Goal: Information Seeking & Learning: Learn about a topic

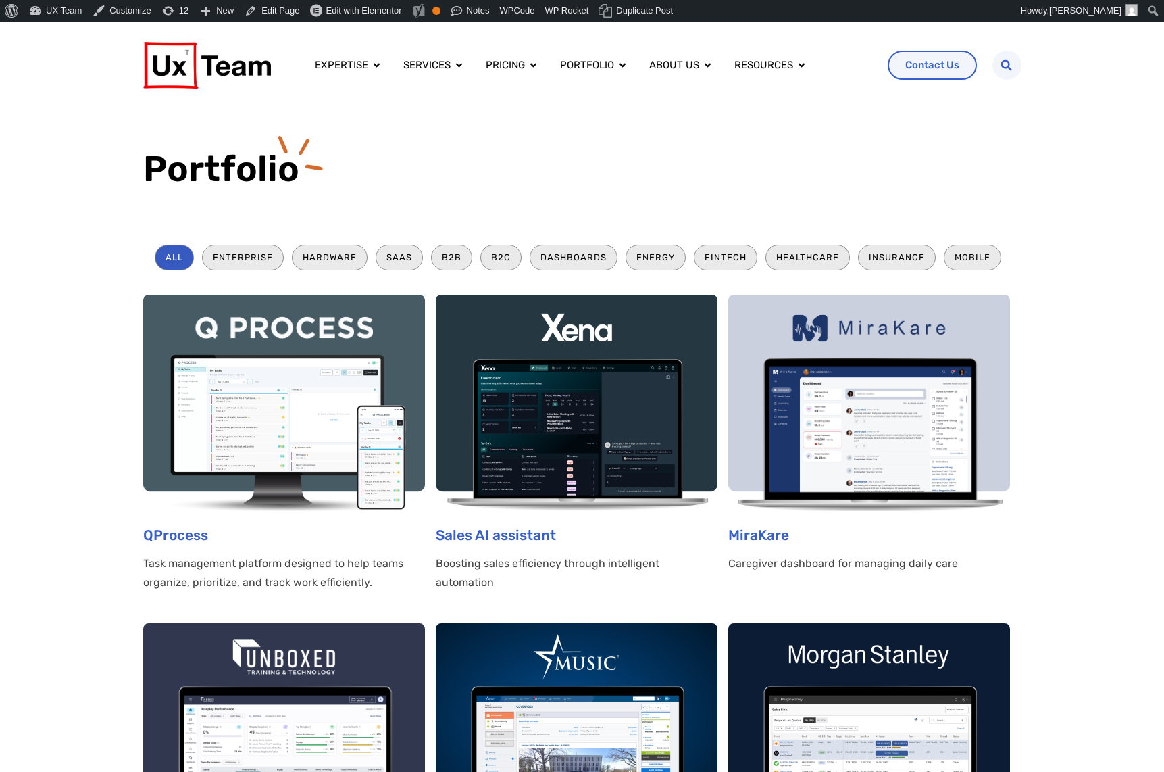
click at [707, 66] on icon "Menu" at bounding box center [708, 66] width 6 height 4
click at [655, 63] on span "About us" at bounding box center [674, 65] width 50 height 16
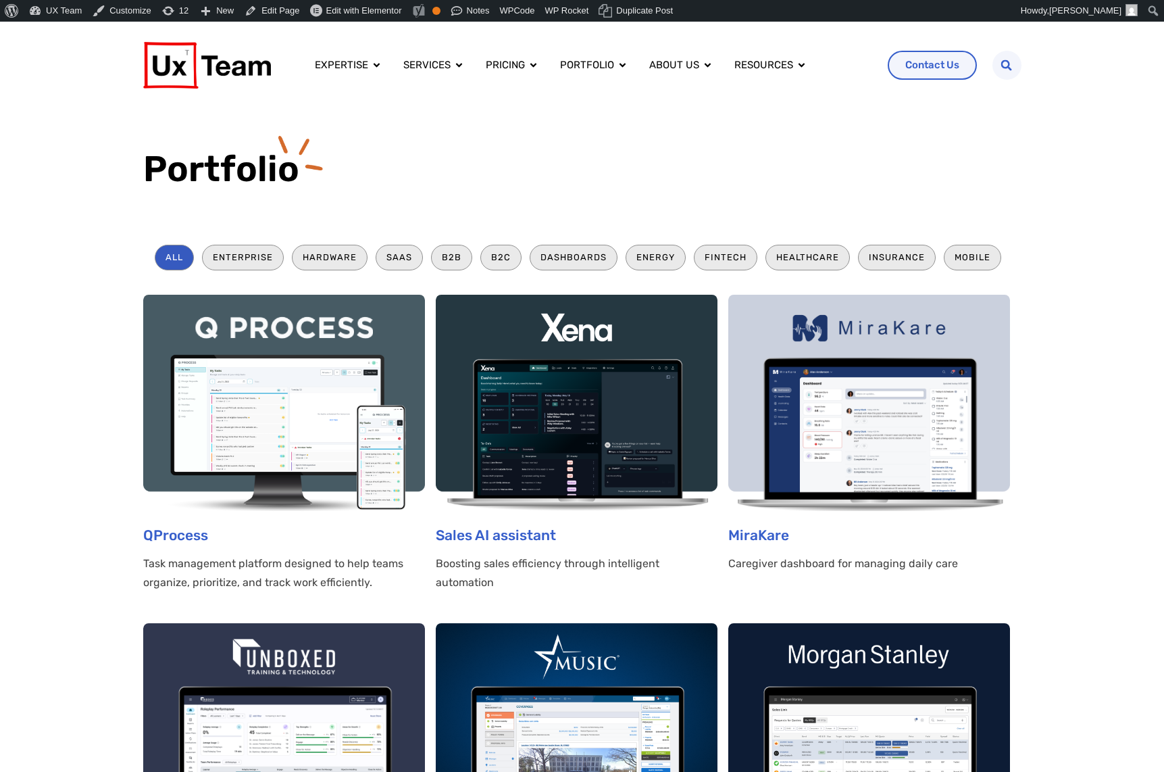
click at [796, 120] on div "Portfolio" at bounding box center [582, 163] width 878 height 109
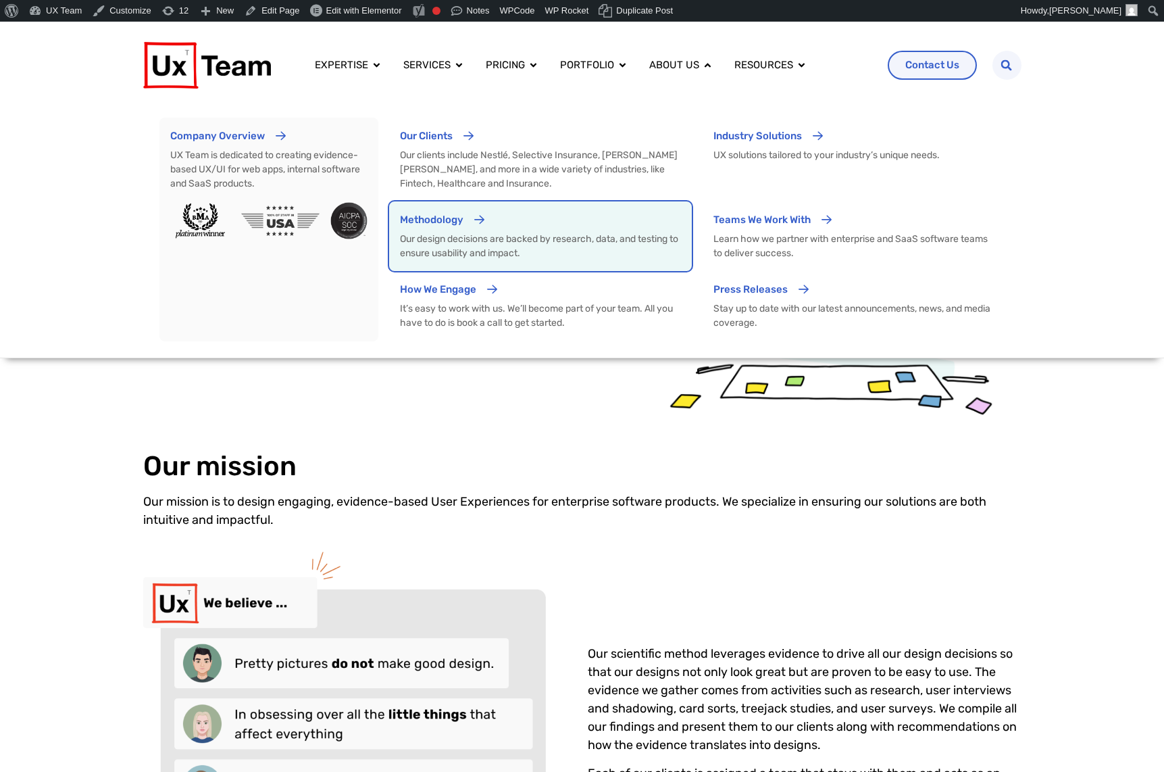
click at [500, 258] on p "Our design decisions are backed by research, data, and testing to ensure usabil…" at bounding box center [540, 246] width 281 height 28
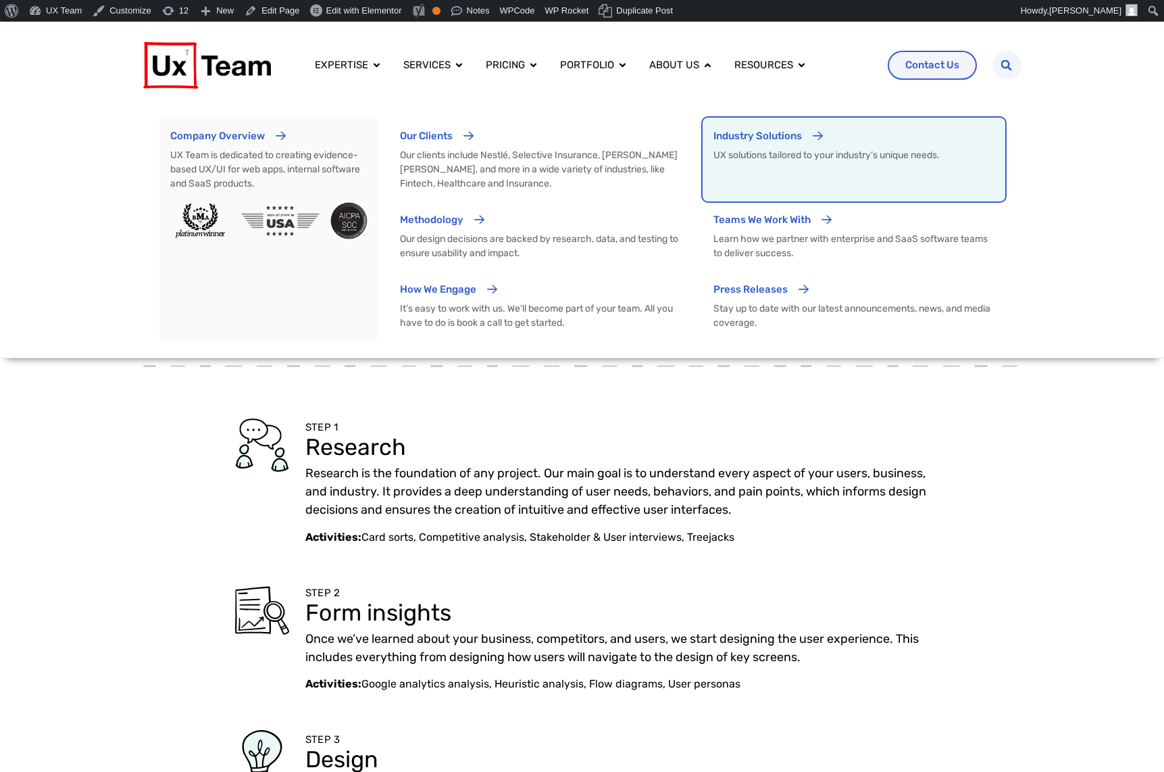
click at [758, 159] on p "UX solutions tailored to your industry’s unique needs." at bounding box center [854, 169] width 281 height 43
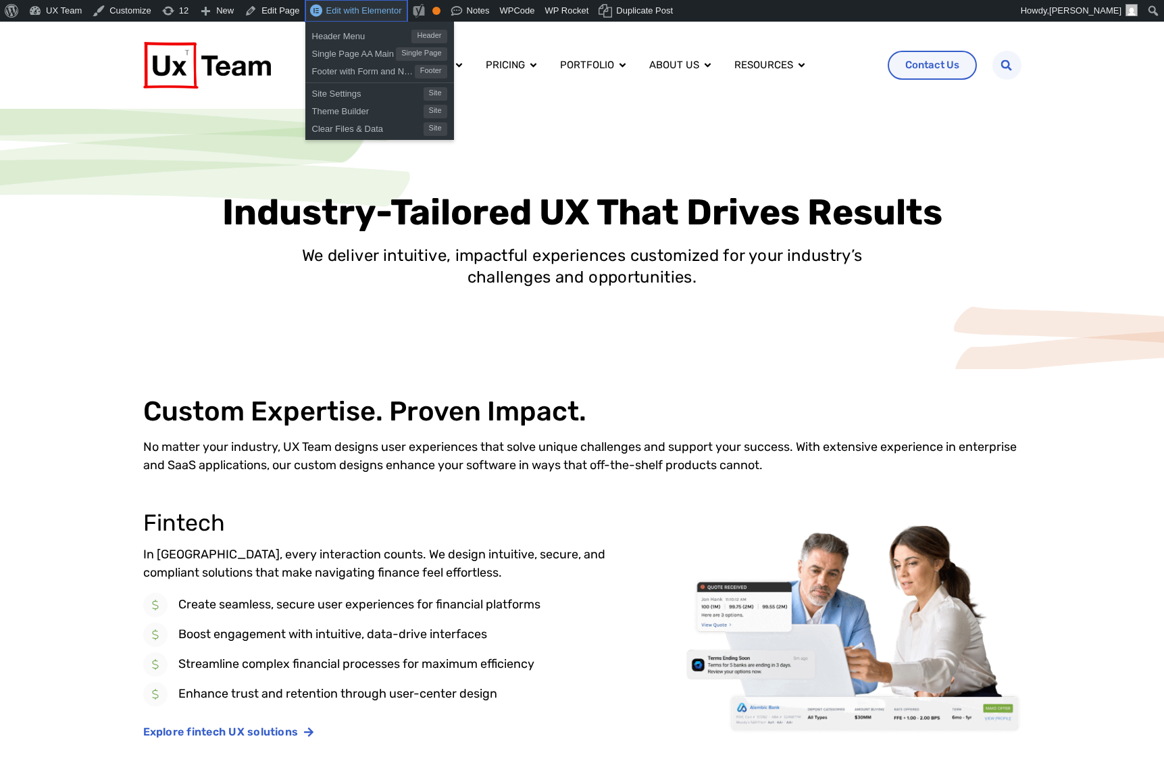
click at [345, 12] on span "Edit with Elementor" at bounding box center [364, 10] width 76 height 10
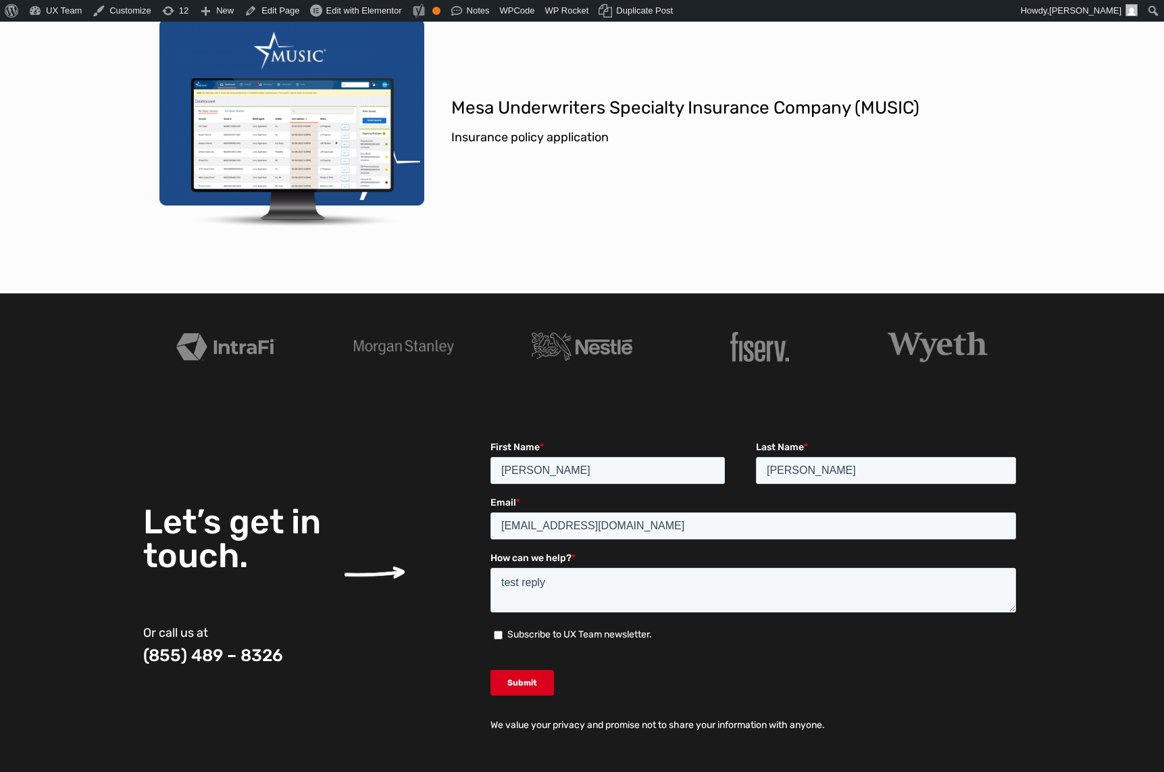
scroll to position [2230, 0]
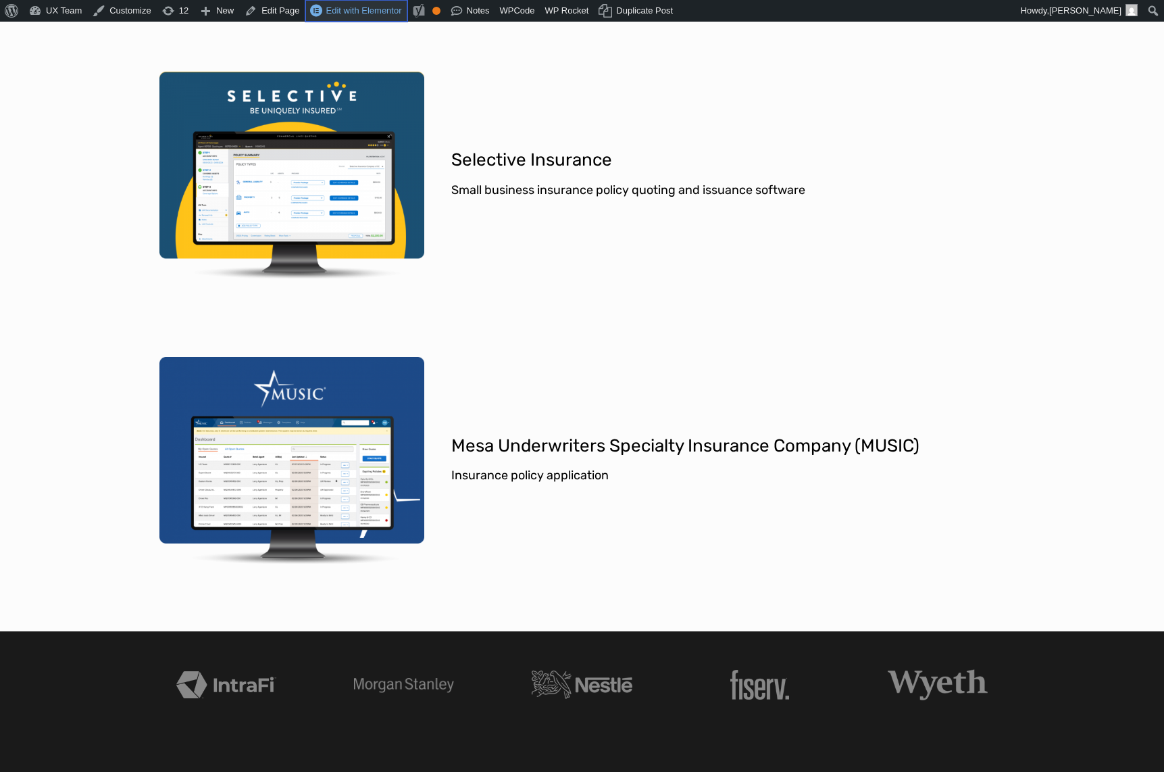
click at [343, 12] on span "Edit with Elementor" at bounding box center [364, 10] width 76 height 10
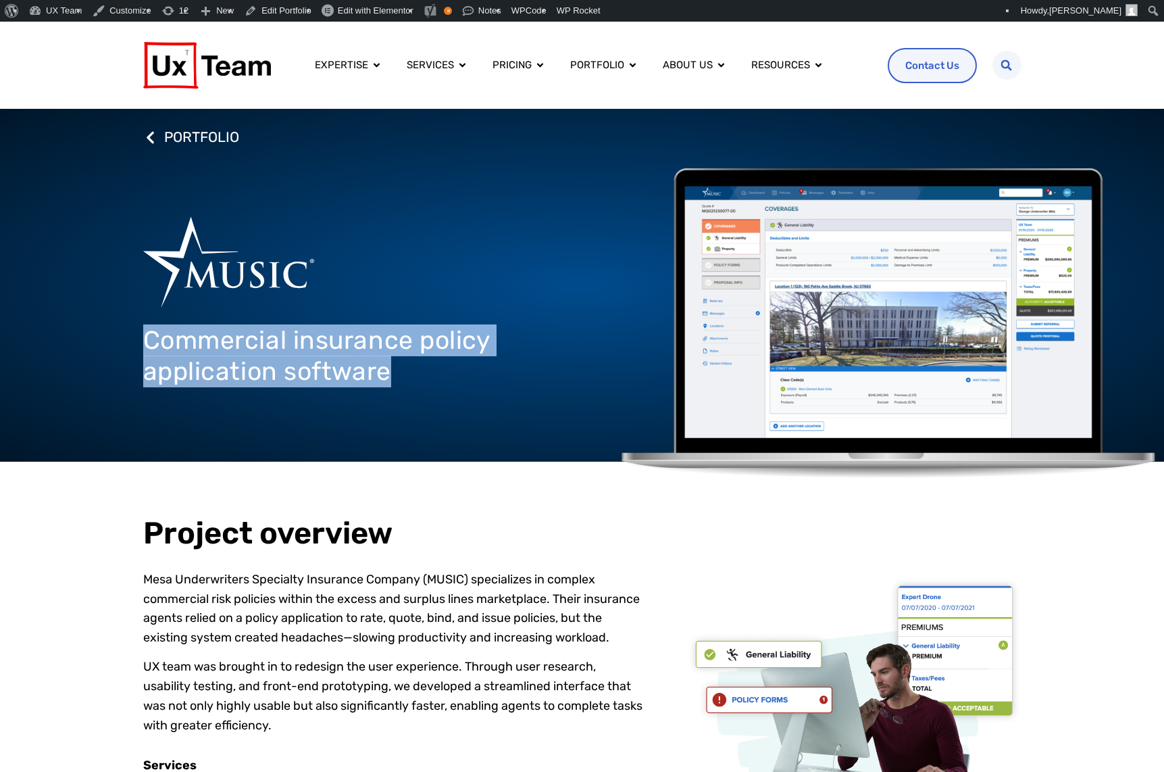
drag, startPoint x: 409, startPoint y: 373, endPoint x: 132, endPoint y: 341, distance: 278.2
click at [132, 341] on div "PORTFOLIO Commercial insurance policy application software" at bounding box center [582, 285] width 1164 height 353
copy h1 "Commercial insurance policy application software"
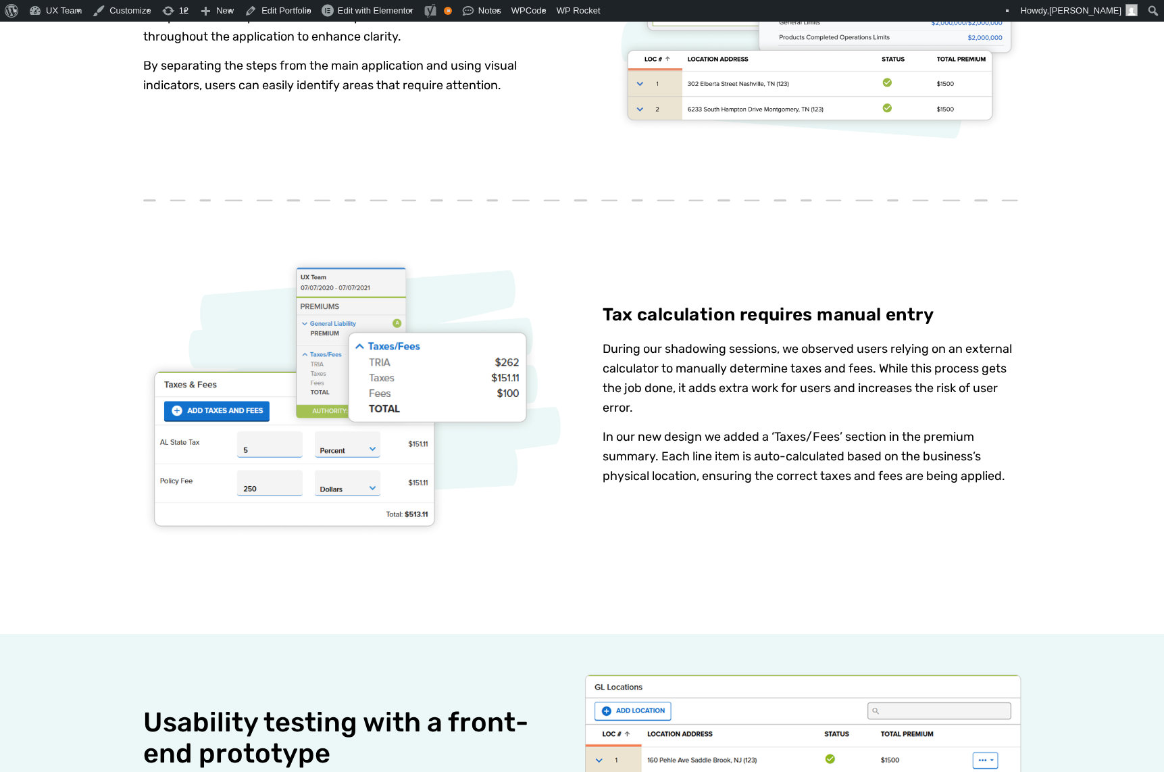
scroll to position [2703, 0]
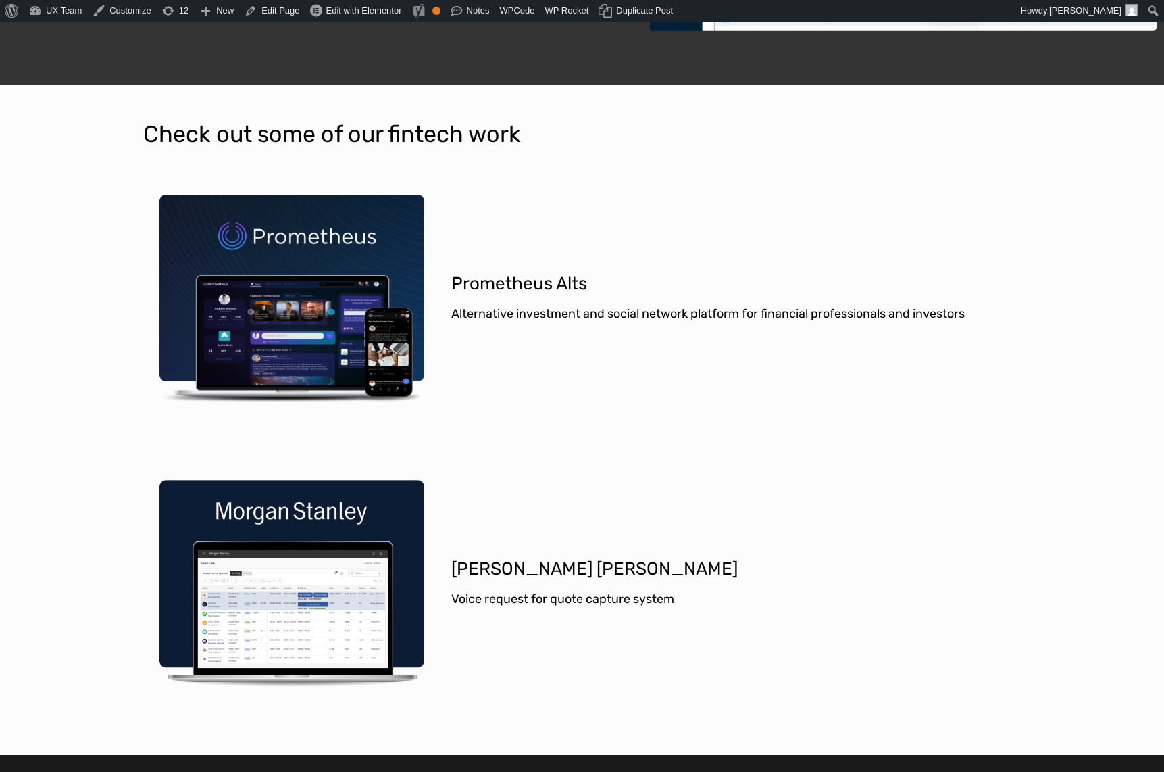
scroll to position [2027, 0]
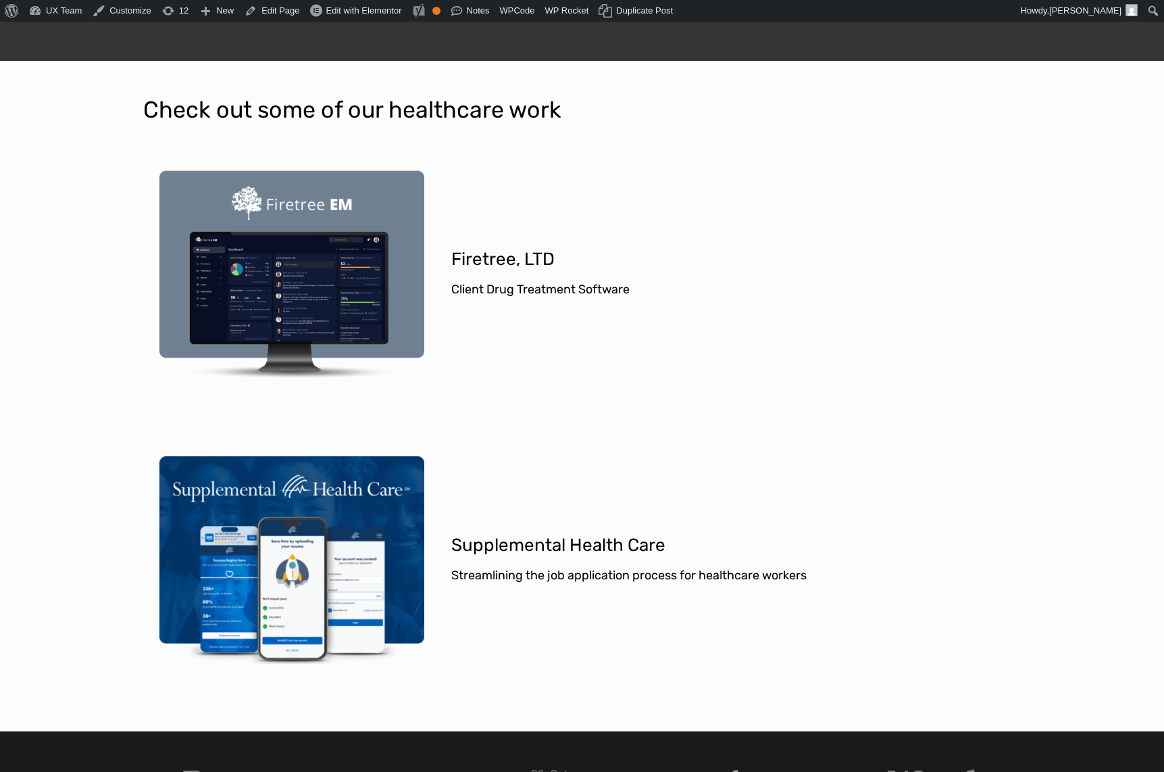
scroll to position [2027, 0]
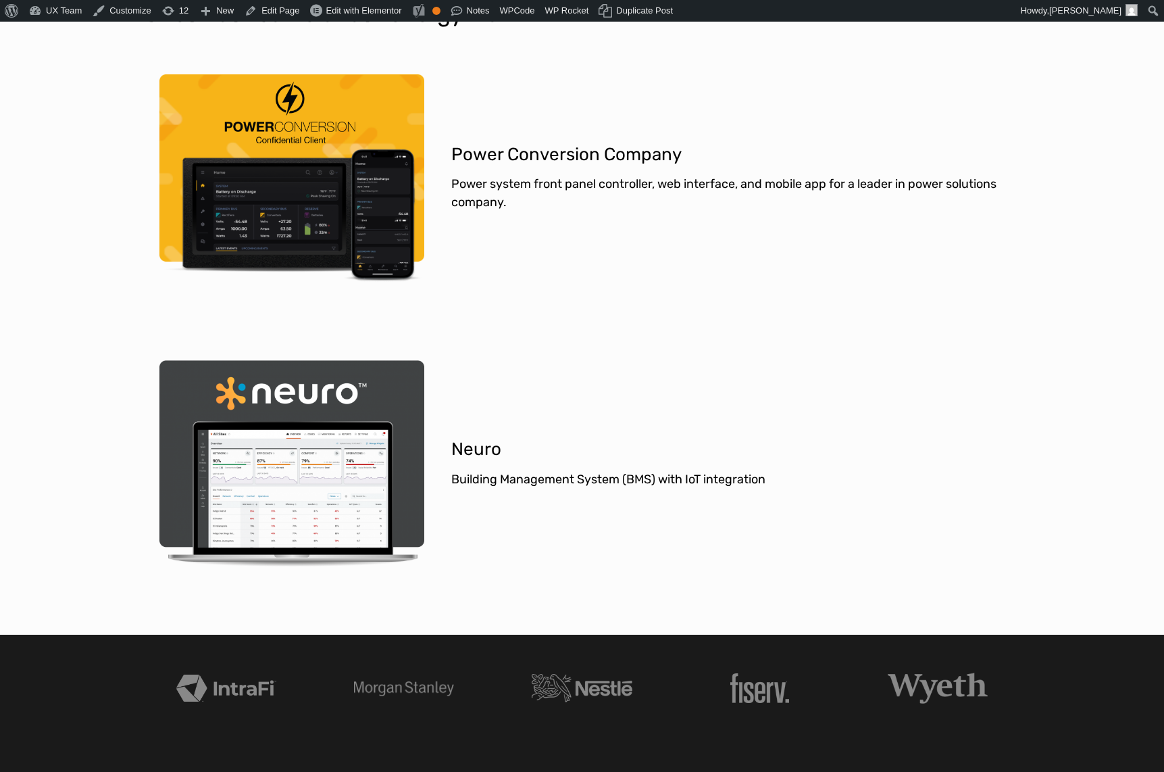
scroll to position [1960, 0]
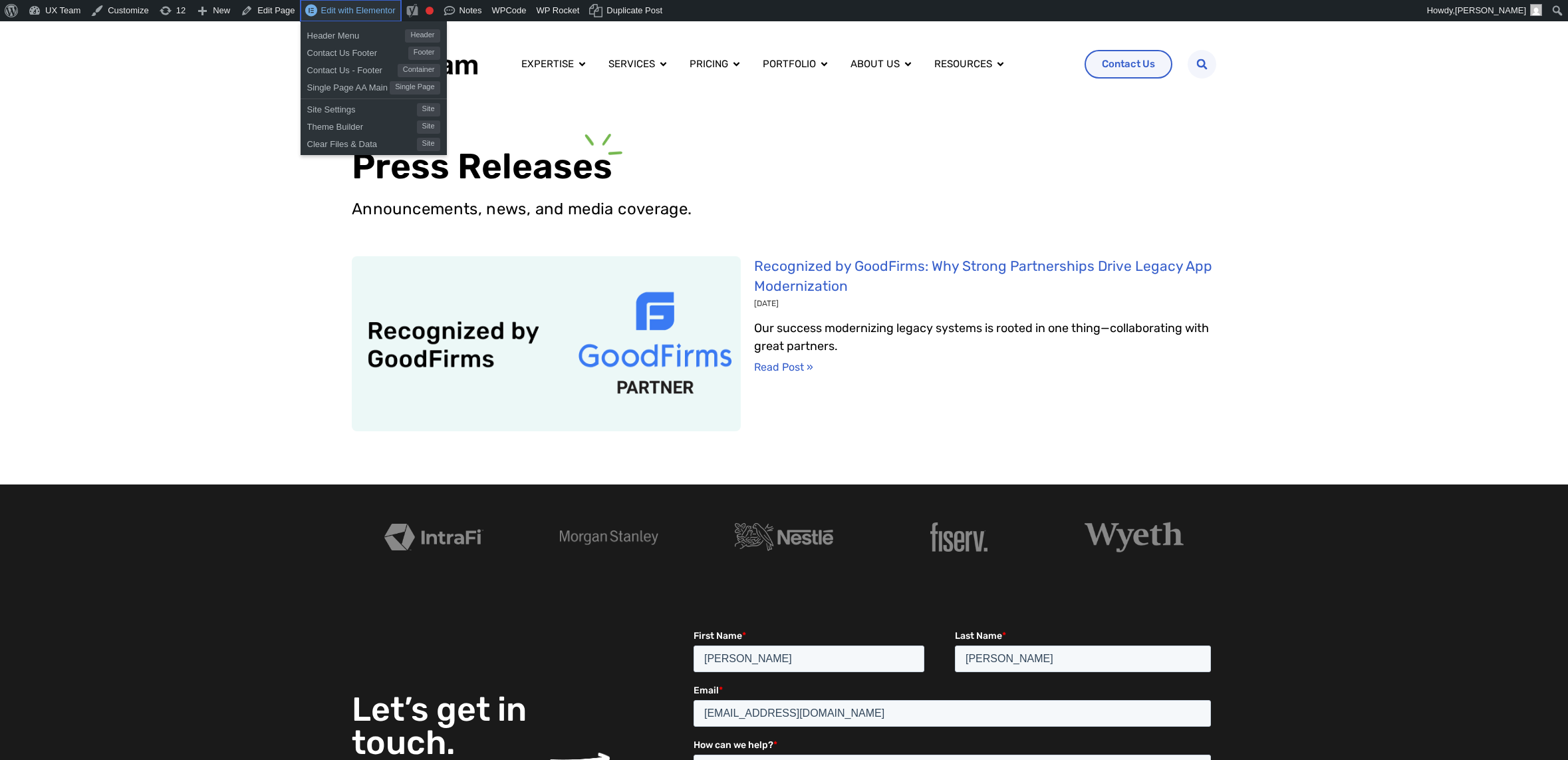
click at [354, 9] on span "Edit with Elementor" at bounding box center [358, 10] width 75 height 10
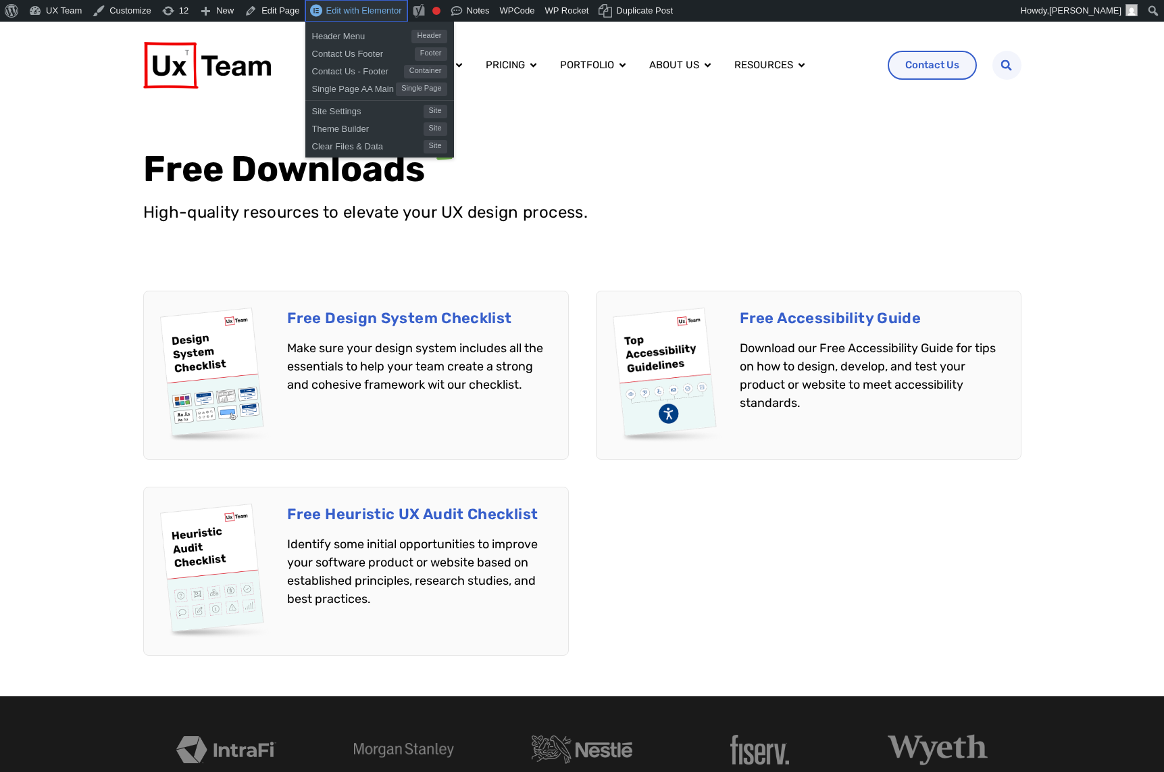
click at [368, 6] on span "Edit with Elementor" at bounding box center [364, 10] width 76 height 10
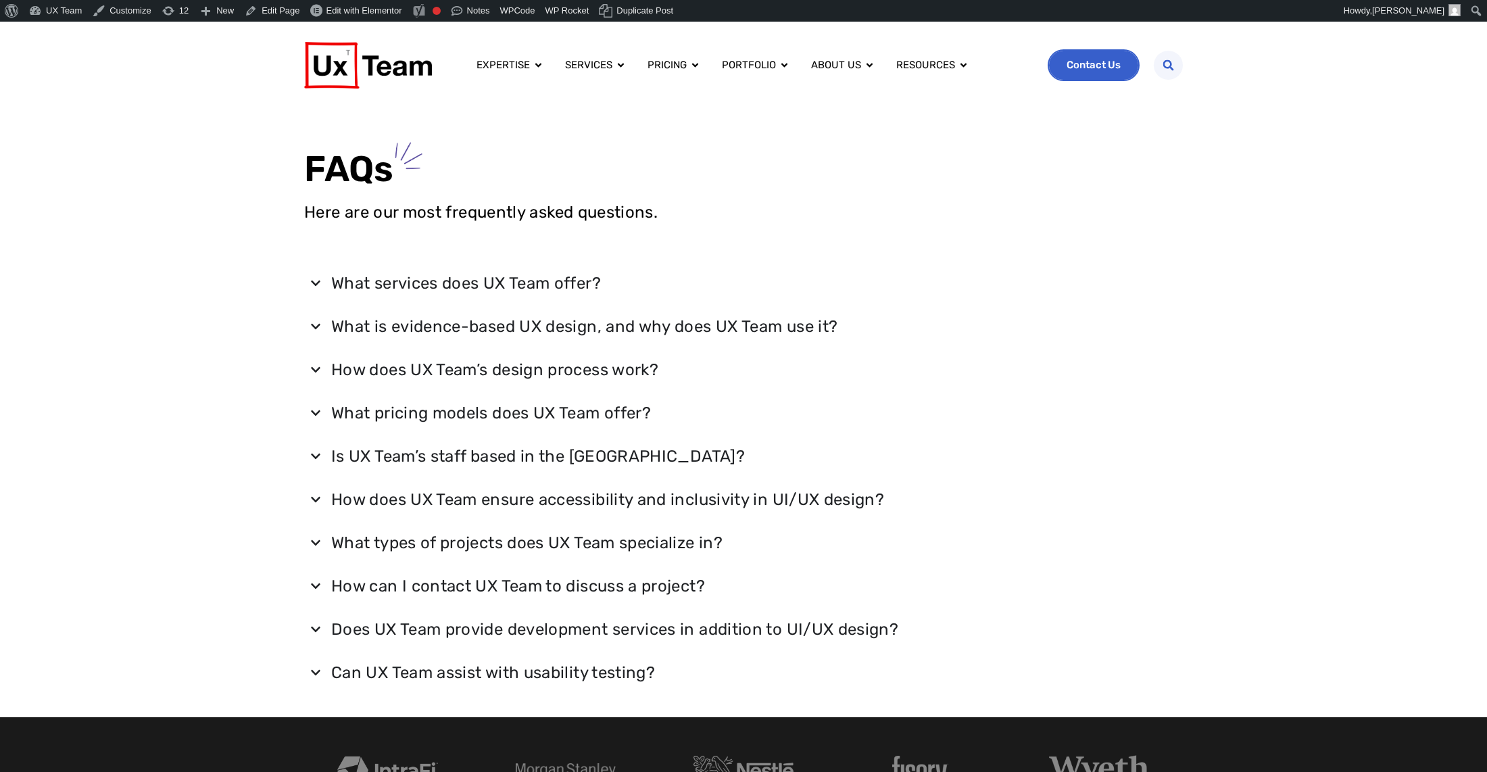
click at [1114, 66] on span "Contact Us" at bounding box center [1093, 65] width 54 height 10
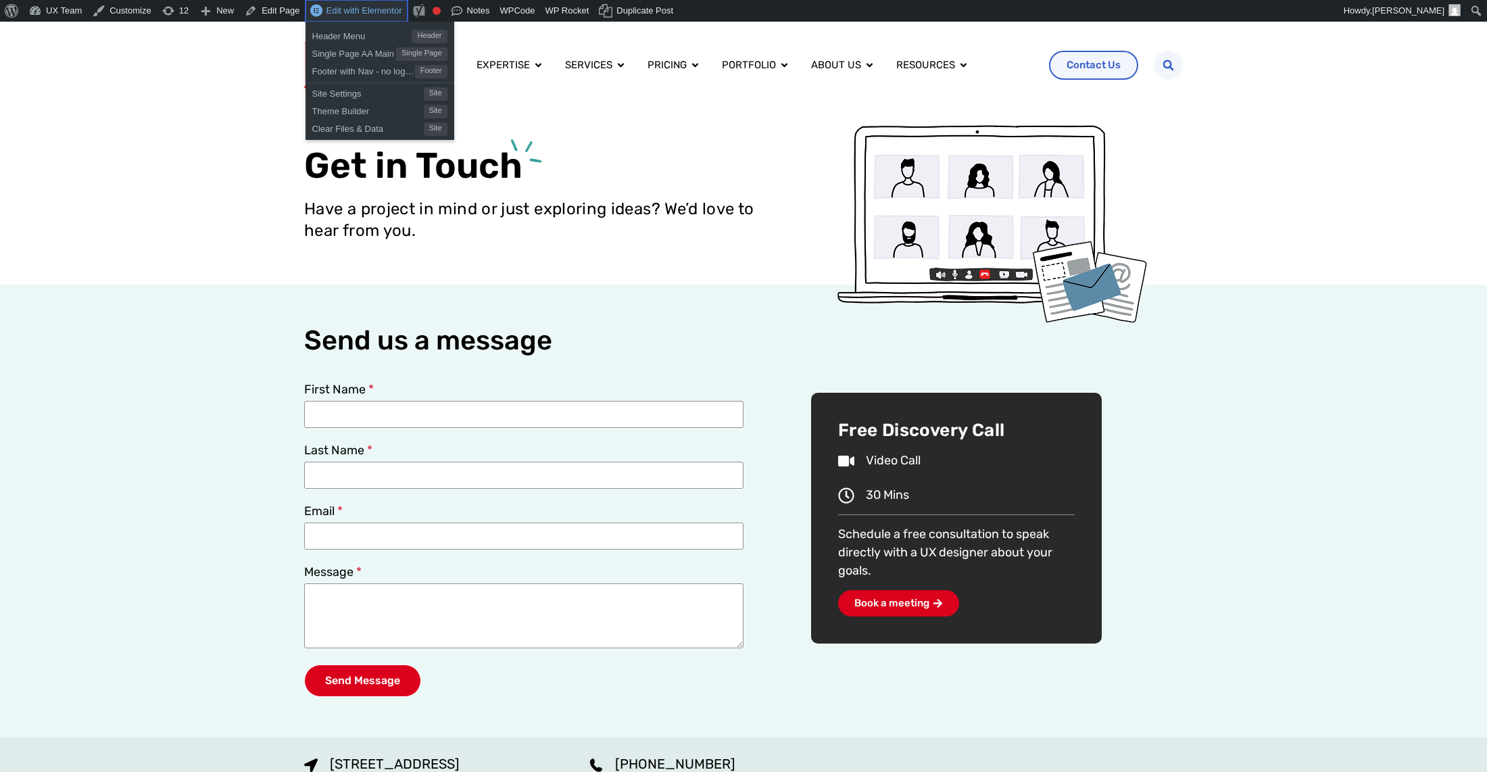
click at [342, 9] on span "Edit with Elementor" at bounding box center [364, 10] width 76 height 10
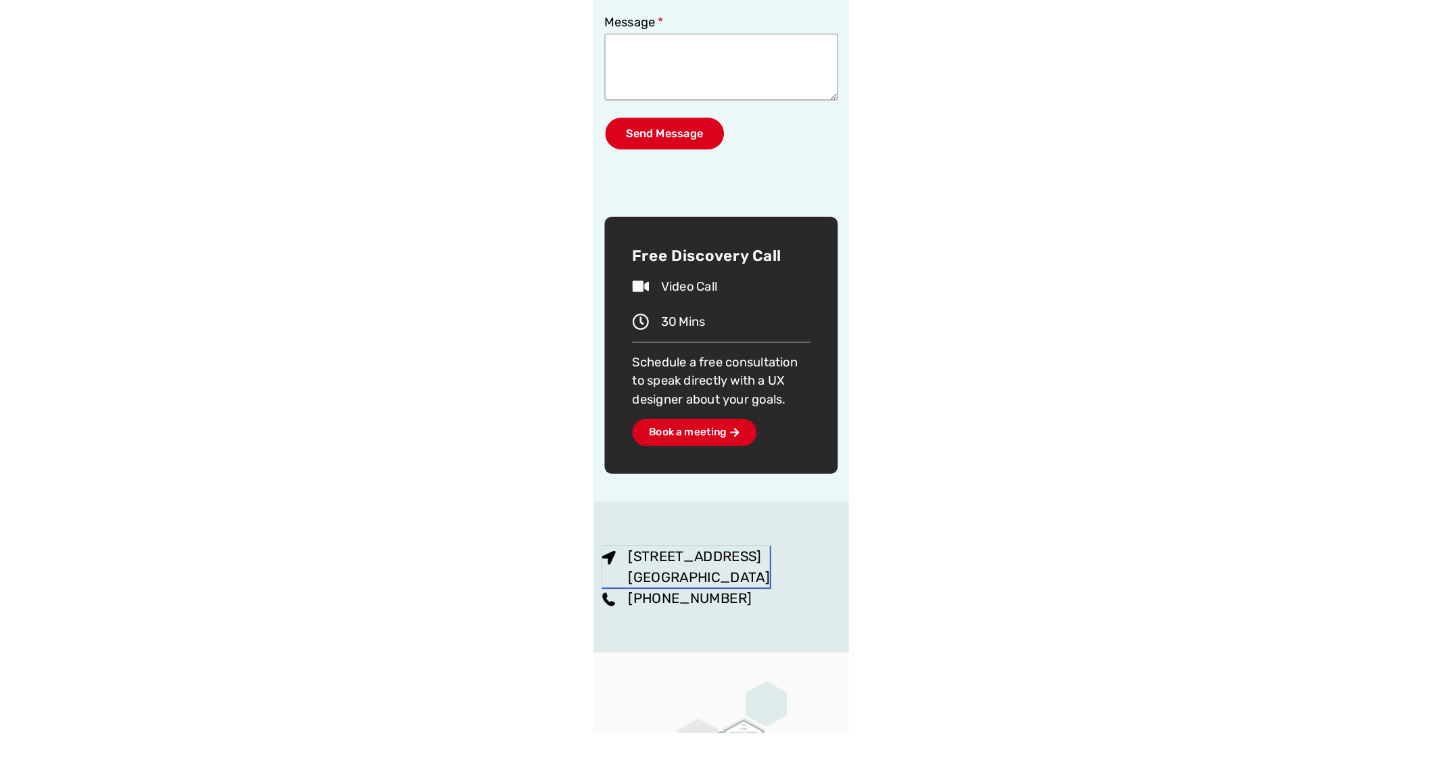
scroll to position [512, 0]
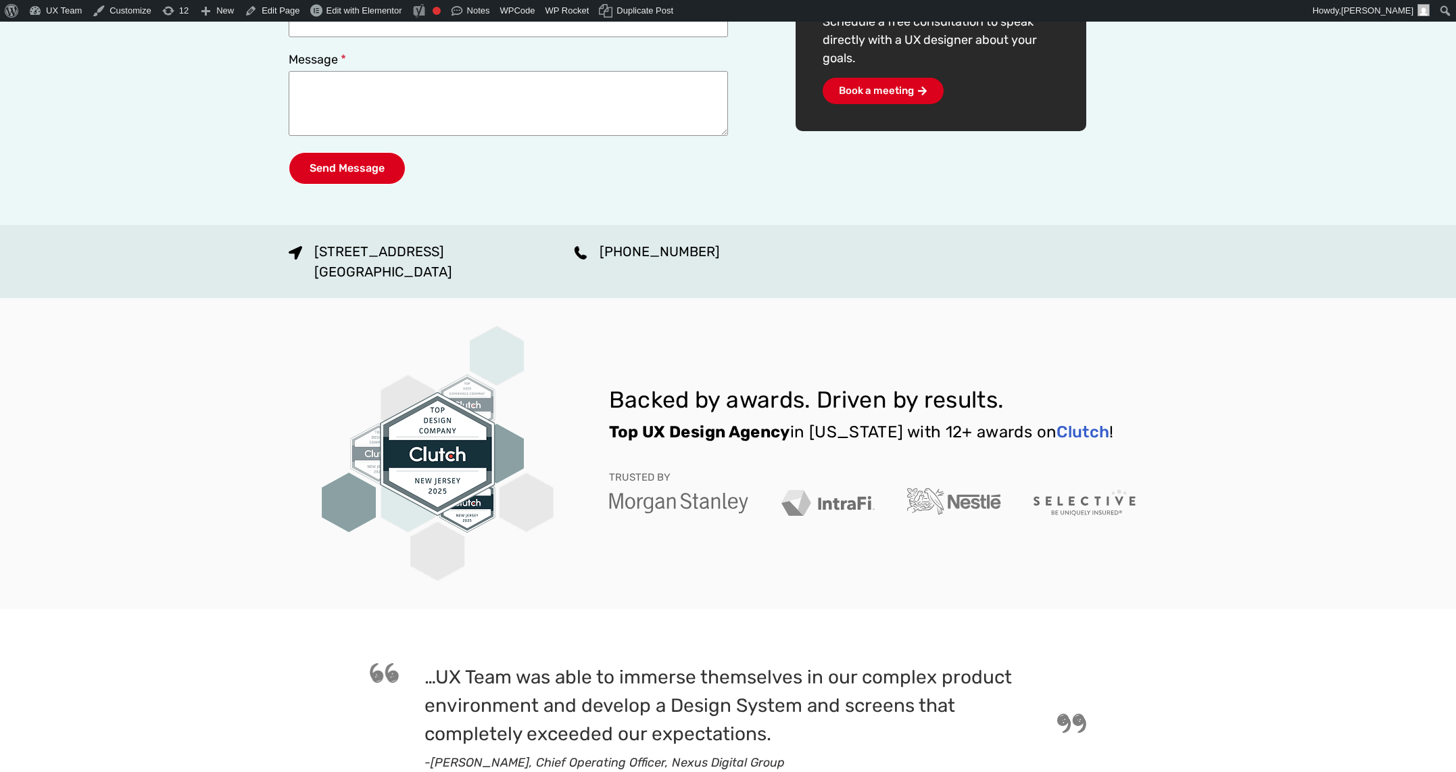
click at [819, 465] on div "TRUSTED BY" at bounding box center [872, 484] width 527 height 67
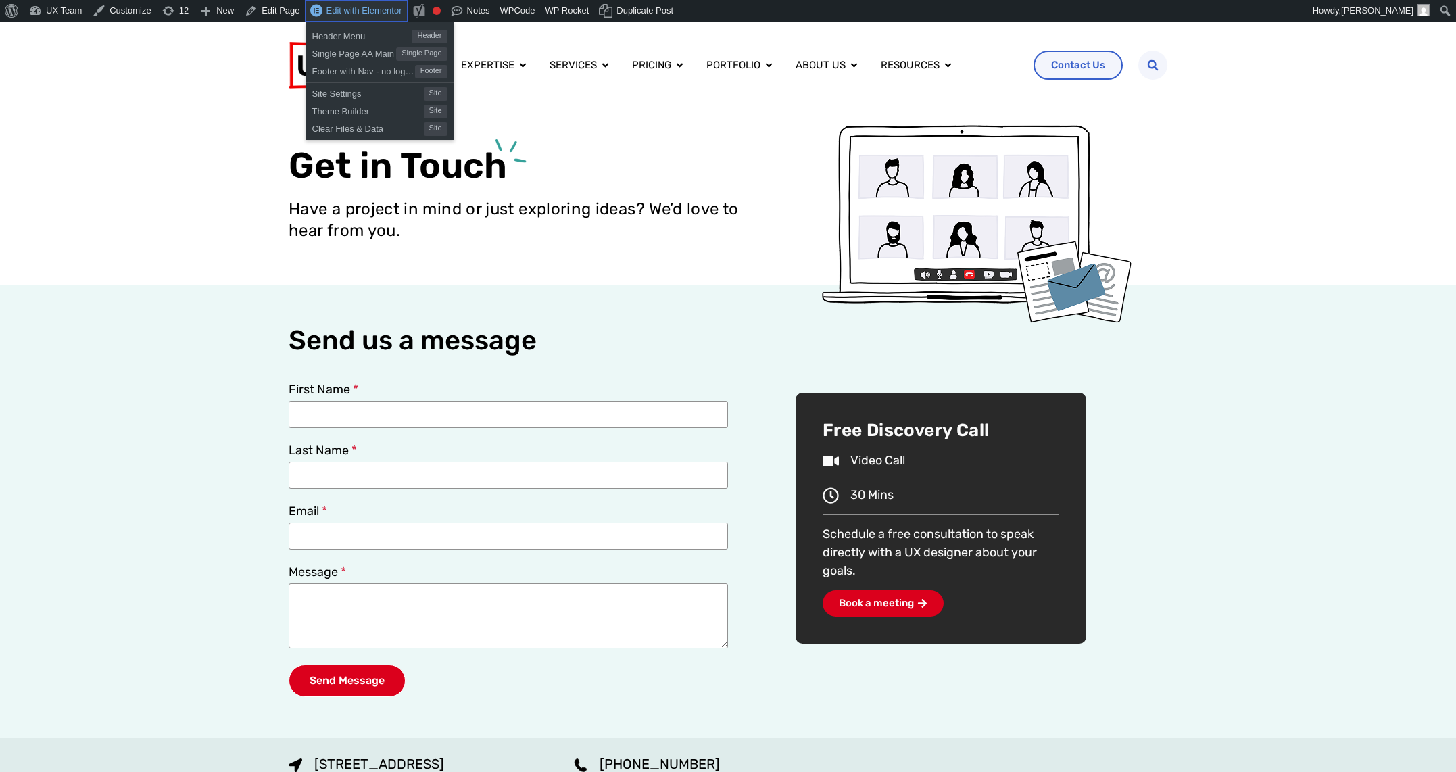
click at [372, 16] on span "Edit with Elementor" at bounding box center [364, 10] width 76 height 10
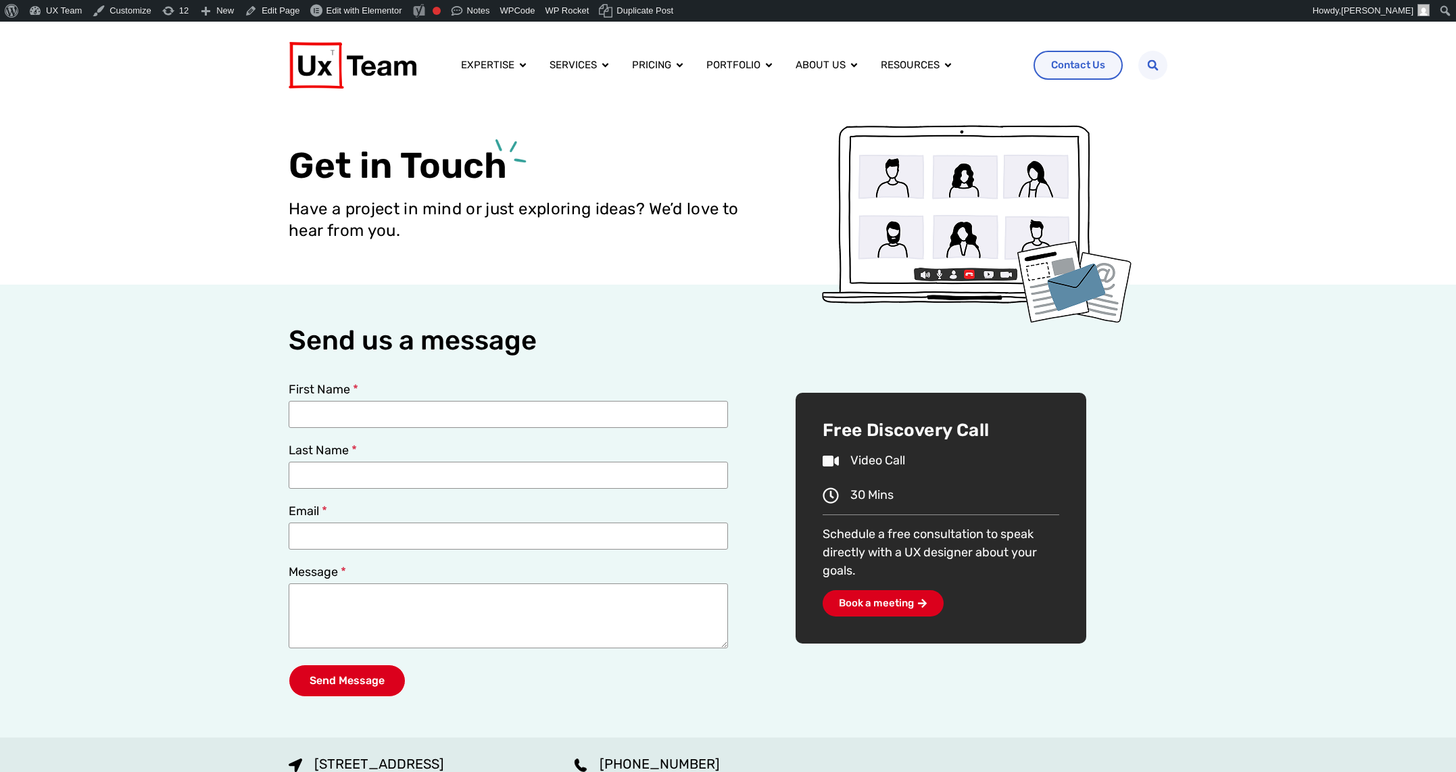
click at [125, 127] on div "Get in Touch Have a project in mind or just exploring ideas? We’d love to hear …" at bounding box center [728, 197] width 1456 height 176
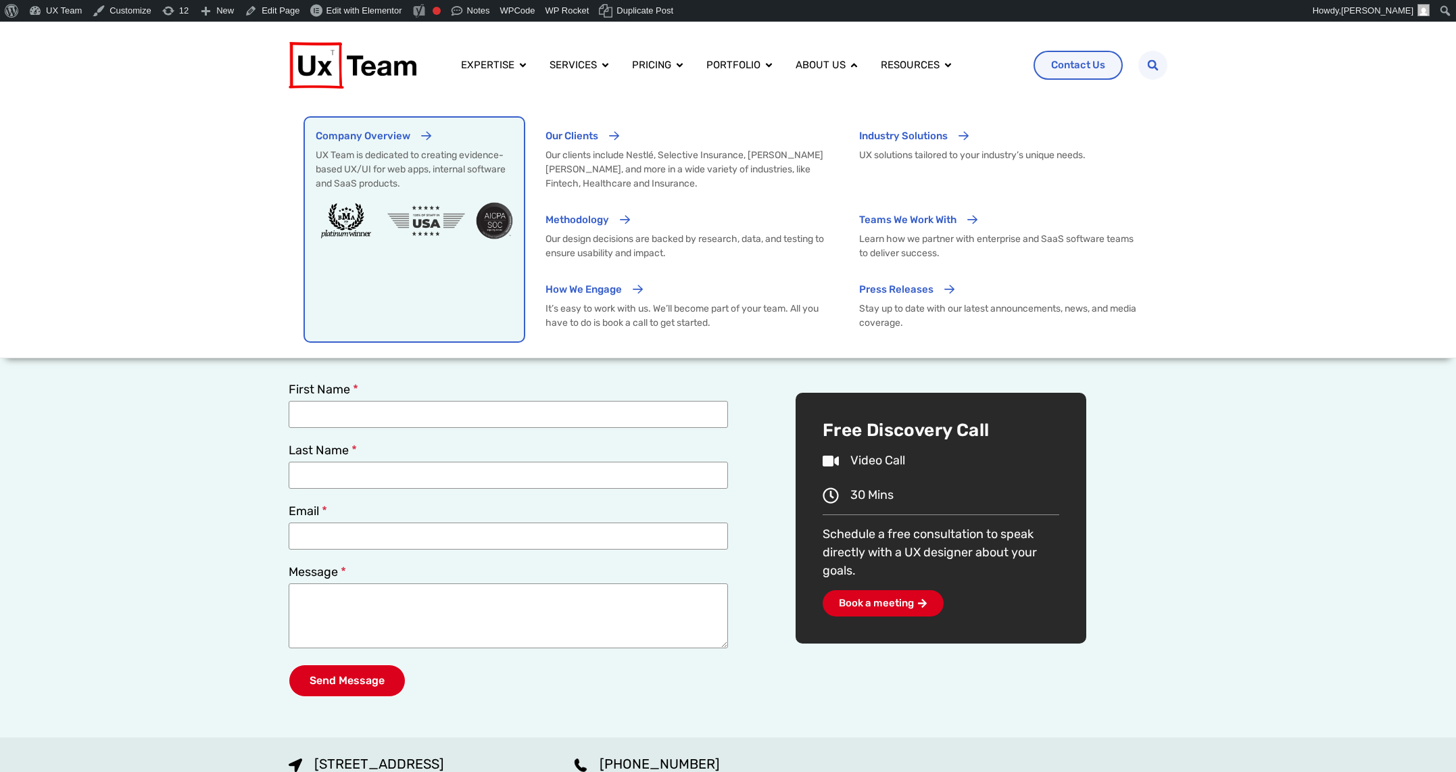
drag, startPoint x: 409, startPoint y: 162, endPoint x: 511, endPoint y: 182, distance: 103.2
click at [409, 162] on p "UX Team is dedicated to creating evidence-based UX/UI for web apps, internal so…" at bounding box center [414, 169] width 197 height 43
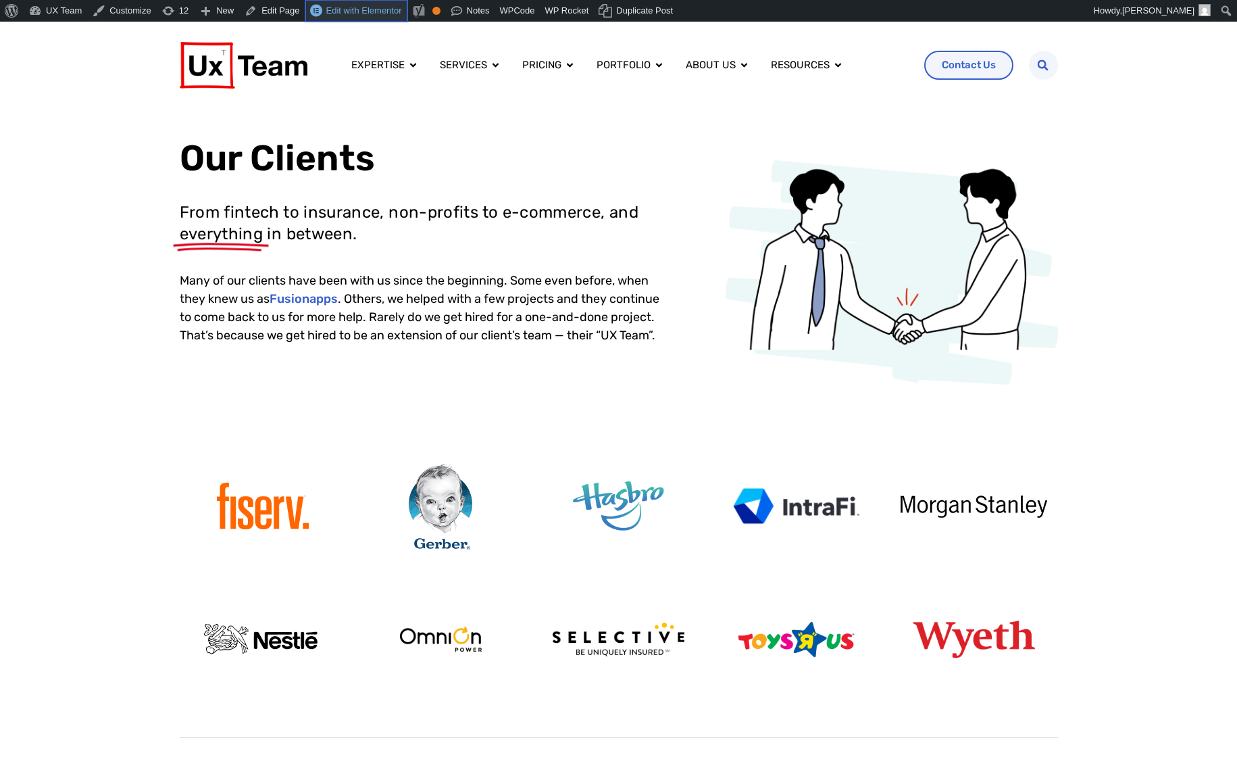
click at [368, 12] on span "Edit with Elementor" at bounding box center [364, 10] width 76 height 10
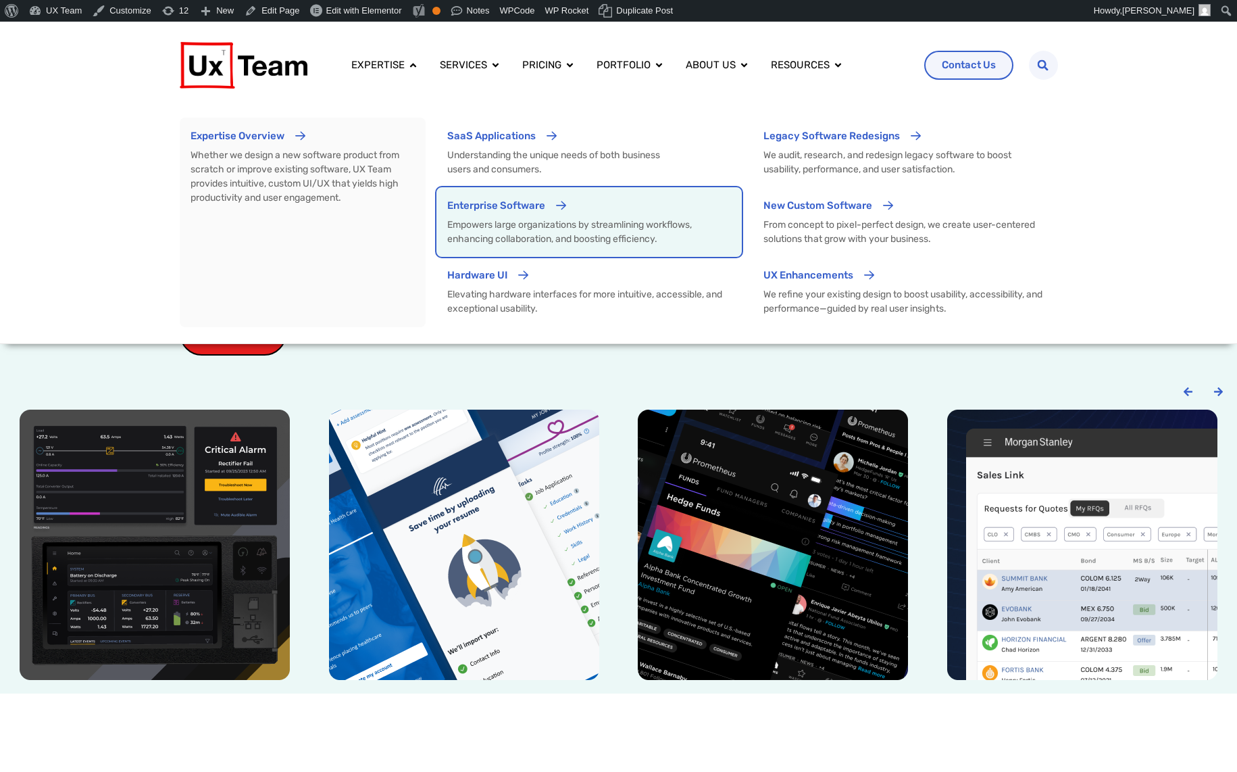
click at [611, 215] on div "Enterprise Software" at bounding box center [589, 210] width 284 height 25
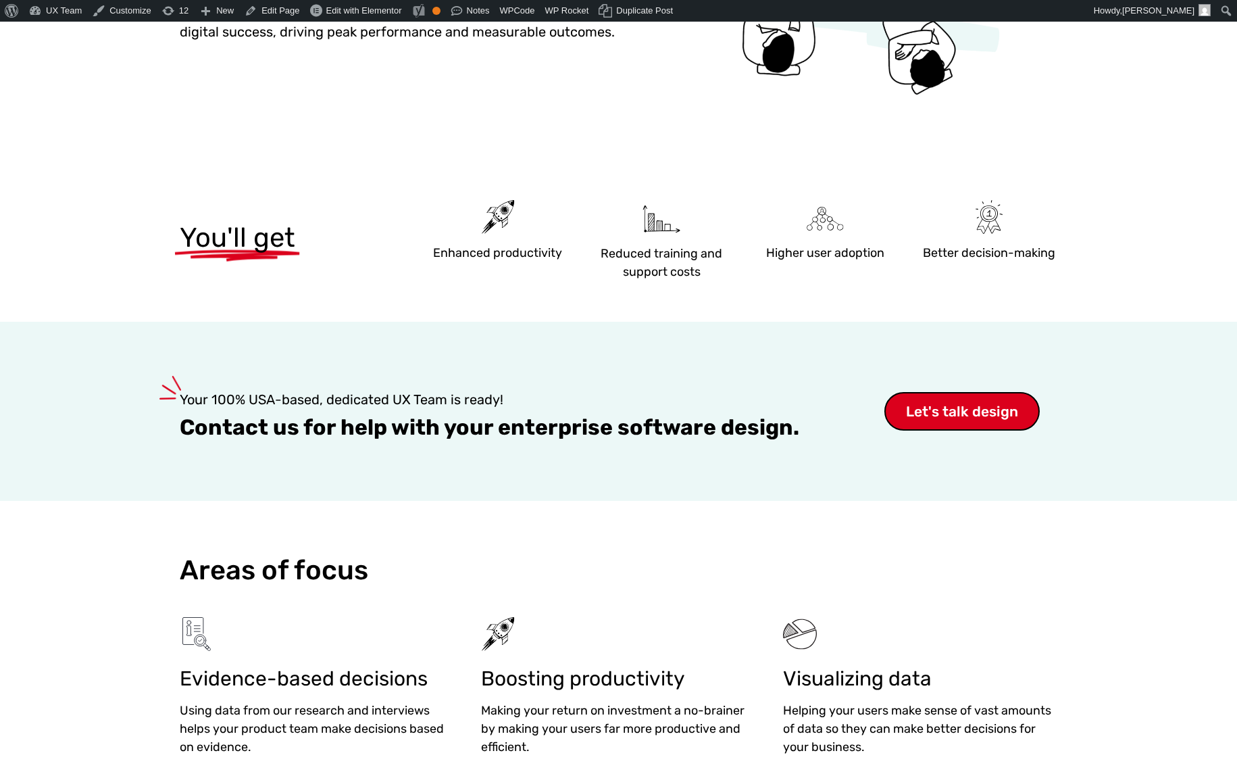
scroll to position [405, 0]
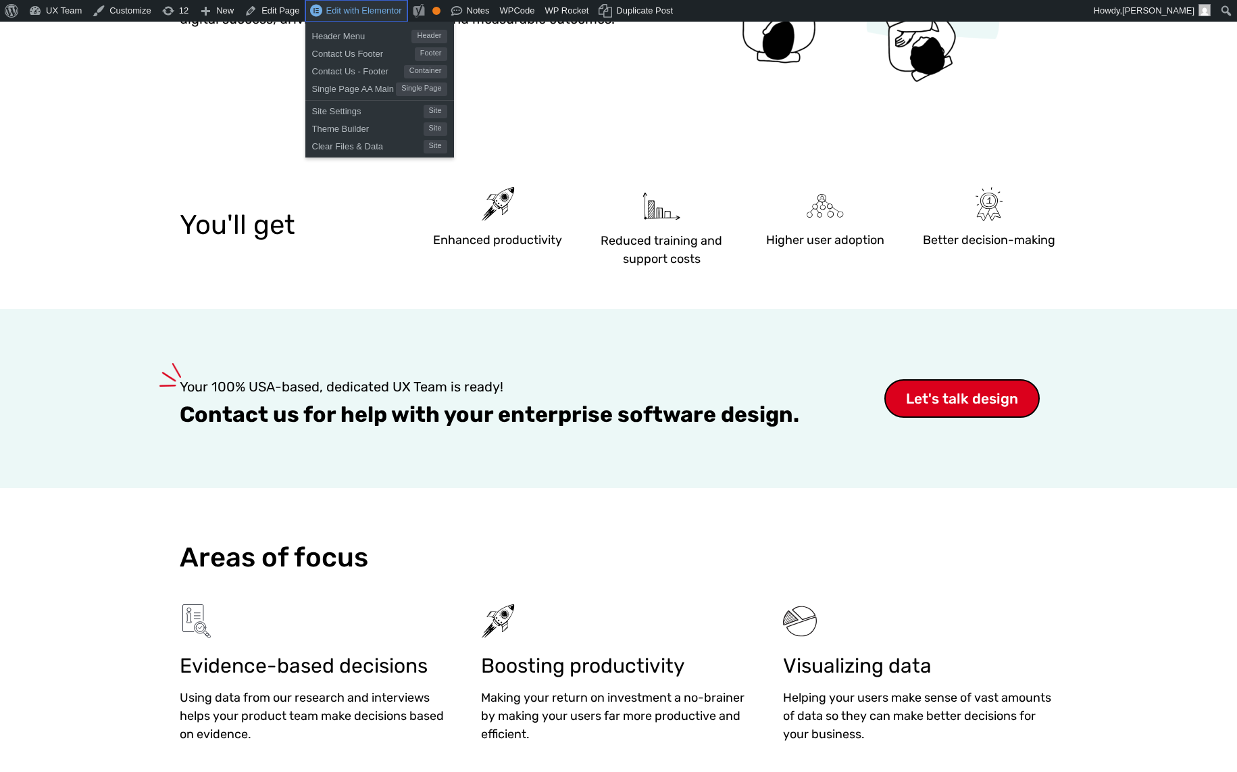
click at [339, 17] on link "Edit with Elementor" at bounding box center [356, 11] width 102 height 22
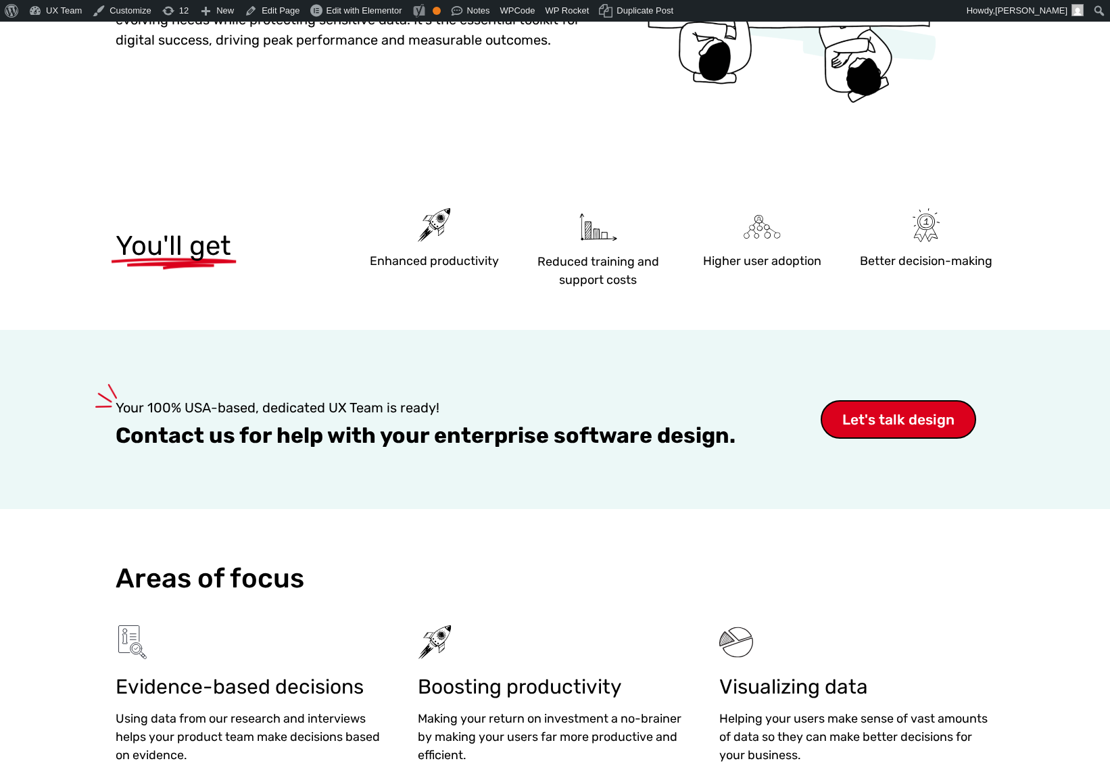
scroll to position [405, 0]
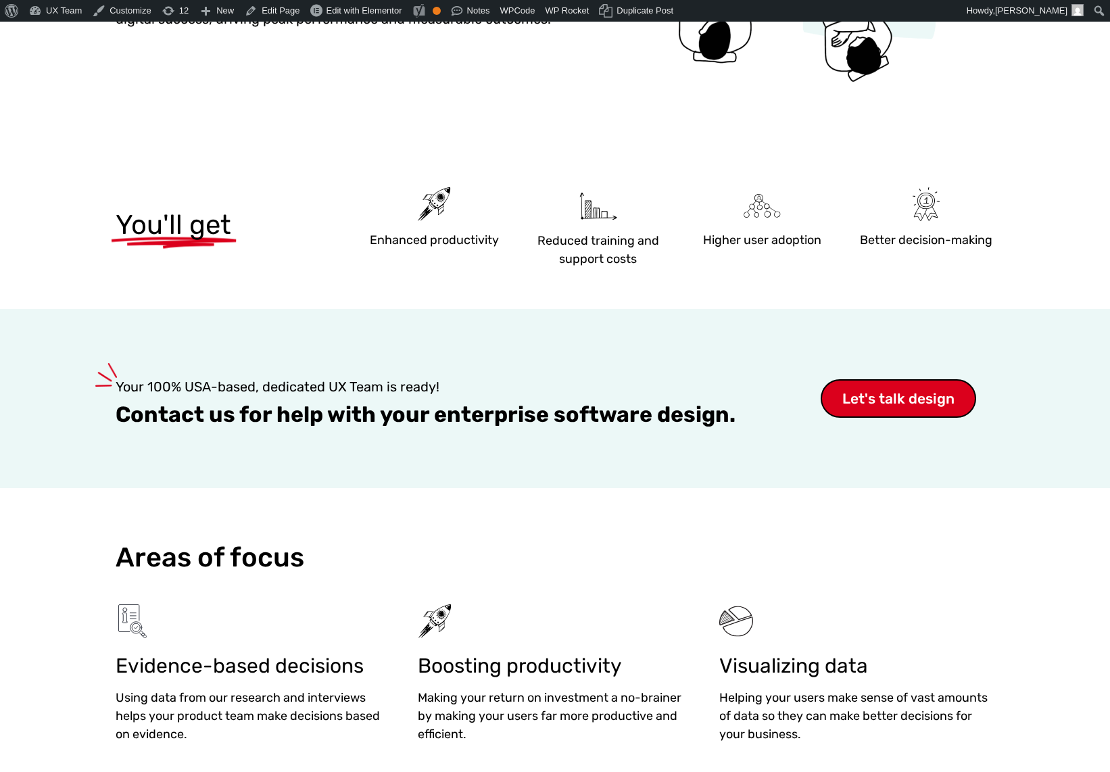
click at [157, 554] on h2 "Areas of focus" at bounding box center [555, 557] width 878 height 31
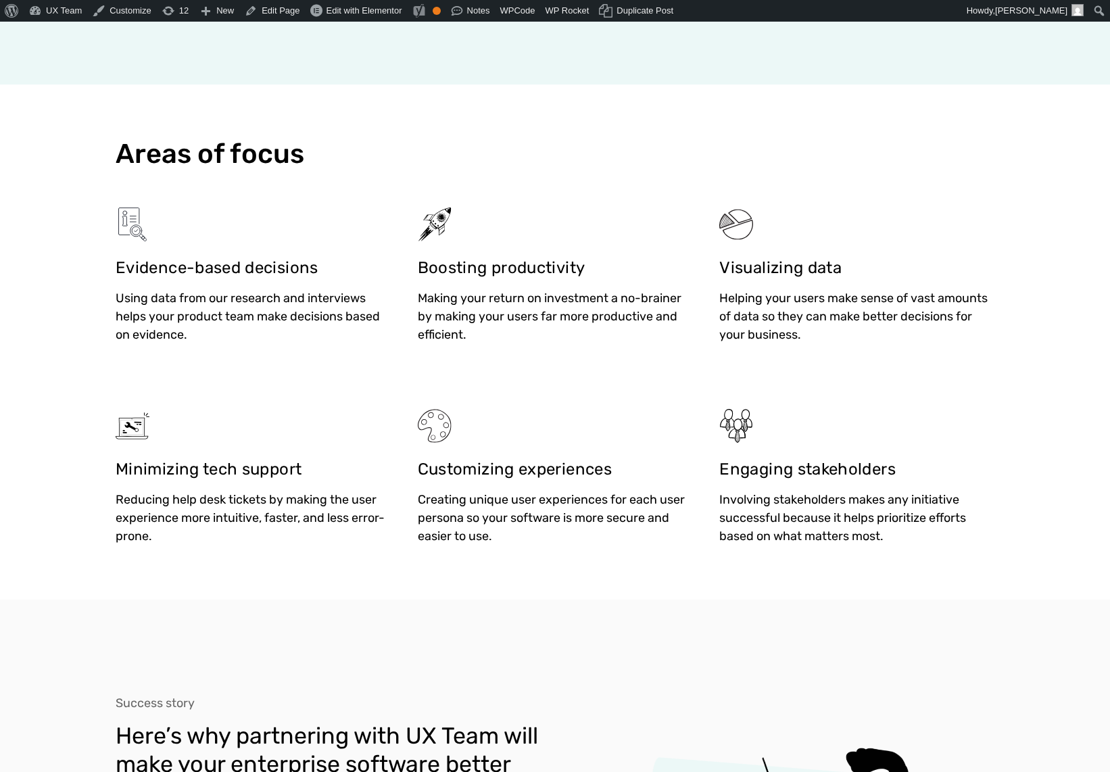
scroll to position [811, 0]
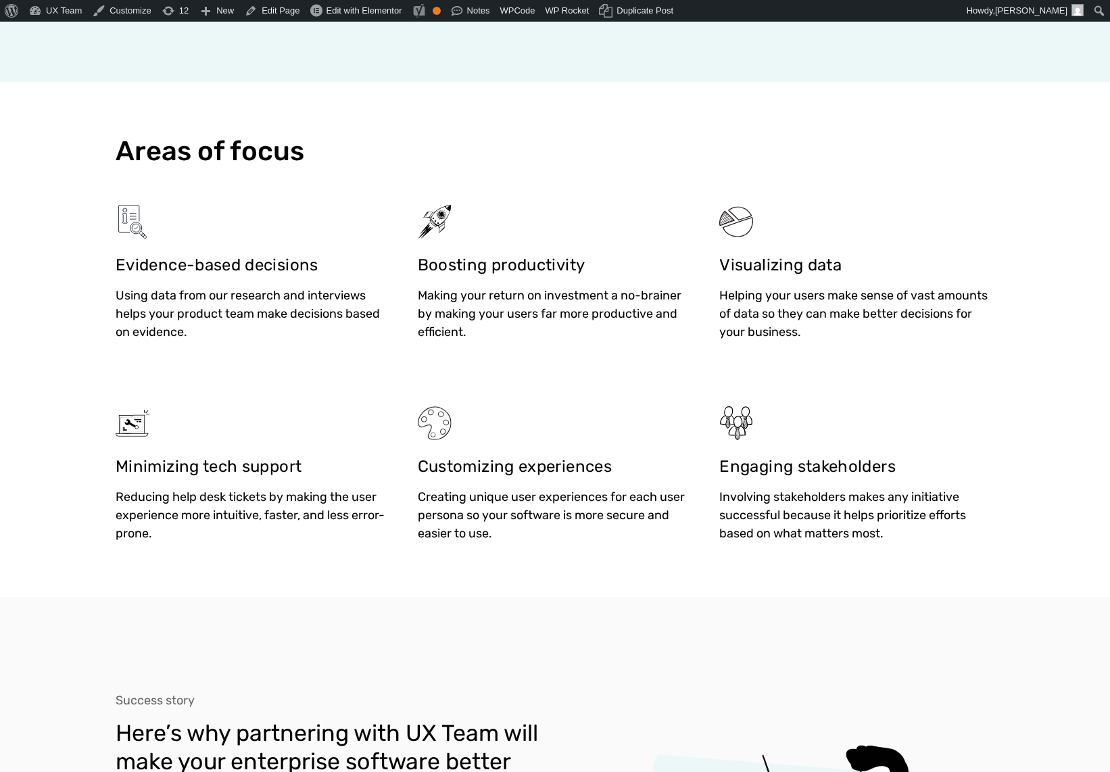
click at [668, 420] on div at bounding box center [555, 423] width 275 height 34
click at [318, 255] on span "Evidence-based decisions" at bounding box center [217, 264] width 203 height 19
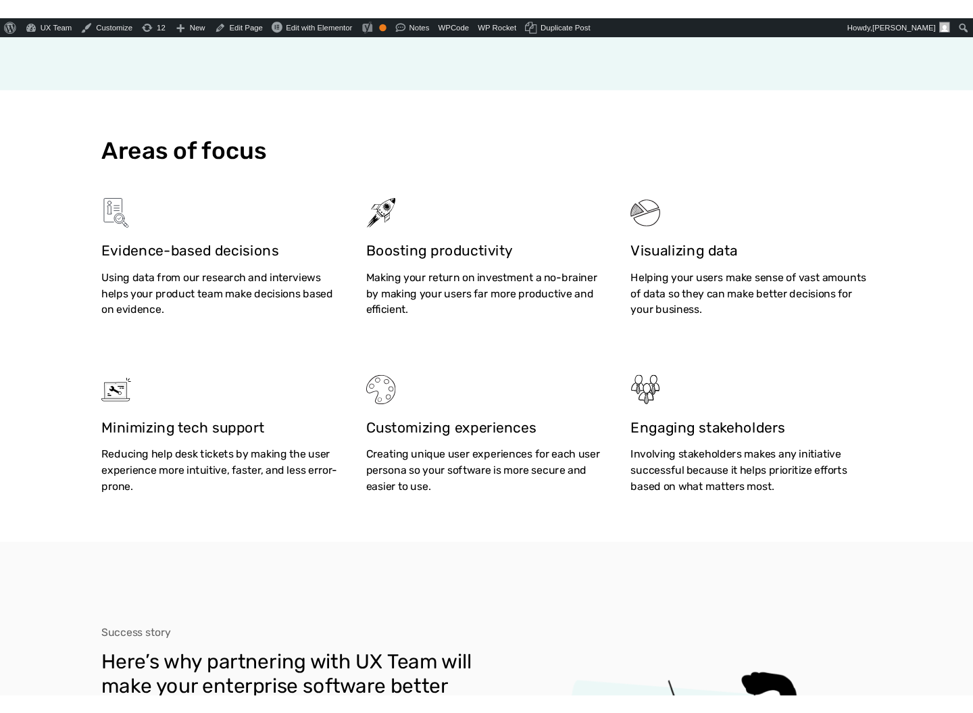
scroll to position [791, 0]
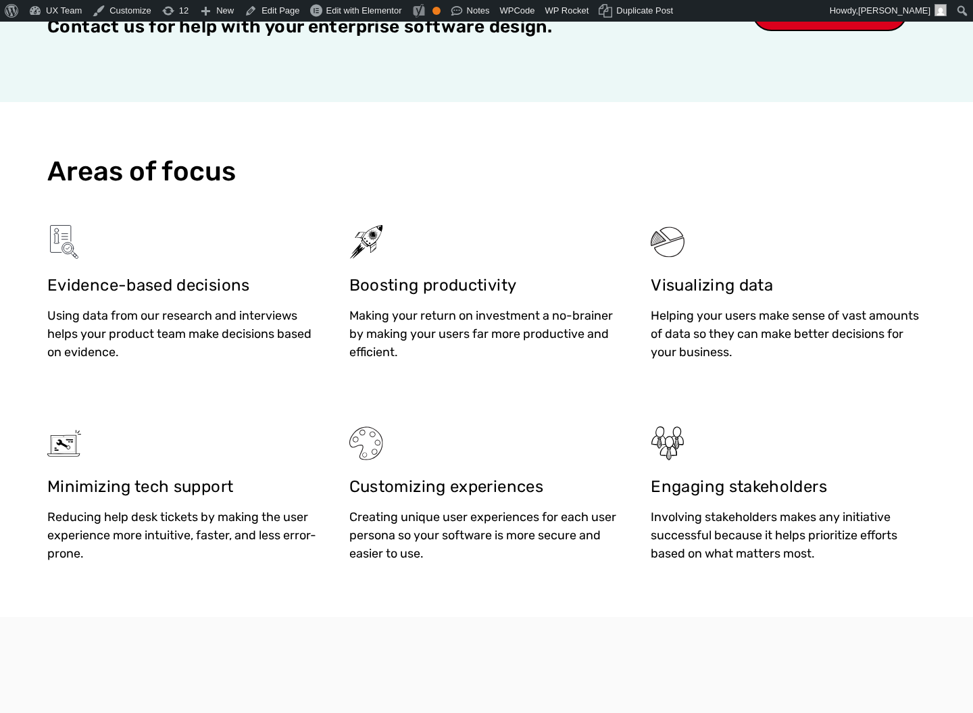
click at [430, 321] on p "Making your return on investment a no-brainer by making your users far more pro…" at bounding box center [486, 334] width 275 height 55
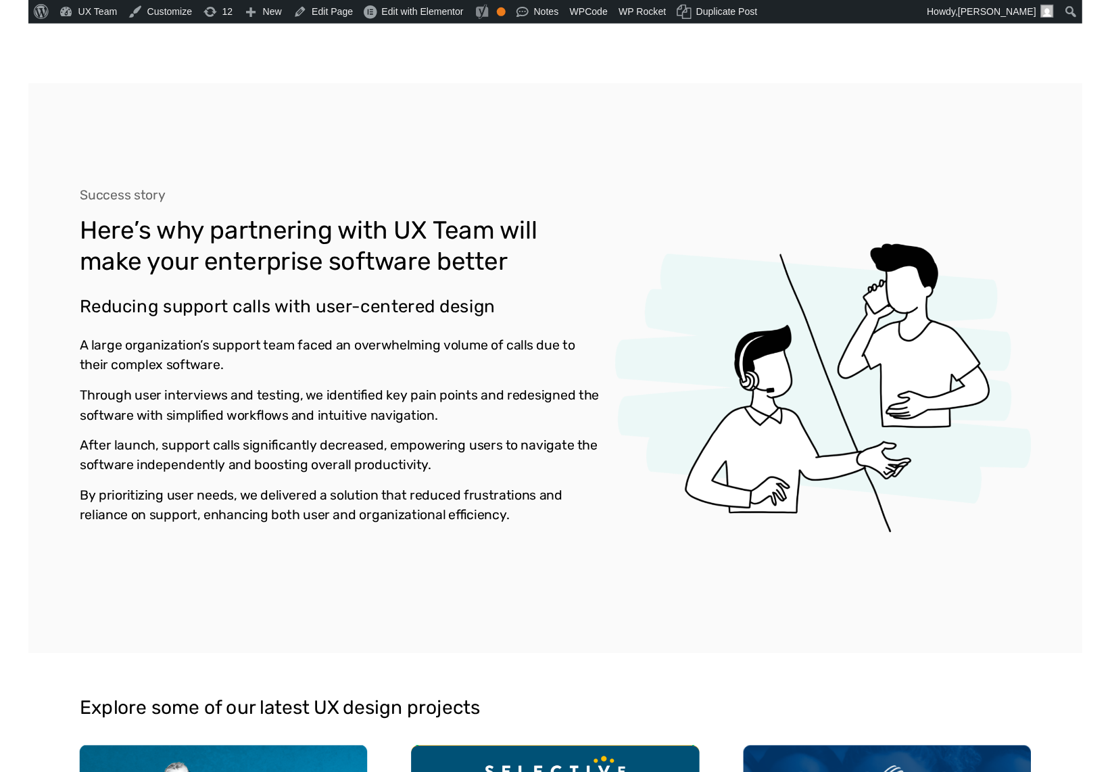
scroll to position [1329, 0]
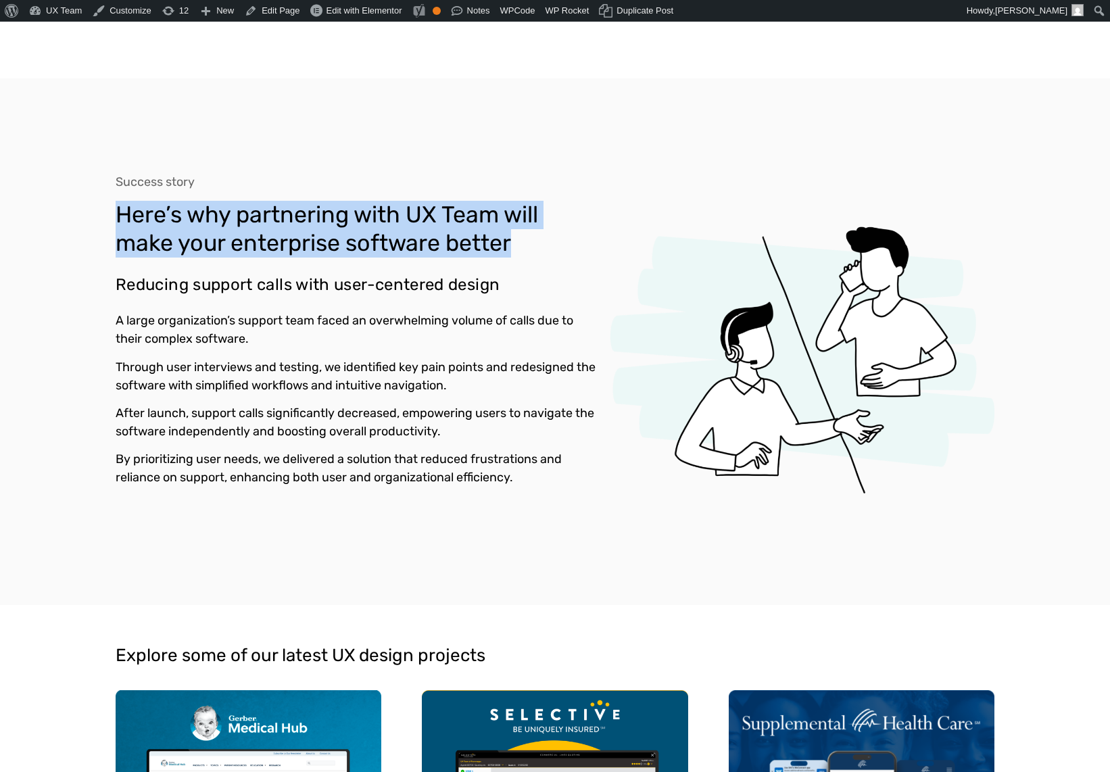
drag, startPoint x: 116, startPoint y: 229, endPoint x: 515, endPoint y: 260, distance: 400.6
click at [515, 257] on h3 "Here’s why partnering with UX Team will make your enterprise software better" at bounding box center [357, 229] width 483 height 57
copy h3 "Here’s why partnering with UX Team will make your enterprise software better"
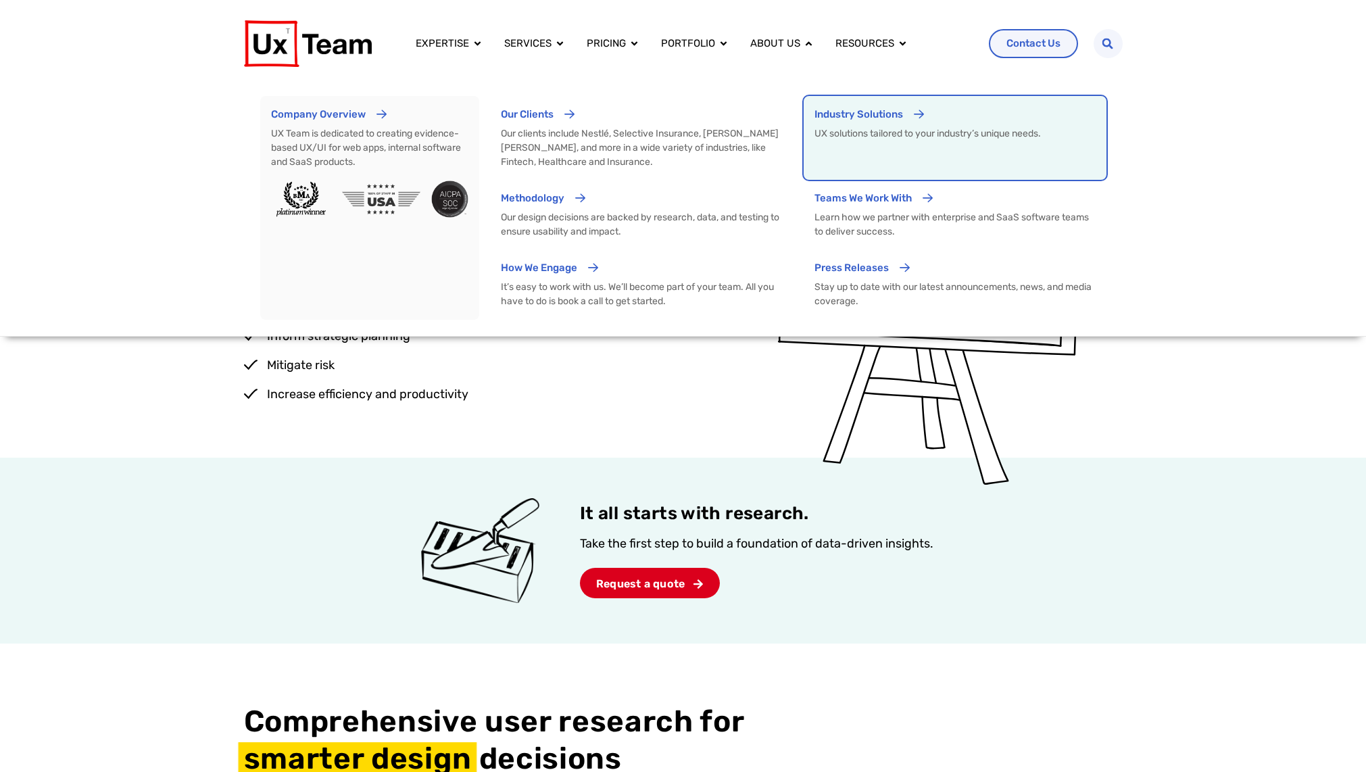
click at [858, 130] on div "Industry Solutions" at bounding box center [858, 119] width 89 height 25
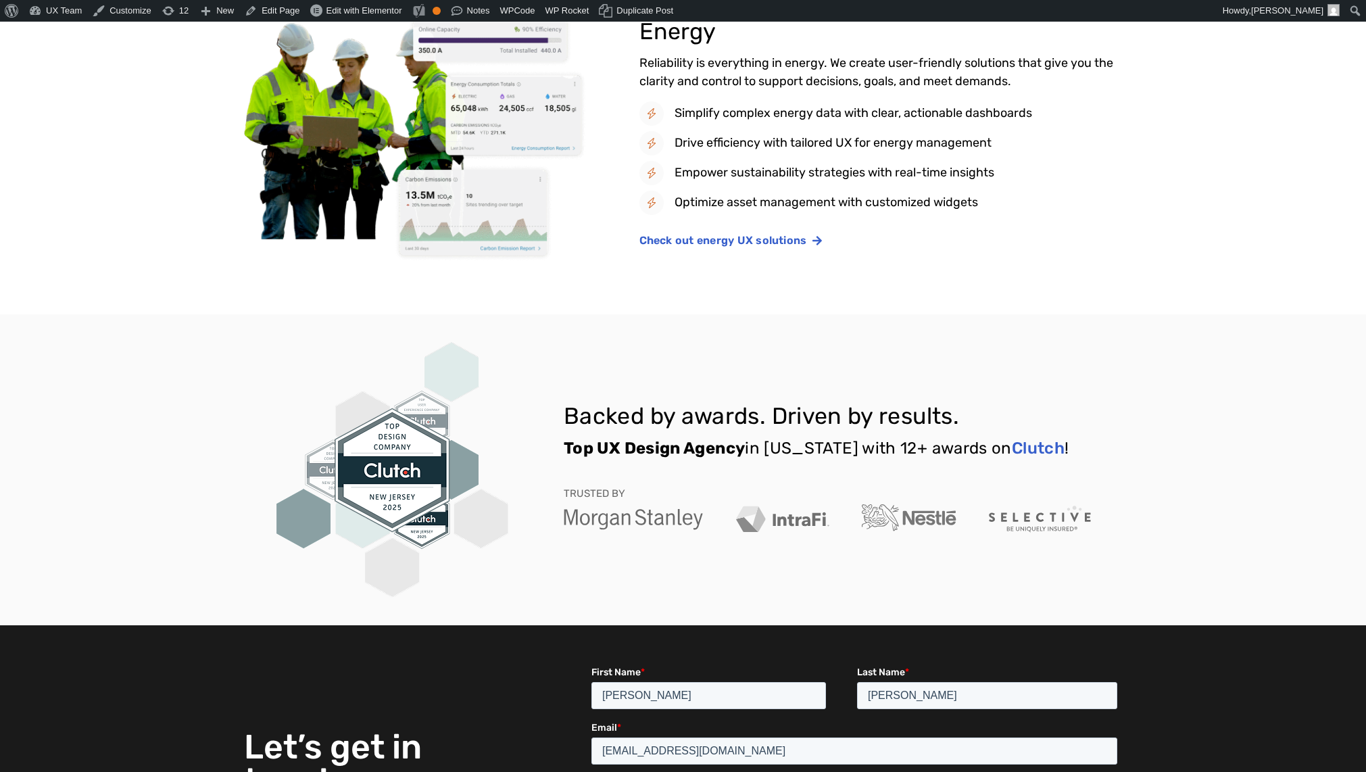
scroll to position [1419, 0]
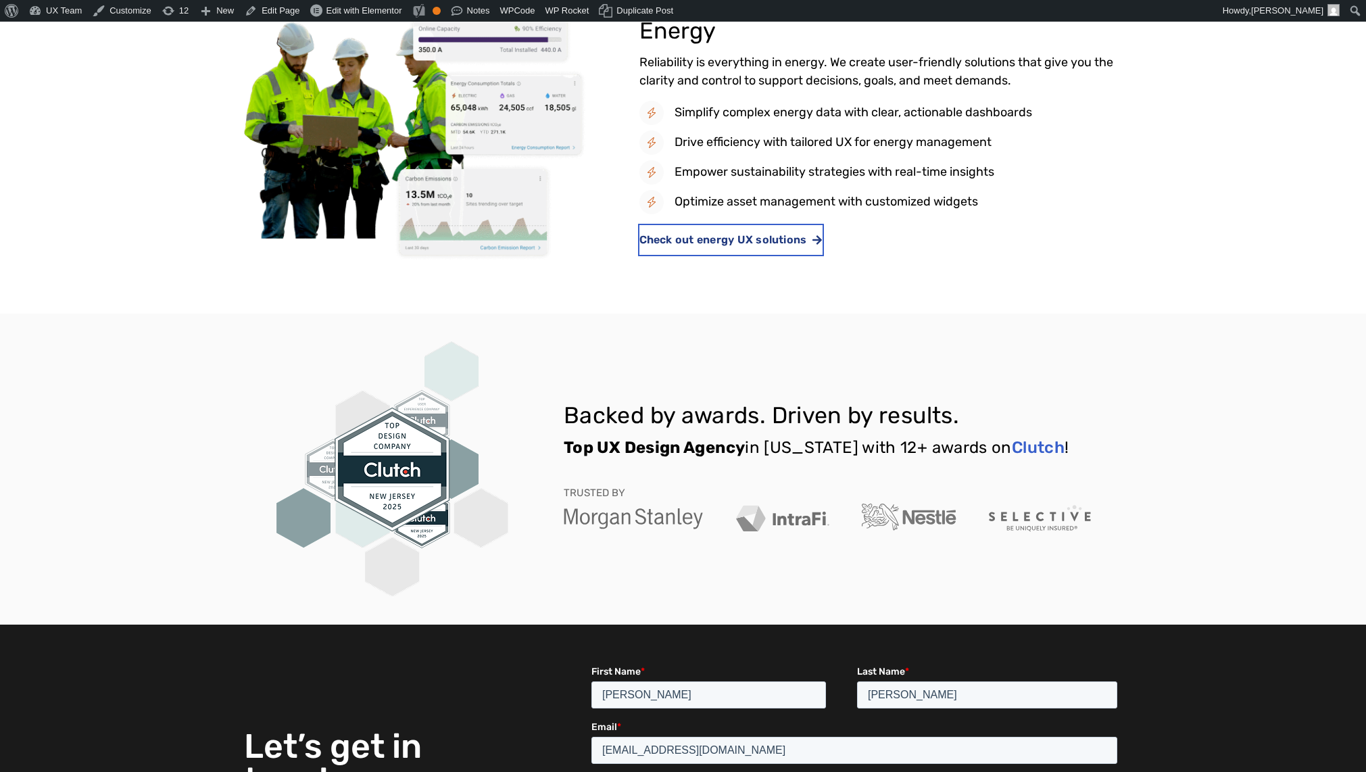
click at [741, 241] on span "Check out energy UX solutions" at bounding box center [723, 239] width 168 height 11
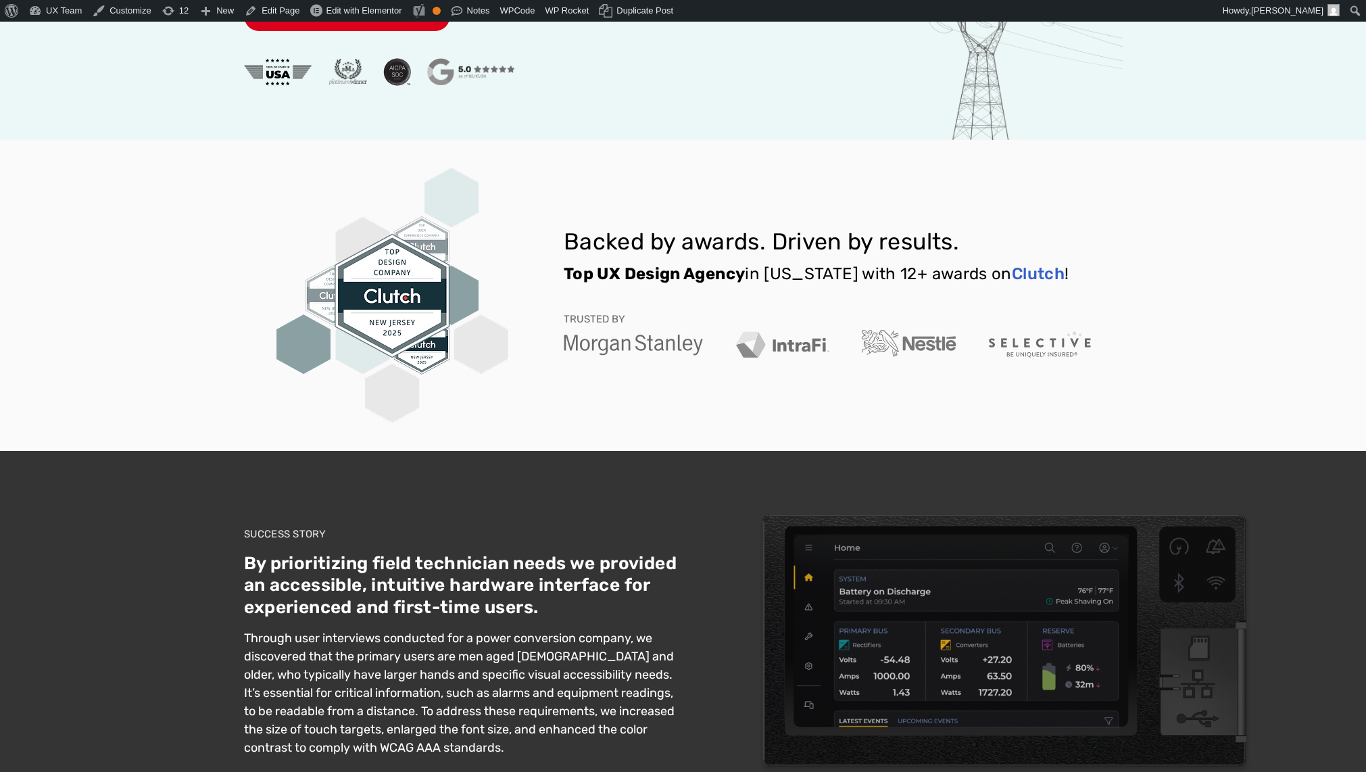
scroll to position [1351, 0]
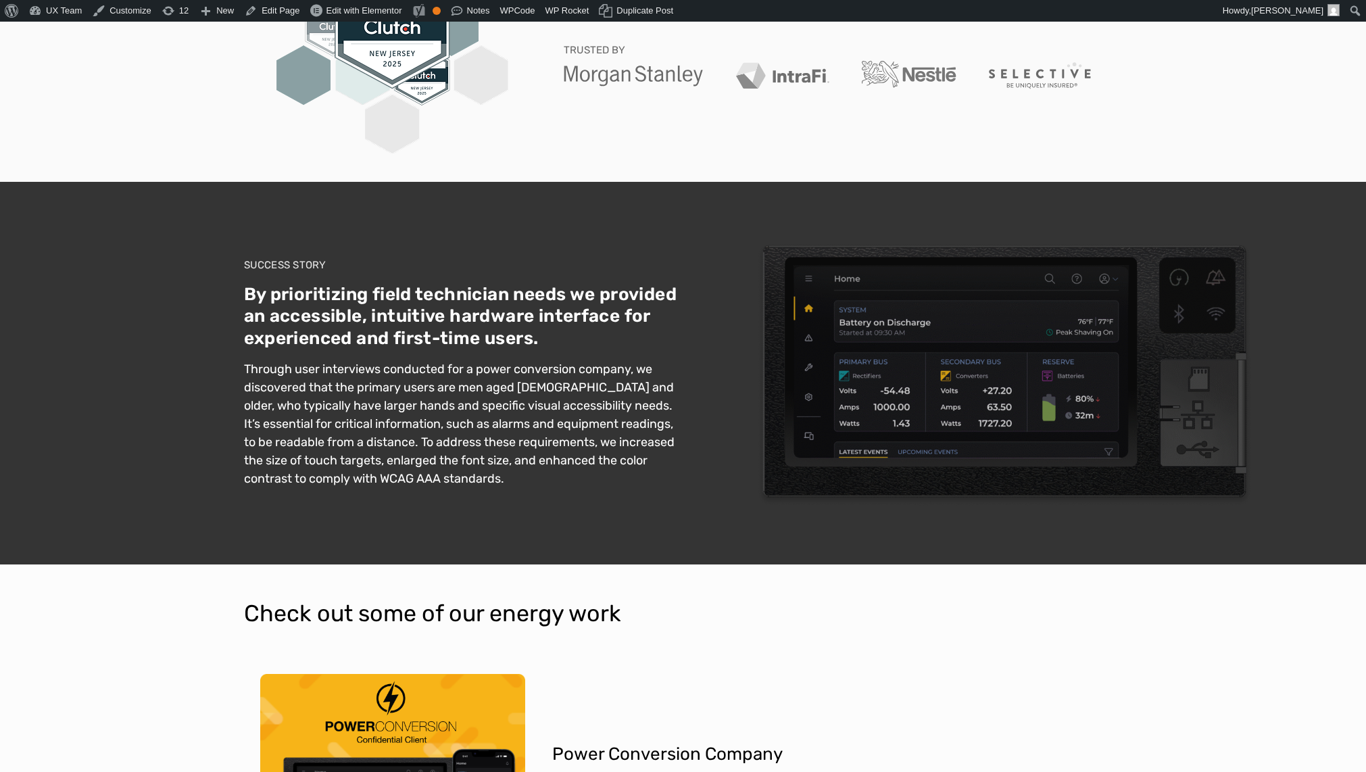
click at [305, 264] on h2 "SUCCESS STORY" at bounding box center [463, 265] width 439 height 16
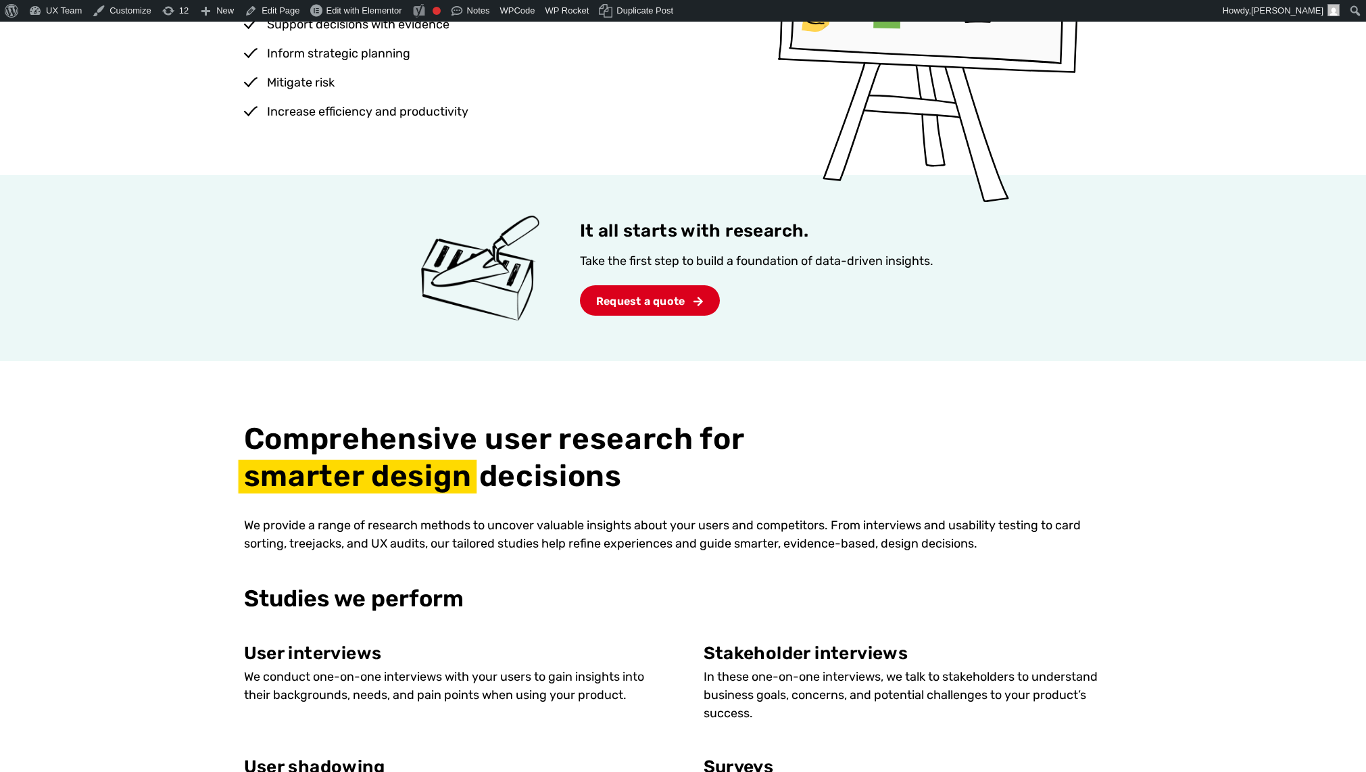
scroll to position [630, 0]
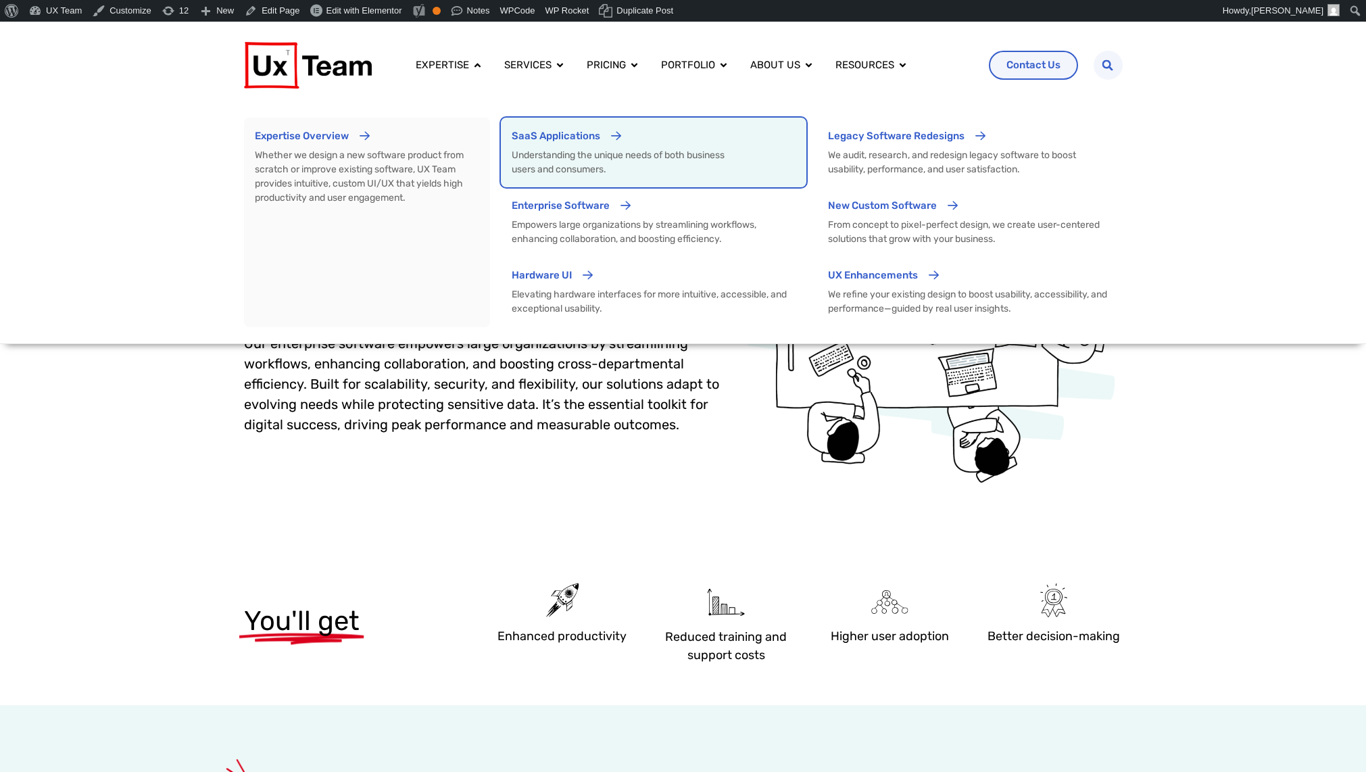
click at [560, 180] on link "SaaS Applications Understanding the unique needs of both business users and con…" at bounding box center [653, 153] width 305 height 70
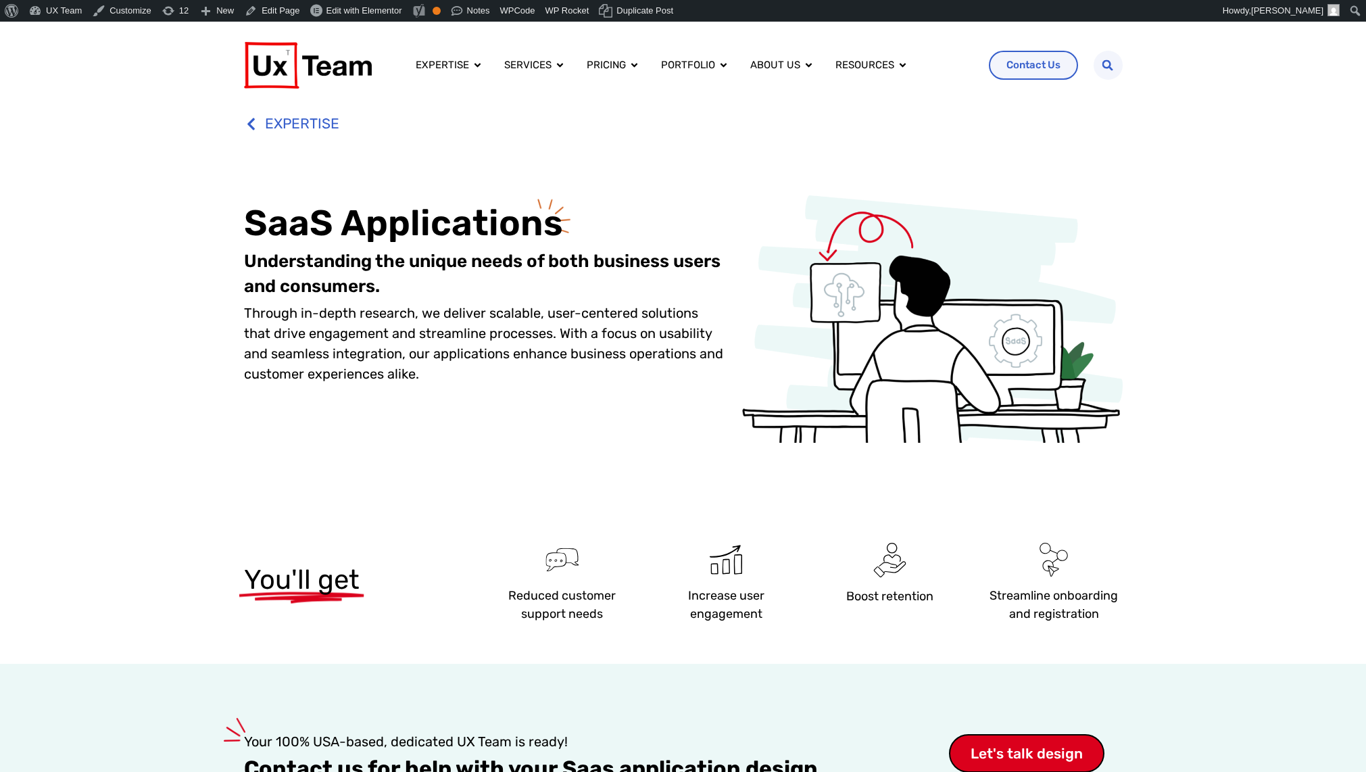
click at [418, 337] on p "Through in-depth research, we deliver scalable, user-centered solutions that dr…" at bounding box center [485, 343] width 483 height 81
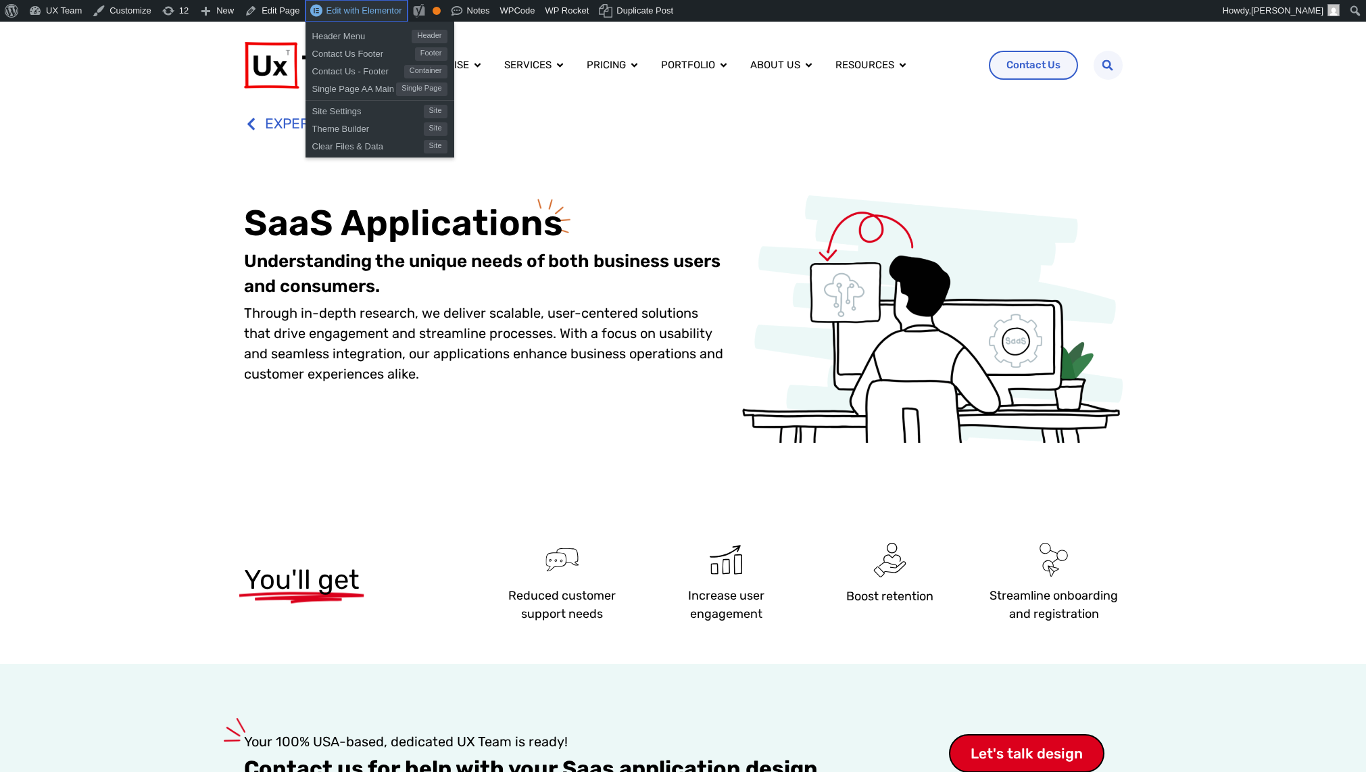
click at [339, 12] on span "Edit with Elementor" at bounding box center [364, 10] width 76 height 10
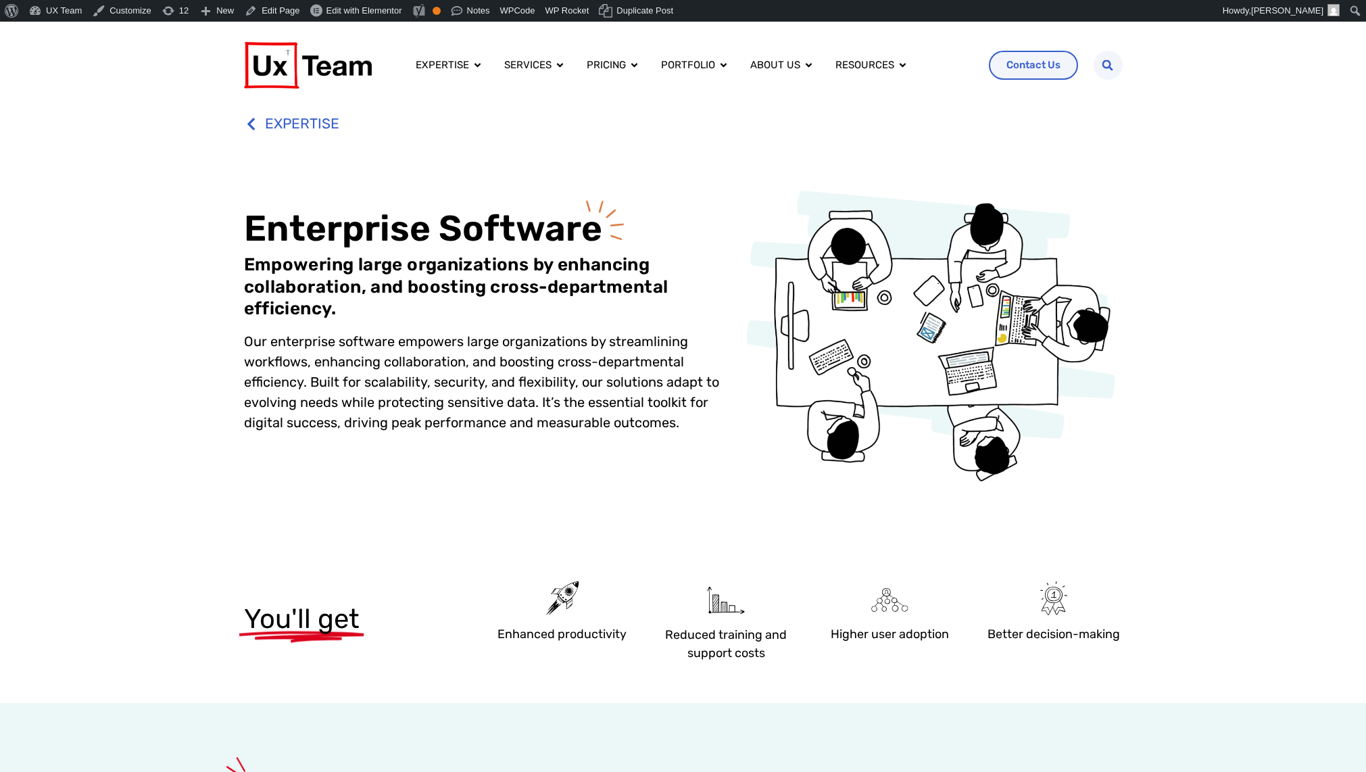
click at [412, 397] on div "Our enterprise software empowers large organizations by streamlining workflows,…" at bounding box center [485, 381] width 483 height 101
click at [314, 245] on h1 "Enterprise Software" at bounding box center [485, 228] width 483 height 44
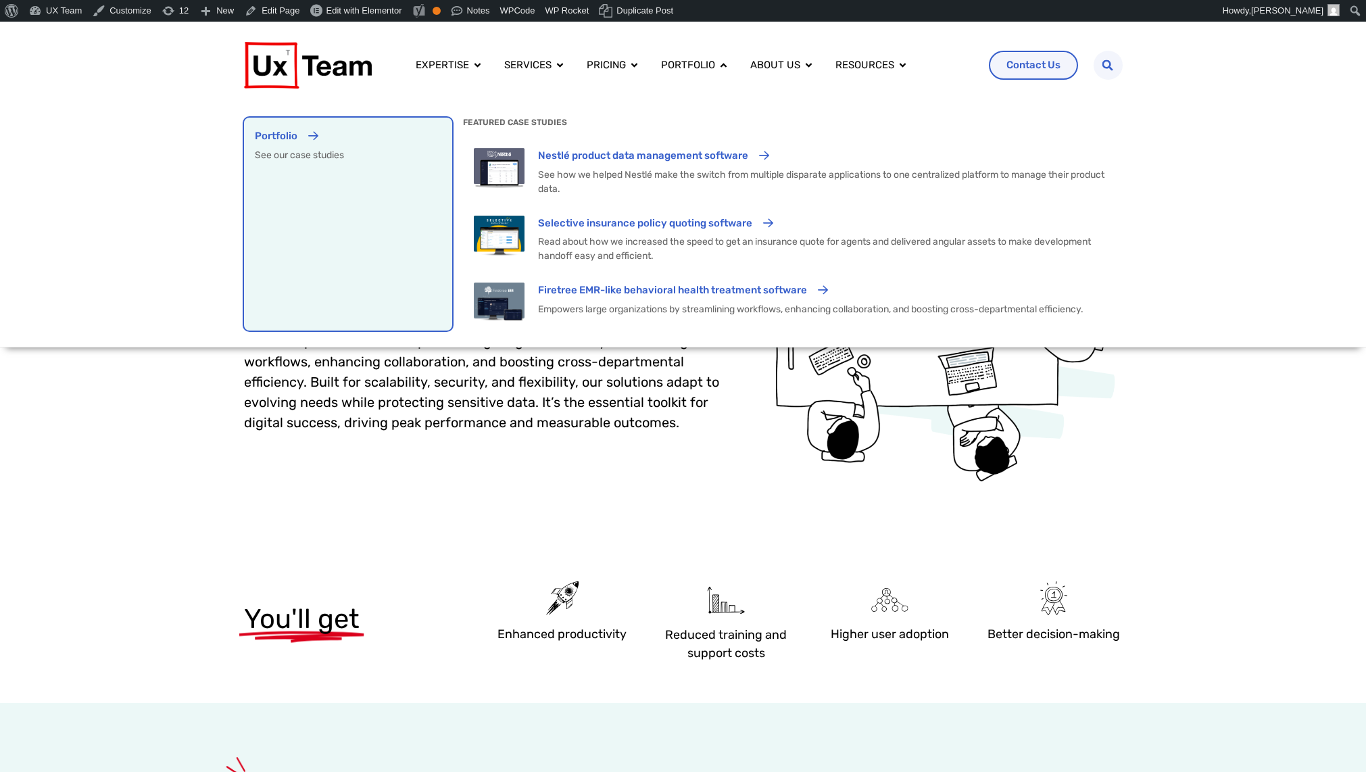
click at [396, 205] on div "Portfolio See our case studies" at bounding box center [348, 223] width 187 height 191
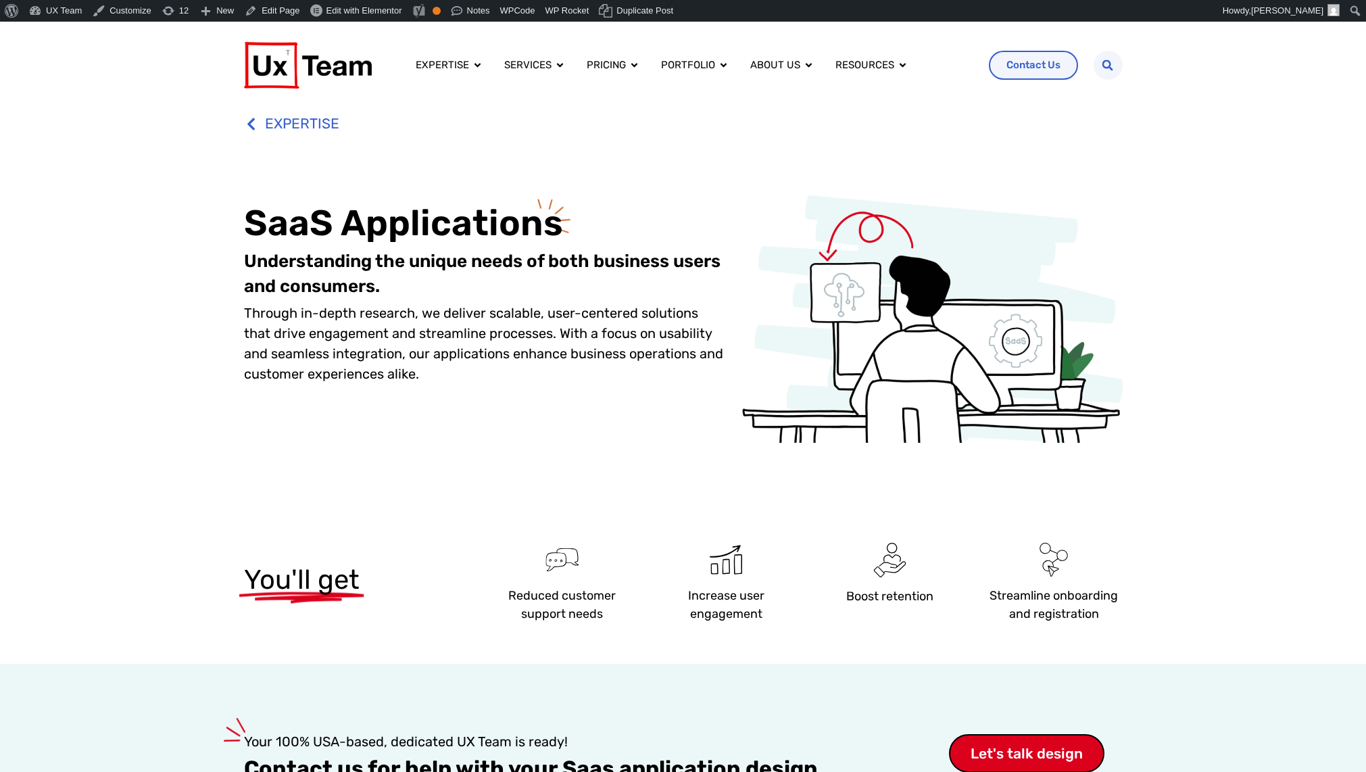
scroll to position [608, 0]
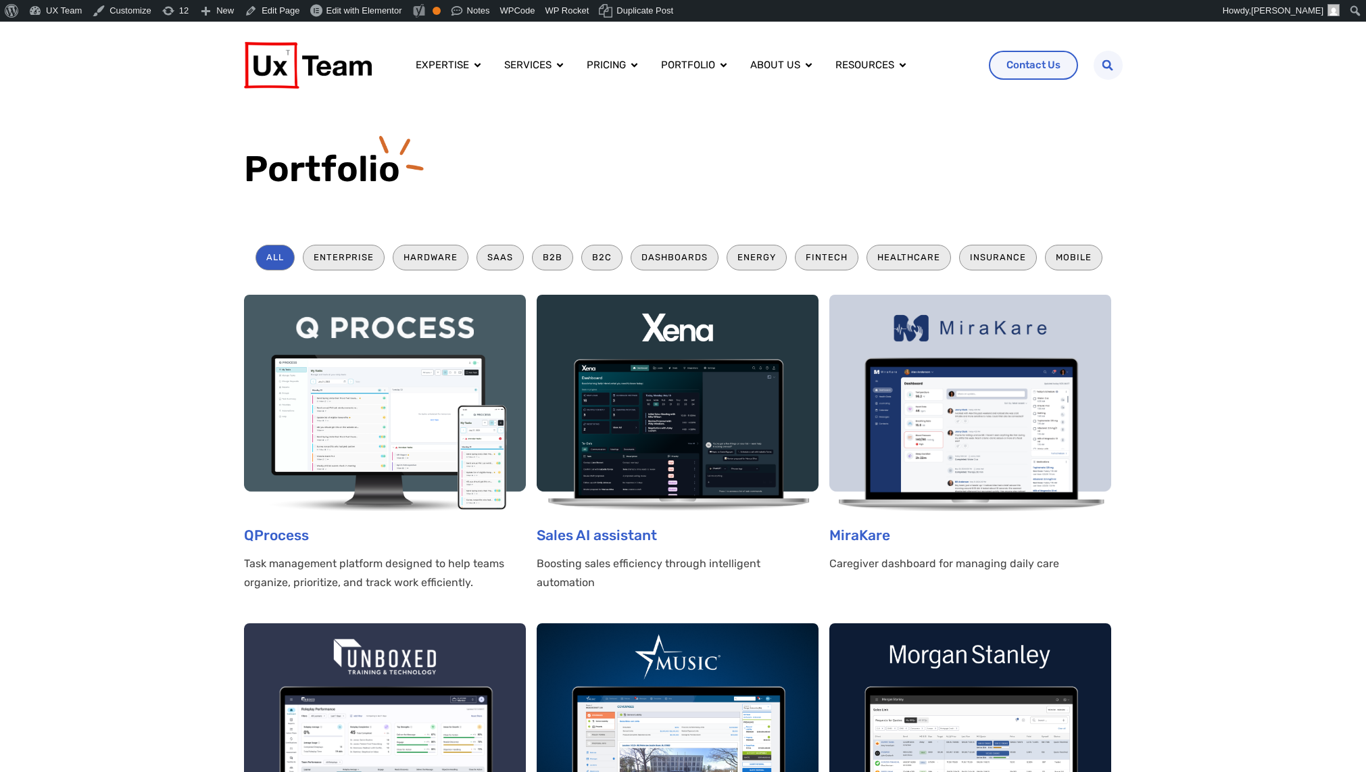
click at [360, 424] on img at bounding box center [385, 403] width 282 height 216
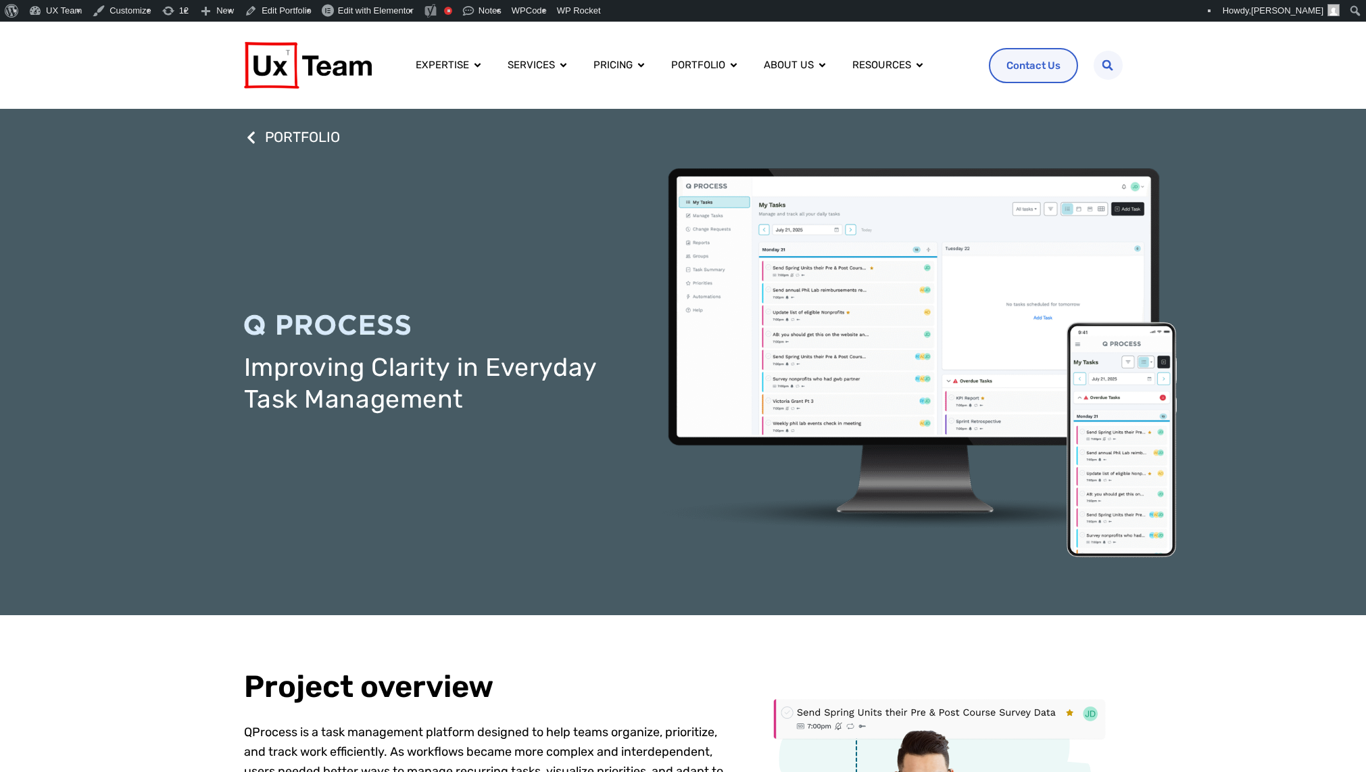
click at [303, 223] on div "Improving Clarity in Everyday Task Management" at bounding box center [683, 364] width 878 height 393
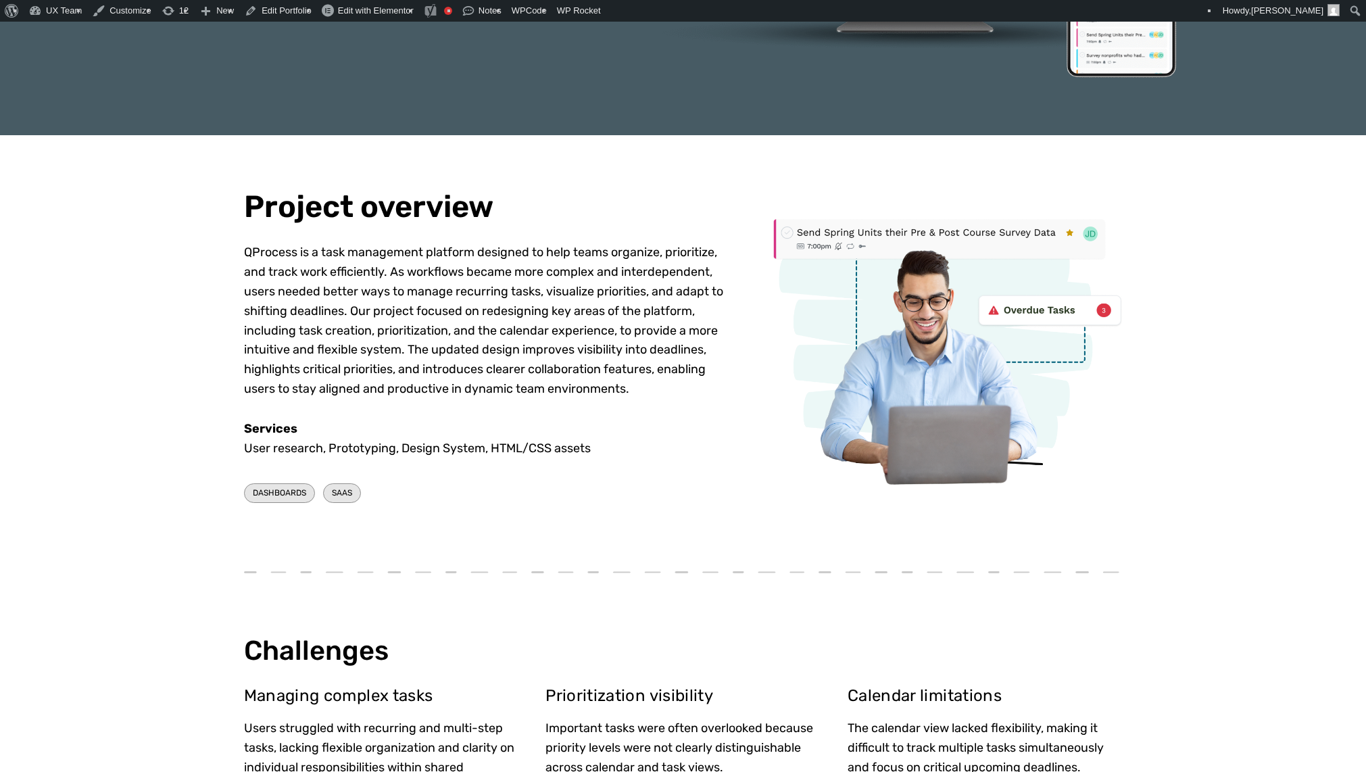
scroll to position [541, 0]
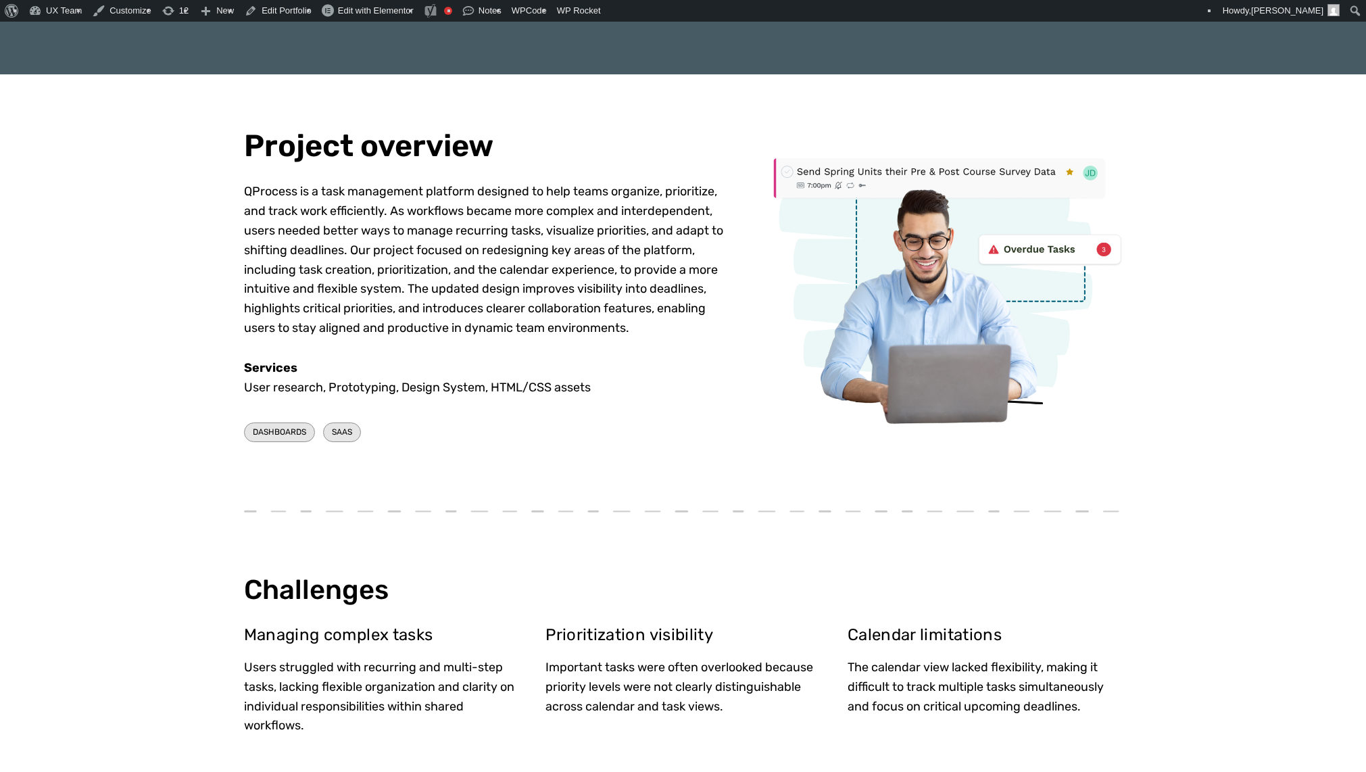
click at [530, 353] on div "Project overview QProcess is a task management platform designed to help teams …" at bounding box center [485, 287] width 483 height 319
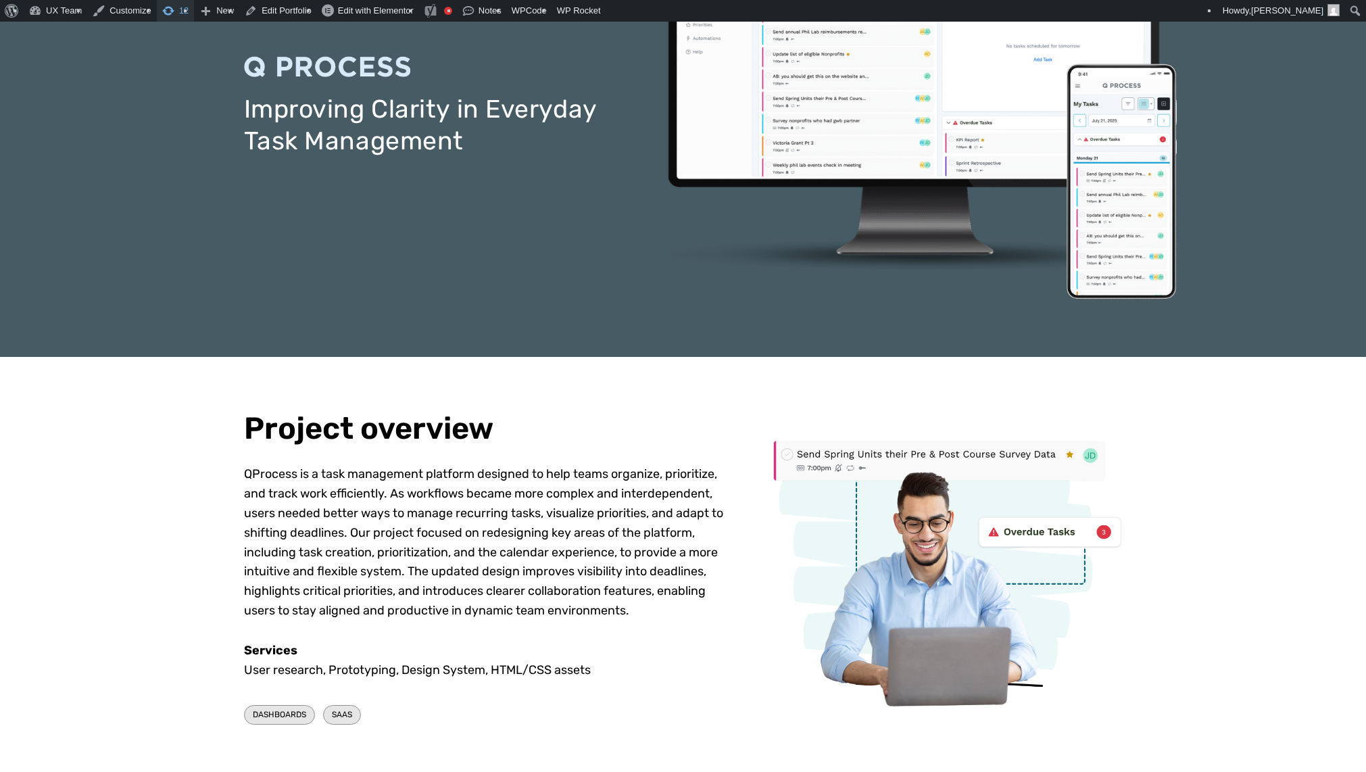
scroll to position [473, 0]
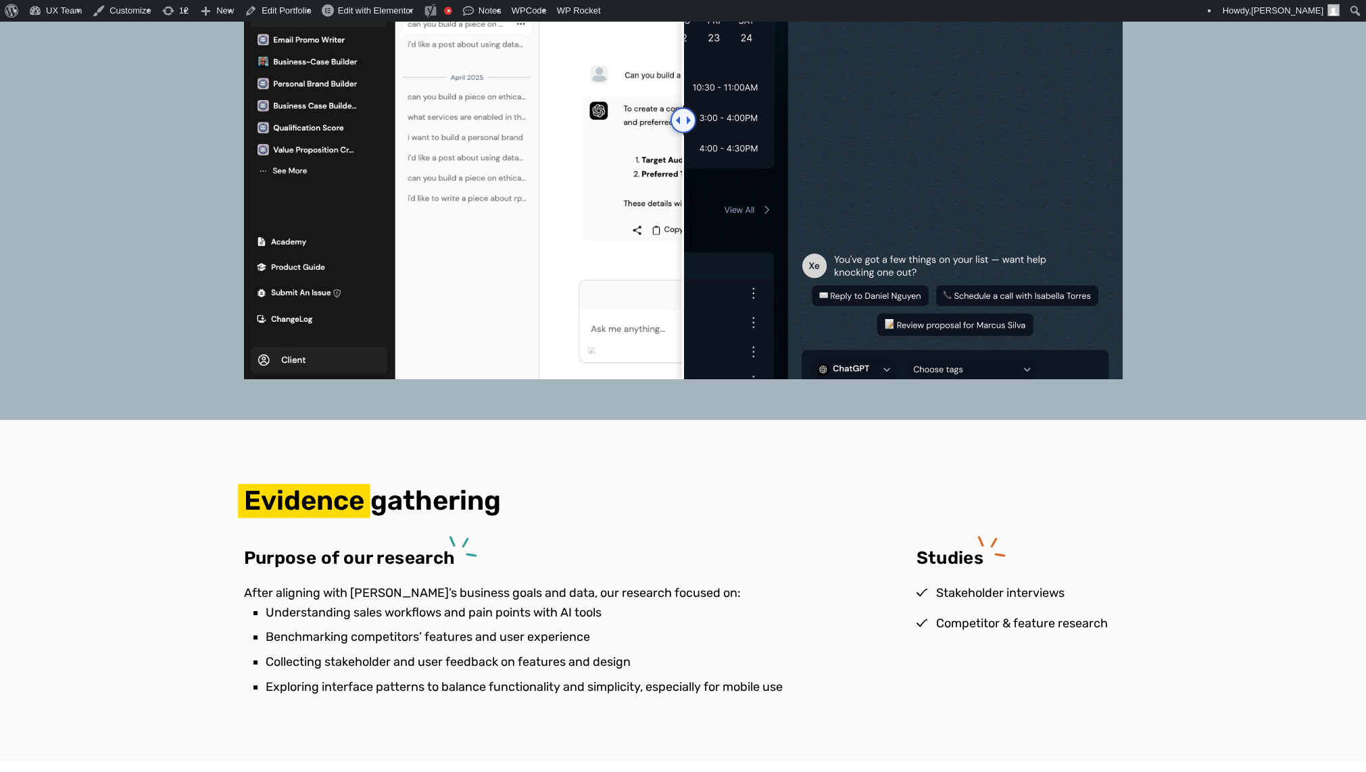
scroll to position [1689, 0]
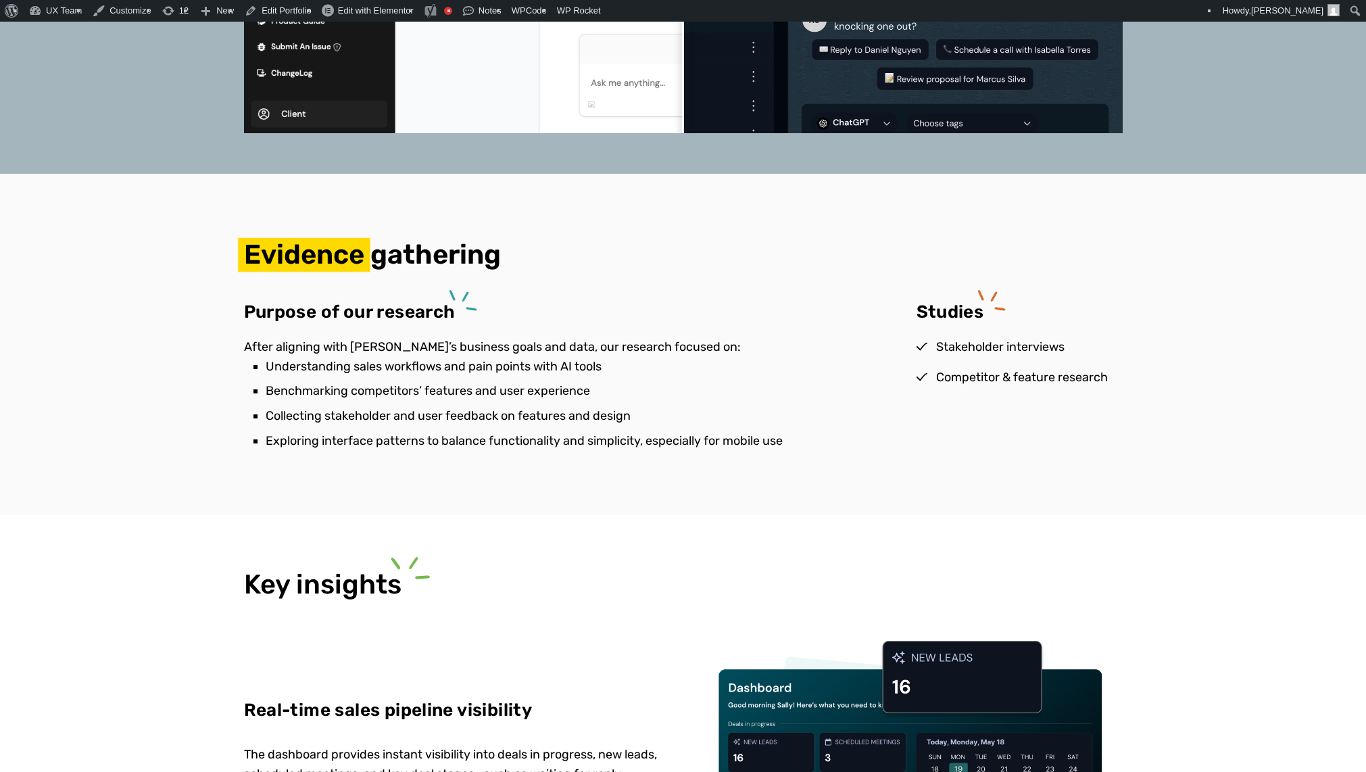
click at [537, 370] on li "Understanding sales workflows and pain points with AI tools" at bounding box center [564, 367] width 597 height 20
click at [500, 341] on div "After aligning with Xena’s business goals and data, our research focused on: Un…" at bounding box center [553, 399] width 618 height 124
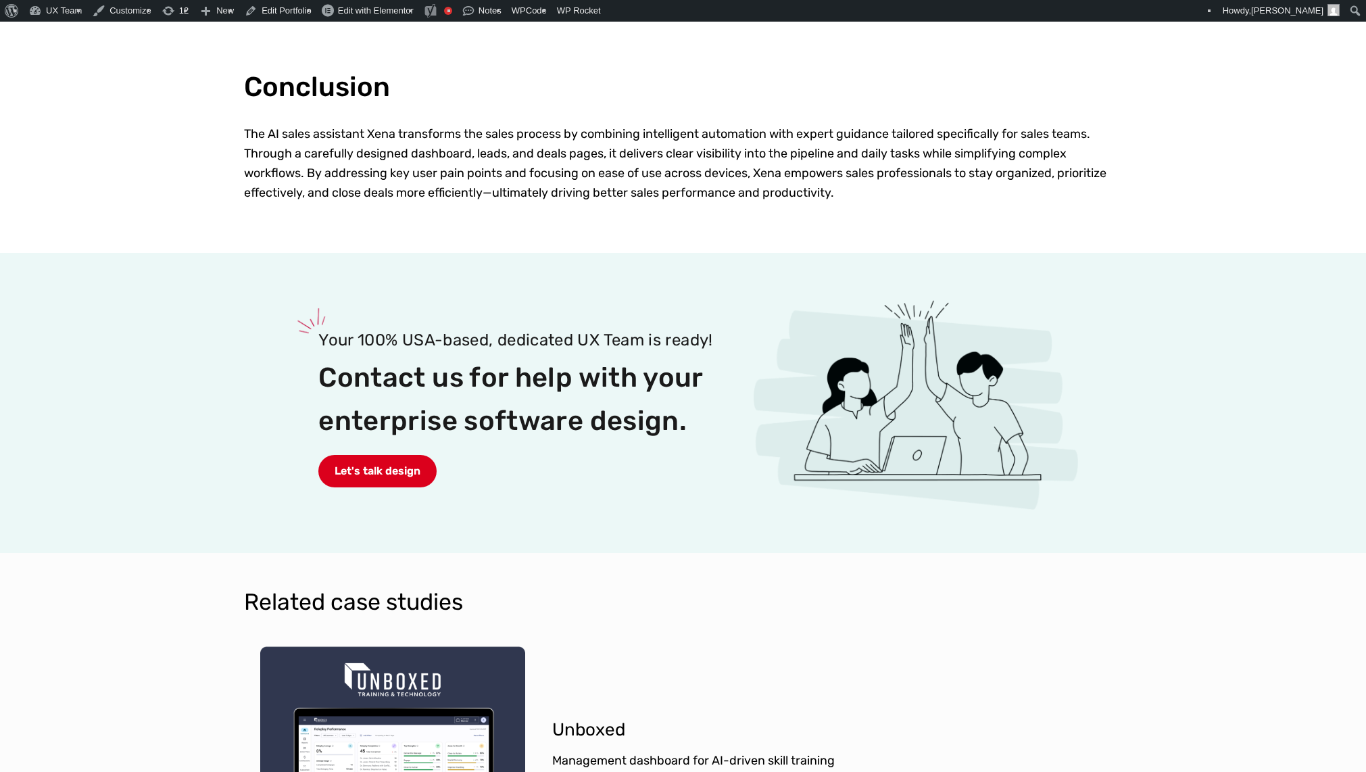
scroll to position [3446, 0]
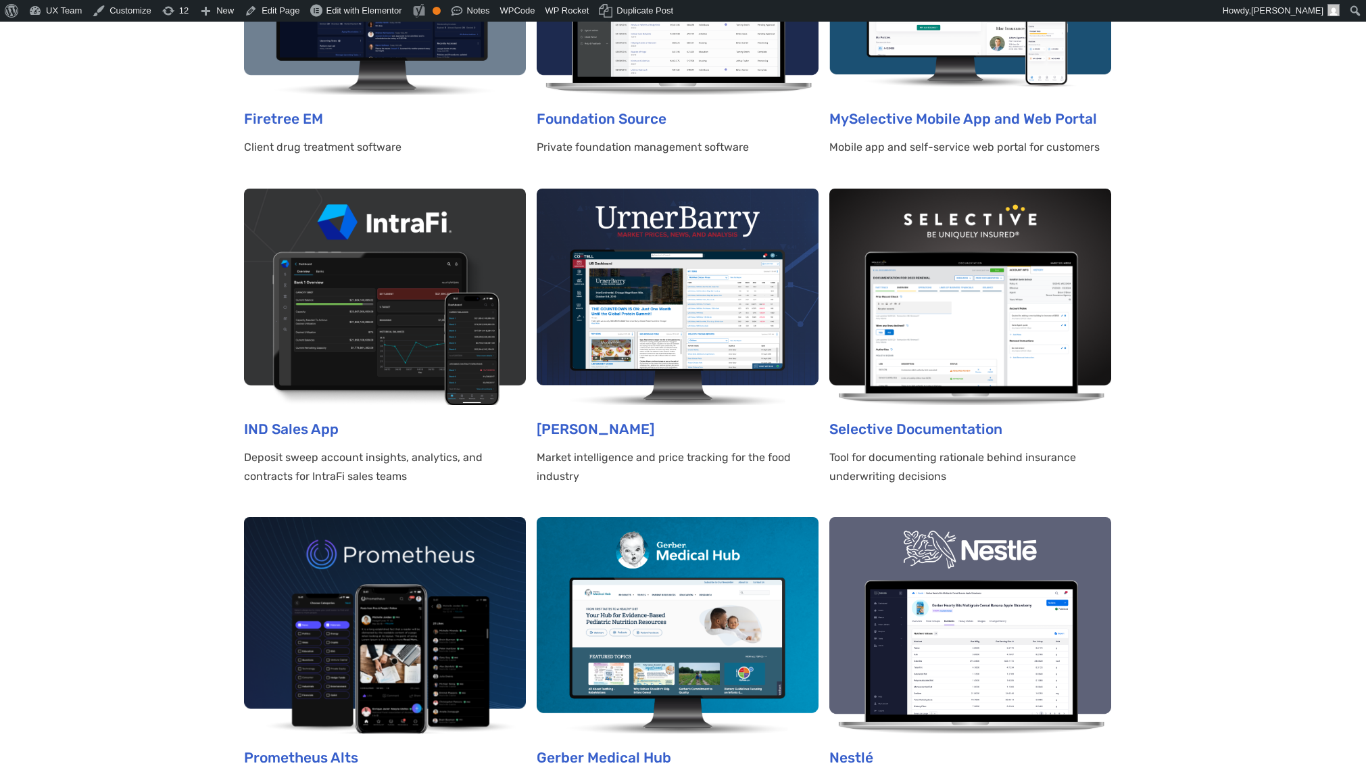
click at [933, 572] on img at bounding box center [970, 625] width 282 height 216
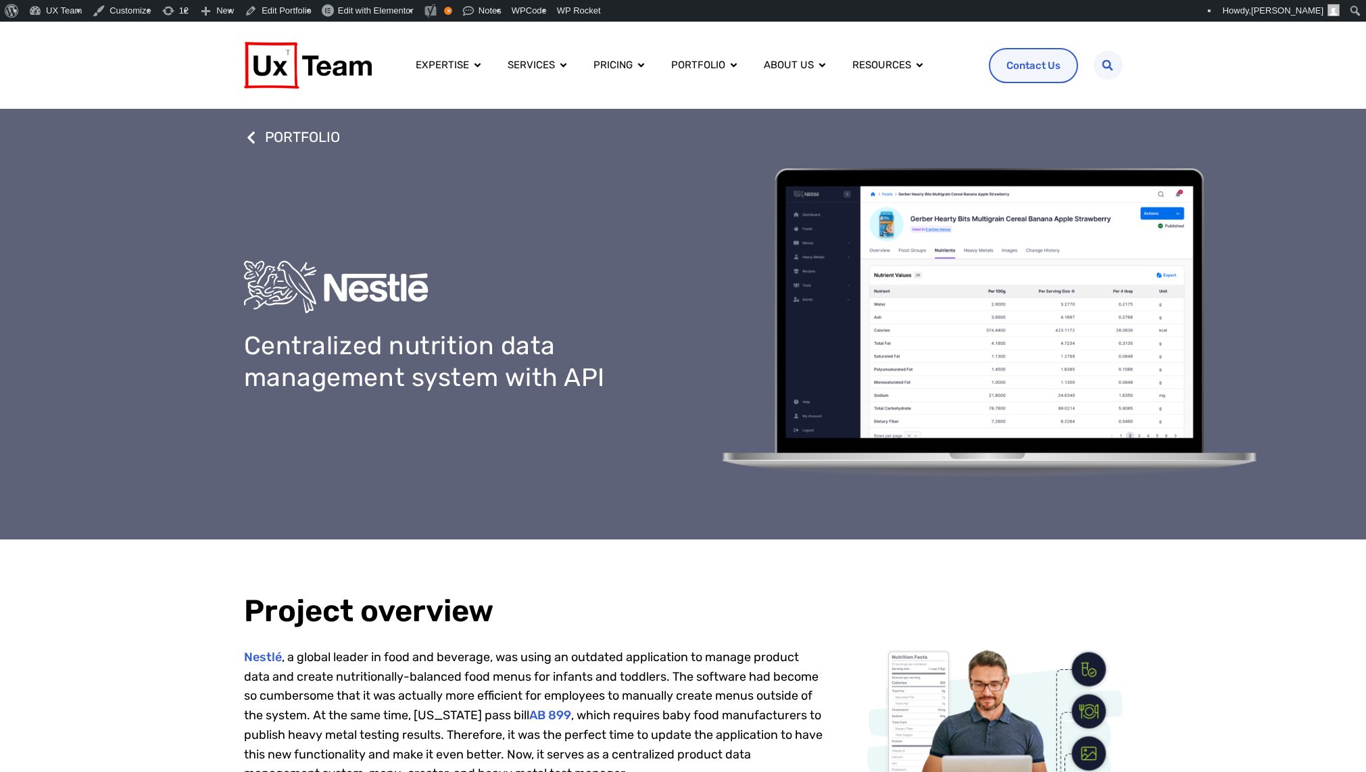
click at [419, 538] on div "PORTFOLIO Centralized nutrition data management system with API" at bounding box center [683, 324] width 878 height 430
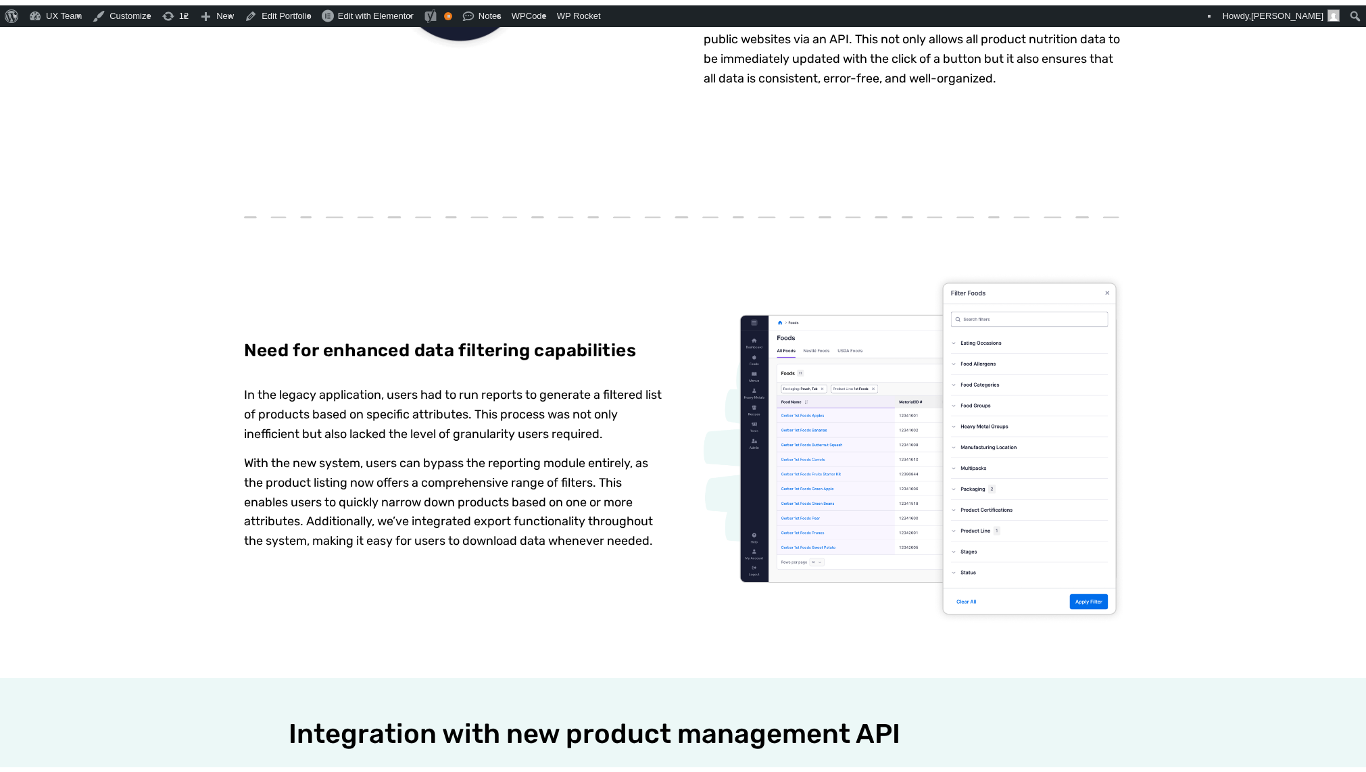
scroll to position [2973, 0]
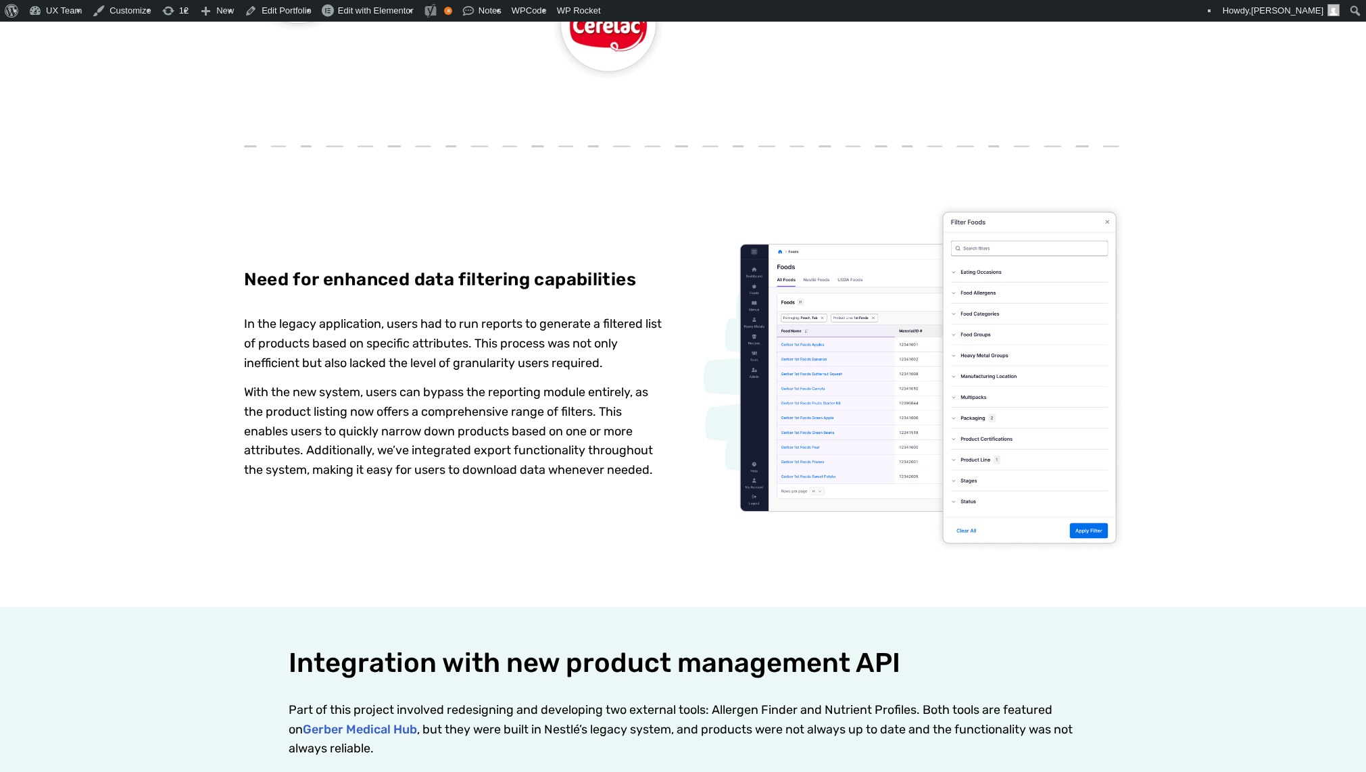
click at [465, 403] on p "With the new system, users can bypass the reporting module entirely, as the pro…" at bounding box center [453, 430] width 419 height 97
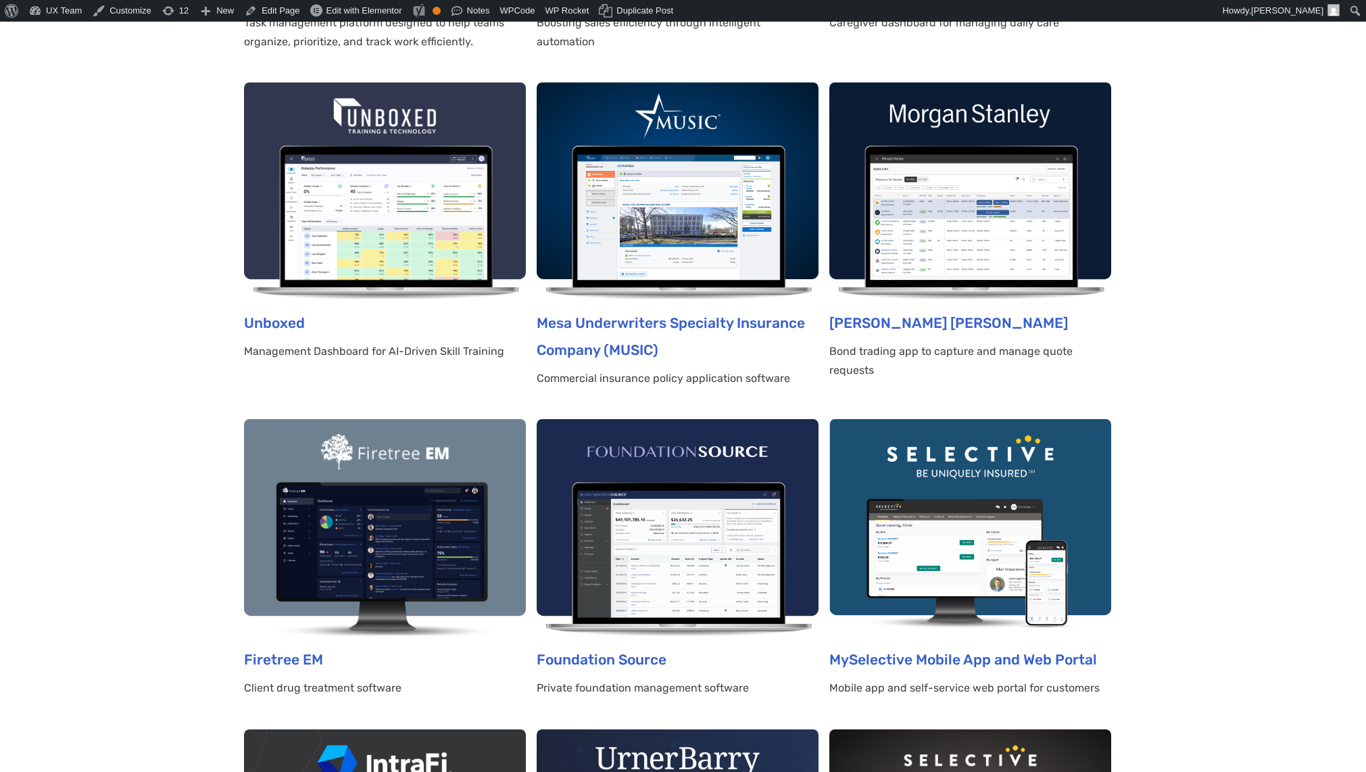
click at [666, 197] on img at bounding box center [678, 190] width 282 height 216
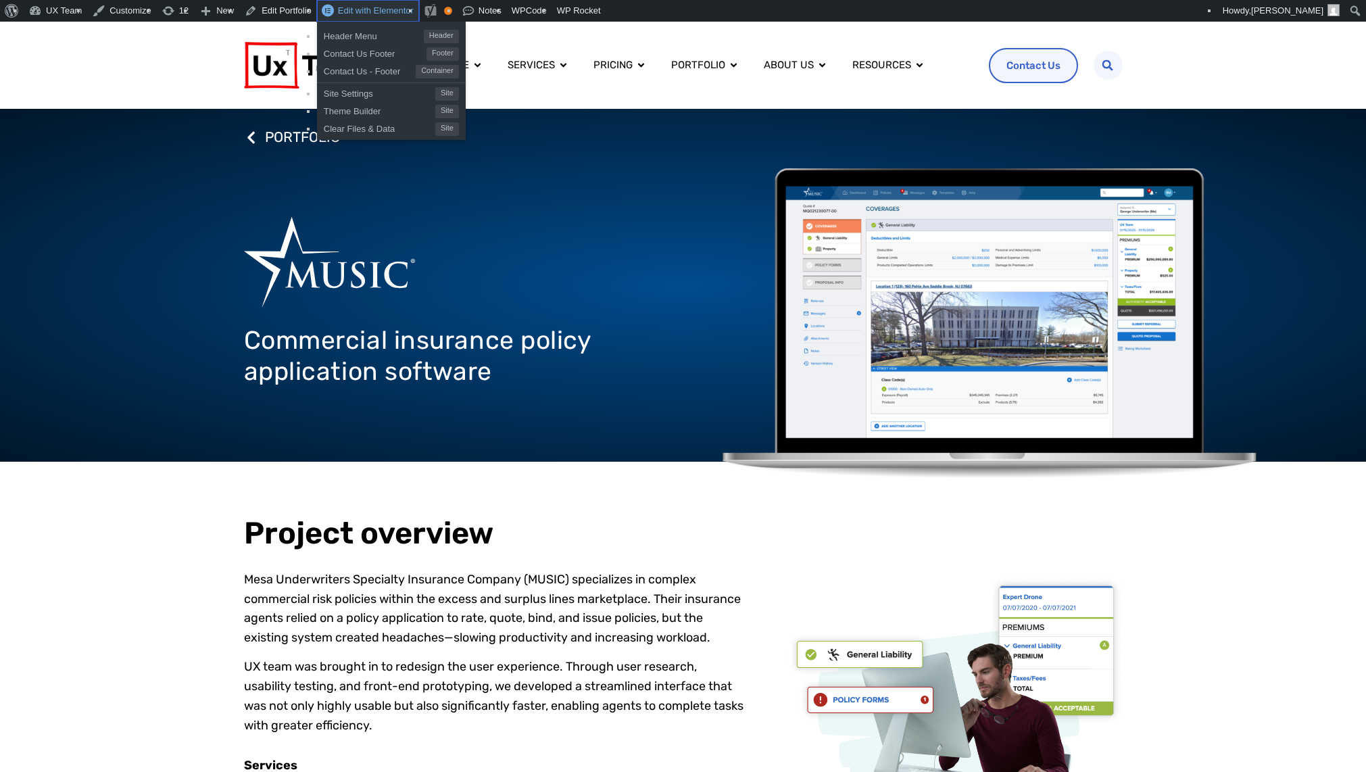
click at [351, 7] on span "Edit with Elementor" at bounding box center [376, 10] width 76 height 10
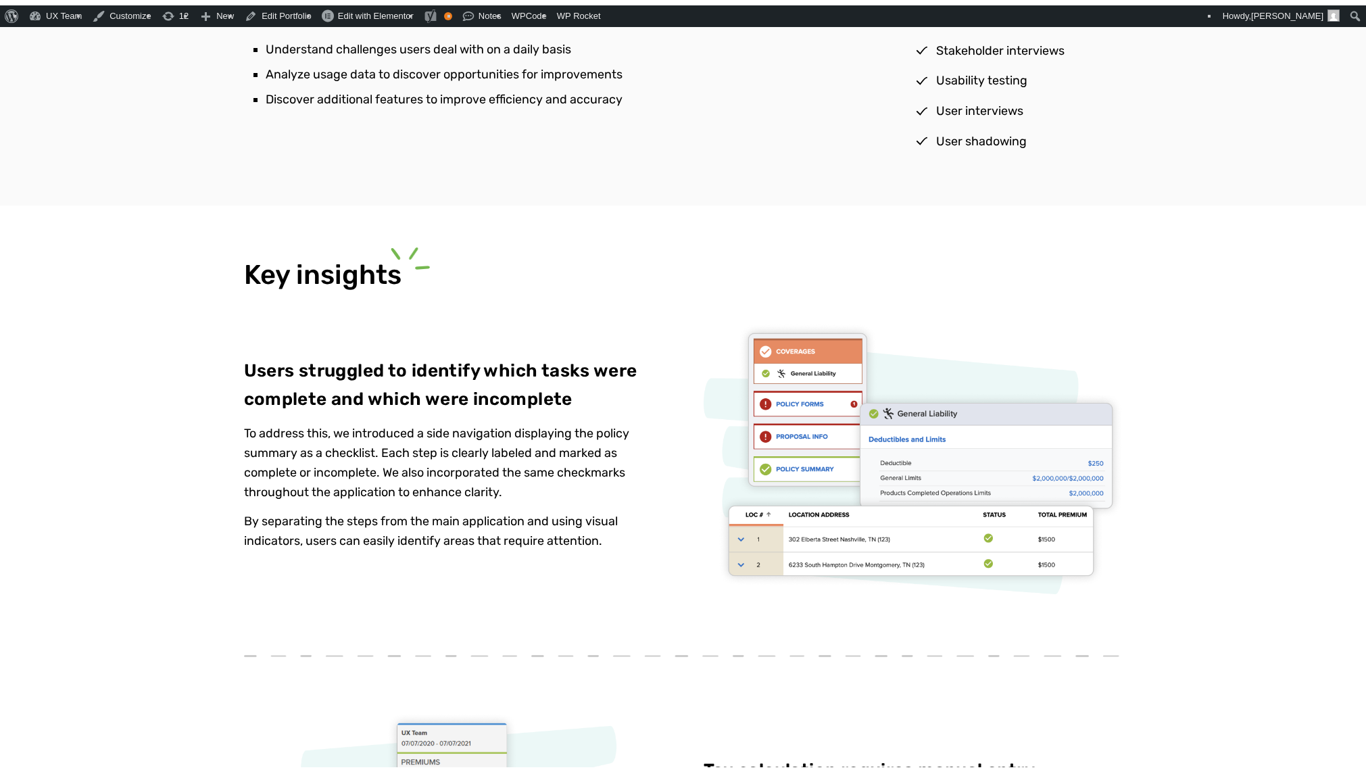
scroll to position [1892, 0]
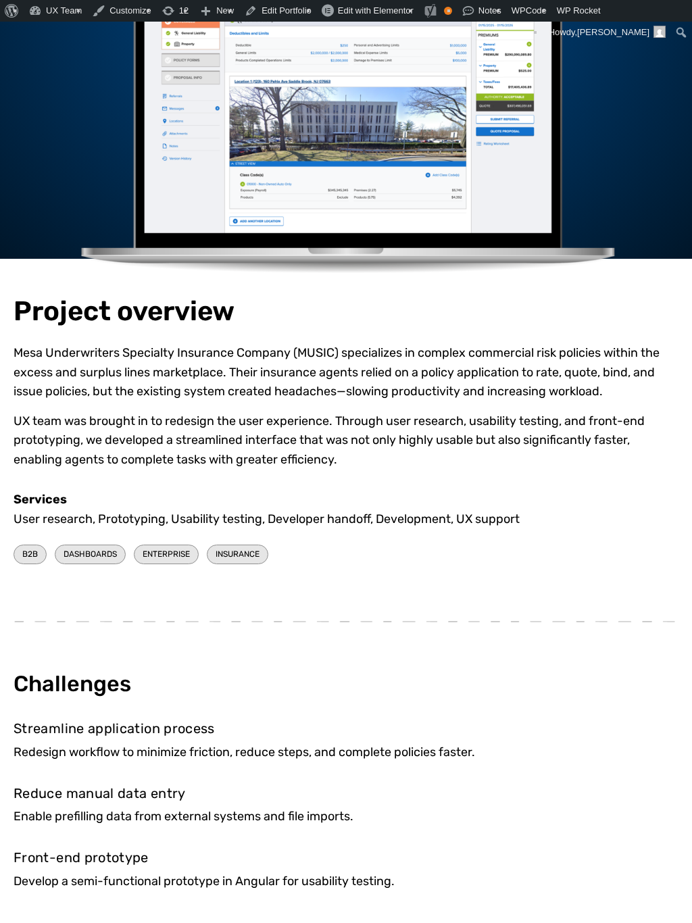
scroll to position [743, 0]
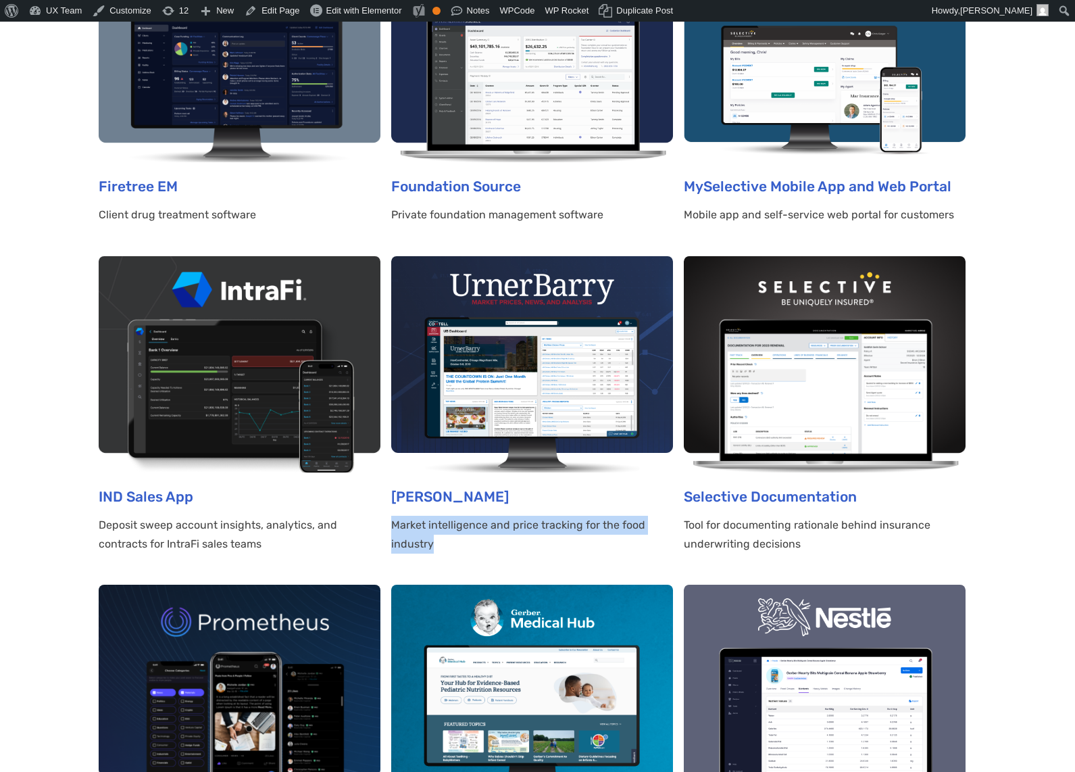
drag, startPoint x: 446, startPoint y: 547, endPoint x: 391, endPoint y: 526, distance: 58.9
click at [391, 526] on p "Market intelligence and price tracking for the food industry" at bounding box center [532, 535] width 282 height 38
copy p "Market intelligence and price tracking for the food industry"
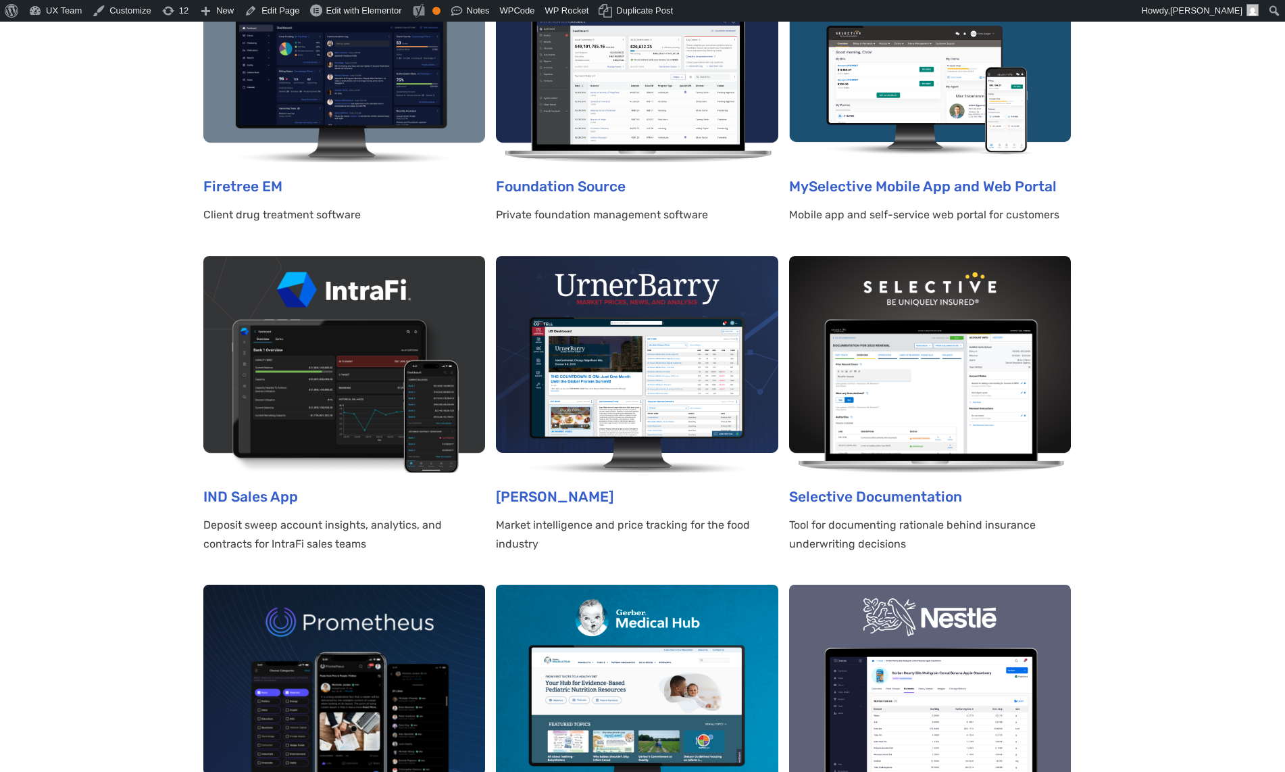
click at [1074, 445] on section "All Enterprise Hardware SaaS B2B B2C Dashboards Energy Fintech Healthcare Insur…" at bounding box center [642, 556] width 1285 height 2704
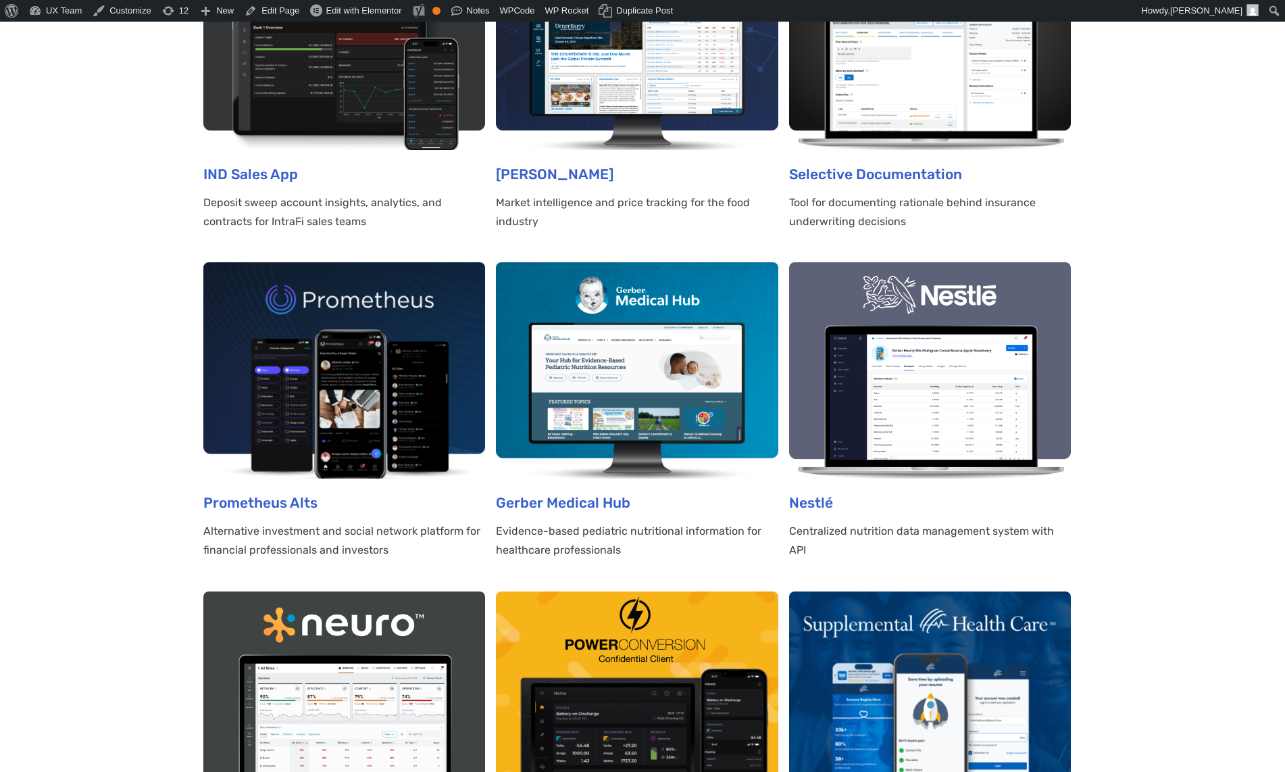
scroll to position [1351, 0]
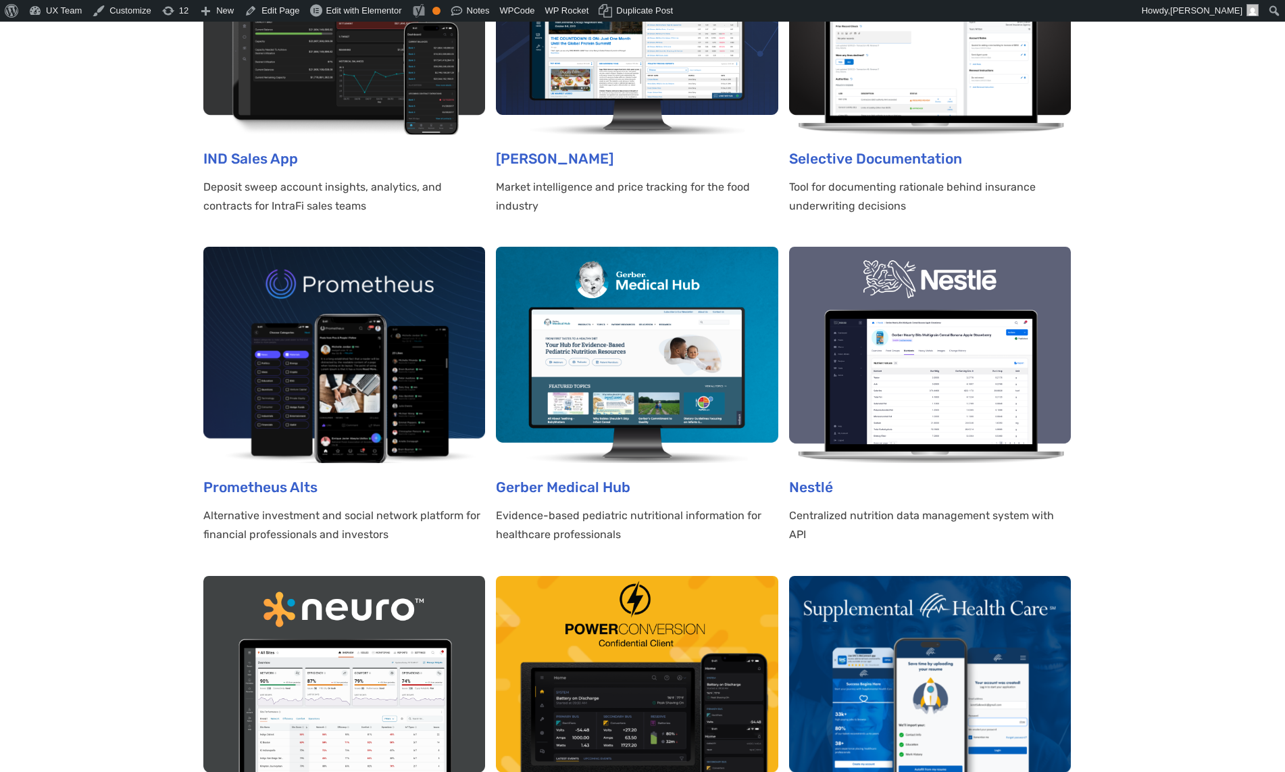
drag, startPoint x: 156, startPoint y: 315, endPoint x: 183, endPoint y: 323, distance: 28.2
click at [183, 323] on section "All Enterprise Hardware SaaS B2B B2C Dashboards Energy Fintech Healthcare Insur…" at bounding box center [642, 218] width 1285 height 2704
click at [147, 311] on section "All Enterprise Hardware SaaS B2B B2C Dashboards Energy Fintech Healthcare Insur…" at bounding box center [642, 218] width 1285 height 2704
click at [1074, 252] on section "All Enterprise Hardware SaaS B2B B2C Dashboards Energy Fintech Healthcare Insur…" at bounding box center [642, 218] width 1285 height 2704
click at [1074, 350] on section "All Enterprise Hardware SaaS B2B B2C Dashboards Energy Fintech Healthcare Insur…" at bounding box center [642, 218] width 1285 height 2704
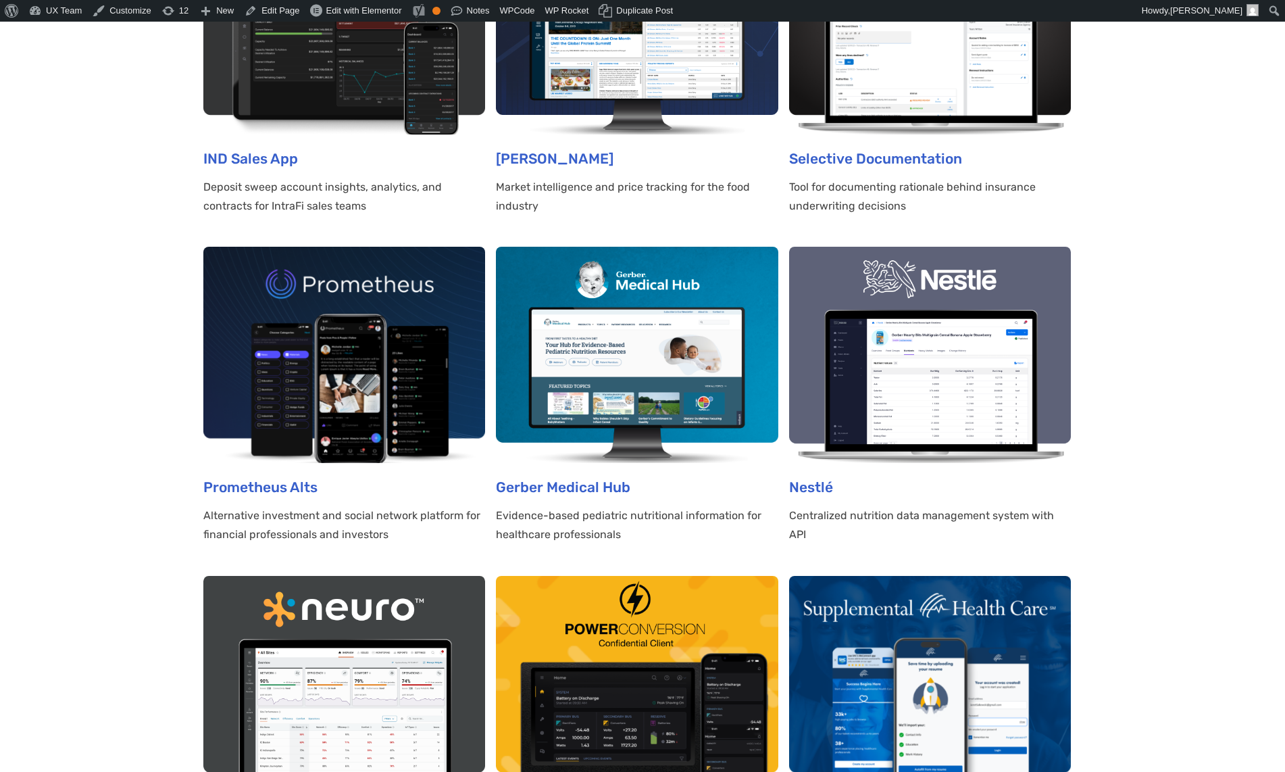
click at [1074, 215] on section "All Enterprise Hardware SaaS B2B B2C Dashboards Energy Fintech Healthcare Insur…" at bounding box center [642, 218] width 1285 height 2704
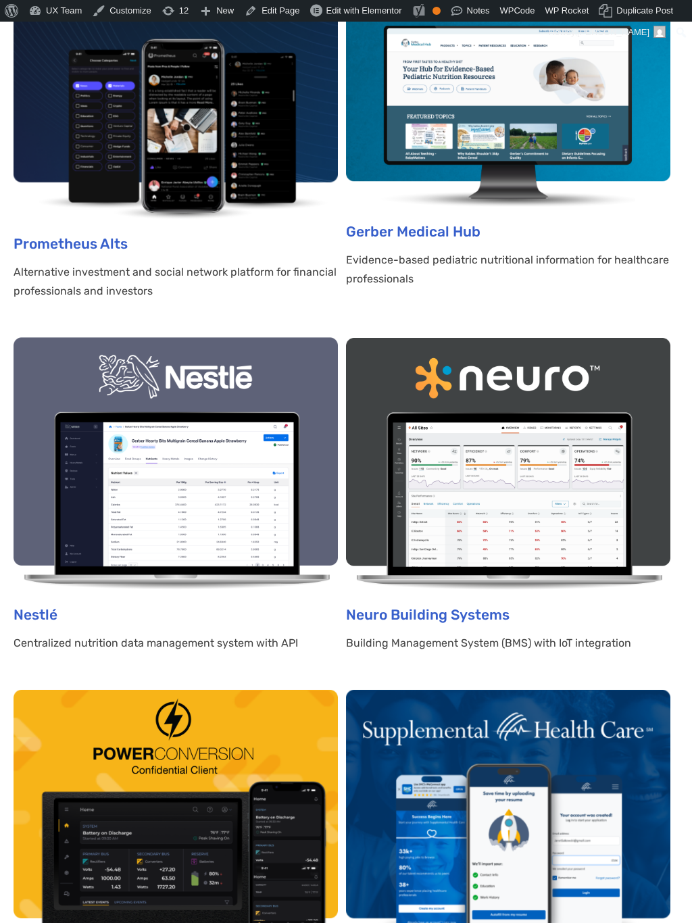
scroll to position [1, 1]
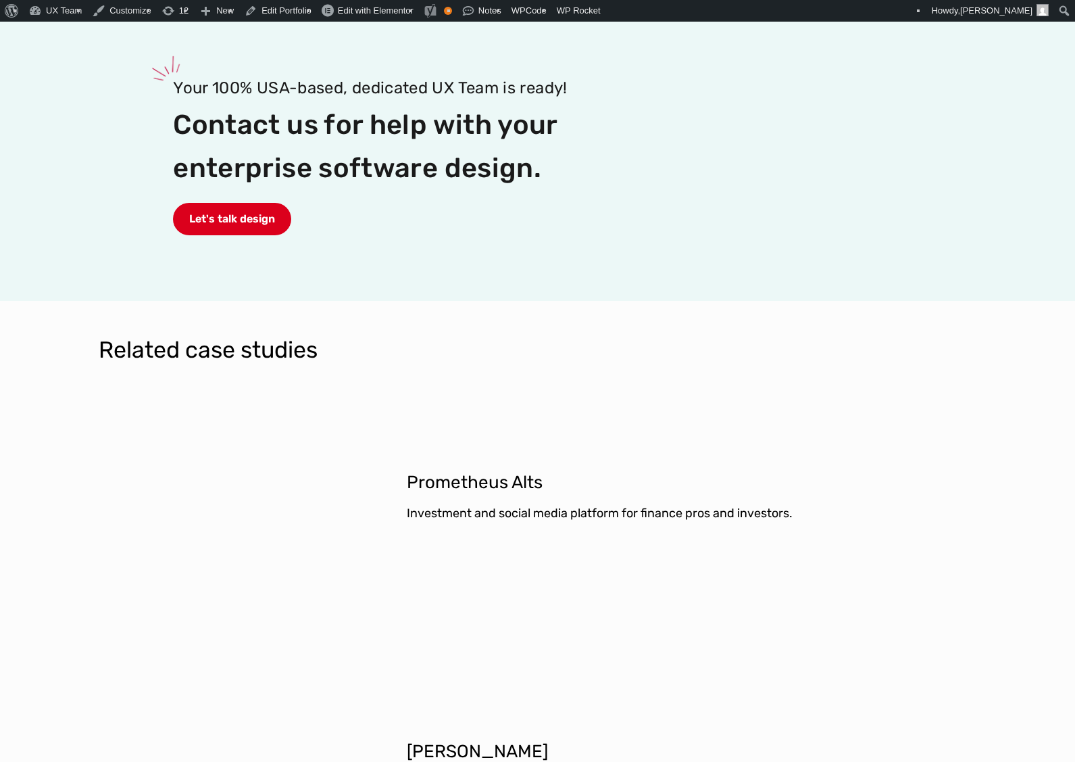
scroll to position [3784, 0]
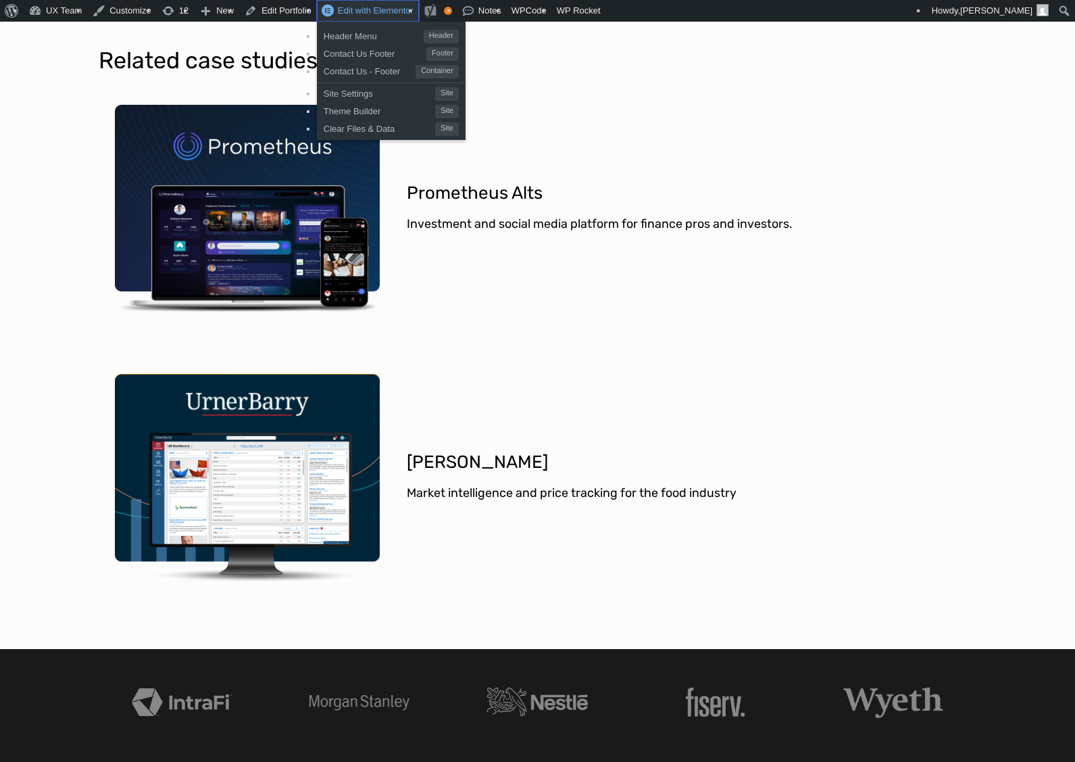
click at [372, 14] on span "Edit with Elementor" at bounding box center [376, 10] width 76 height 10
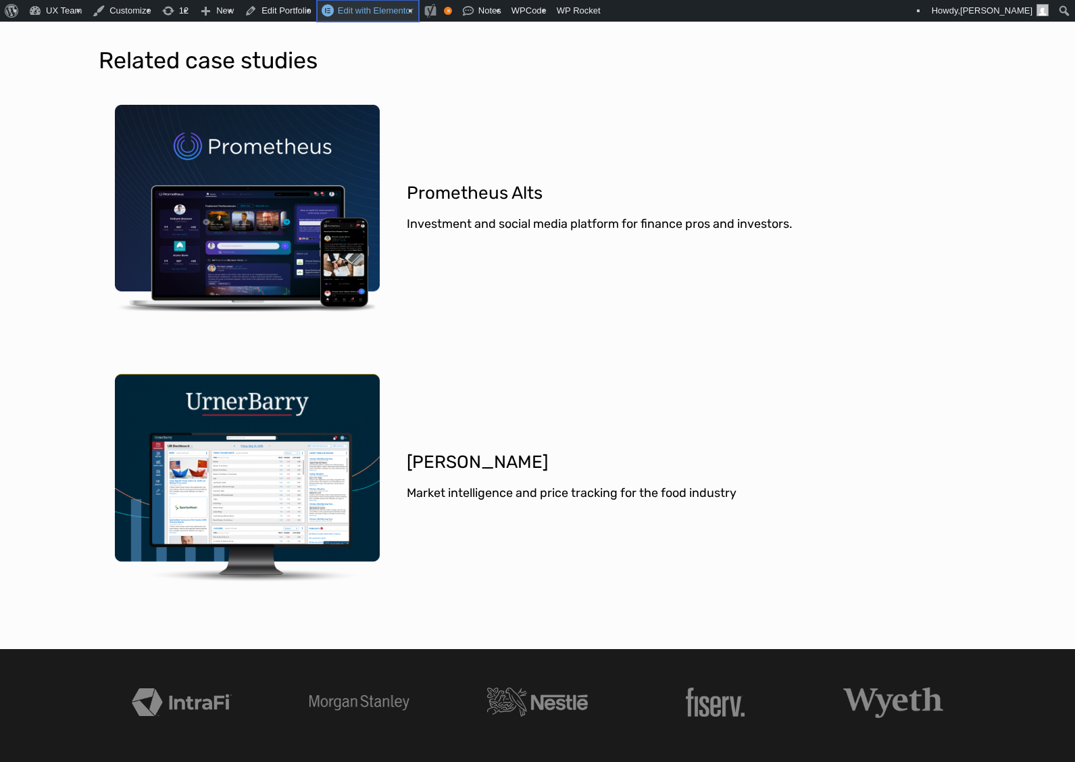
scroll to position [0, 0]
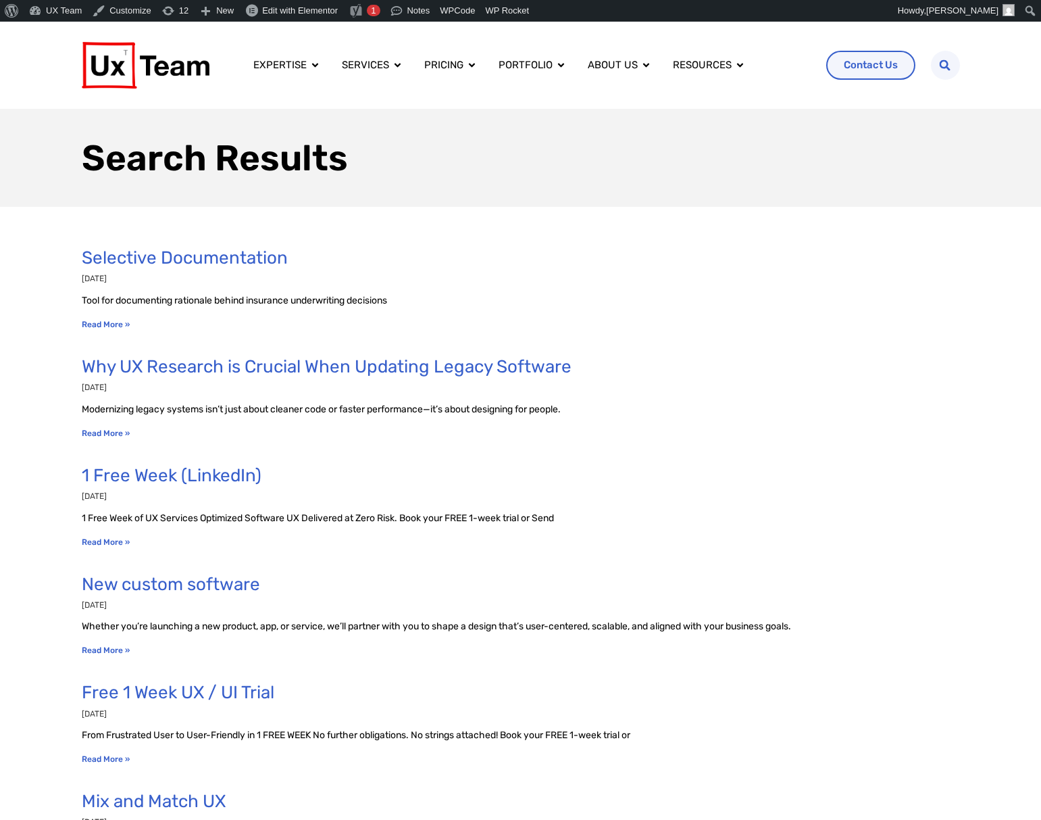
click at [49, 480] on div "Selective Documentation [DATE] Tool for documenting rationale behind insurance …" at bounding box center [520, 788] width 1041 height 1162
